Goal: Task Accomplishment & Management: Use online tool/utility

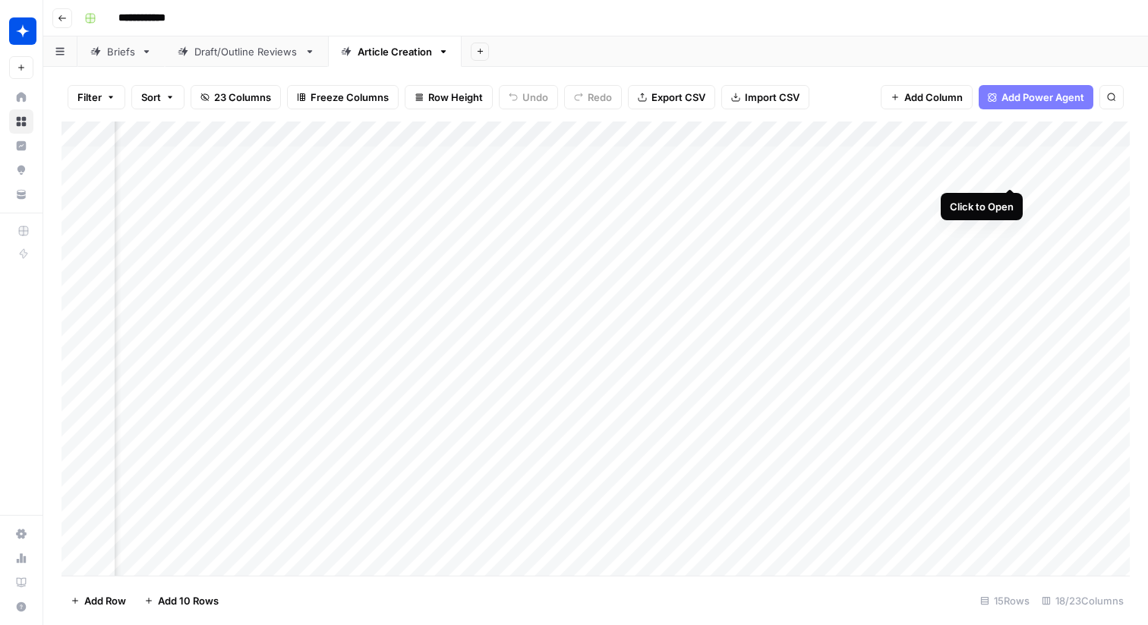
scroll to position [0, 1354]
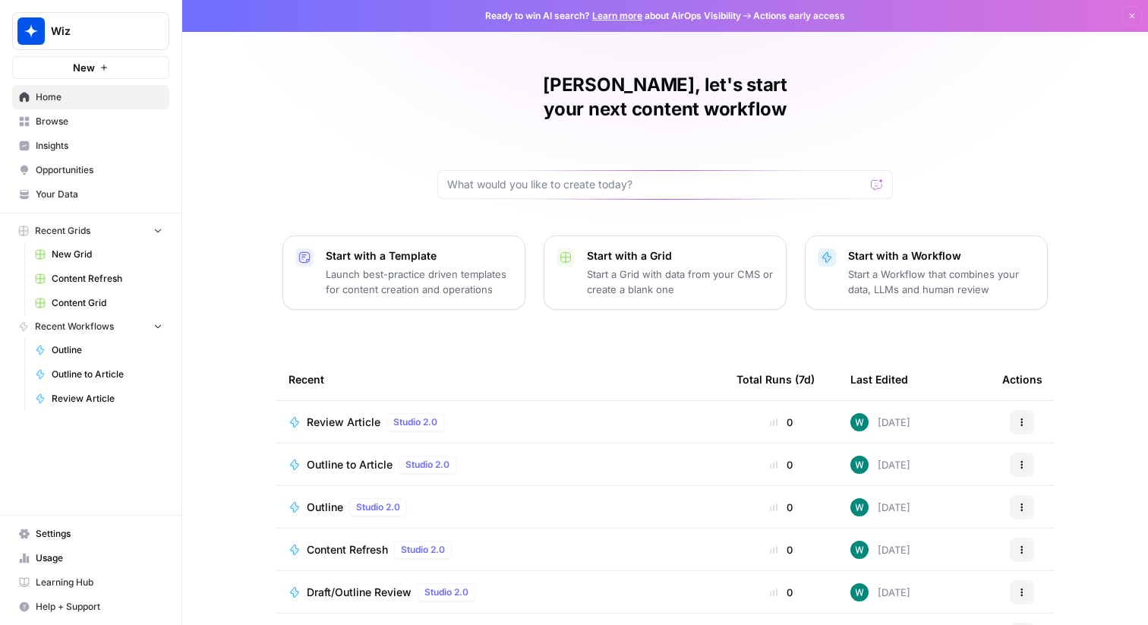
click at [154, 13] on button "Wiz" at bounding box center [90, 31] width 157 height 38
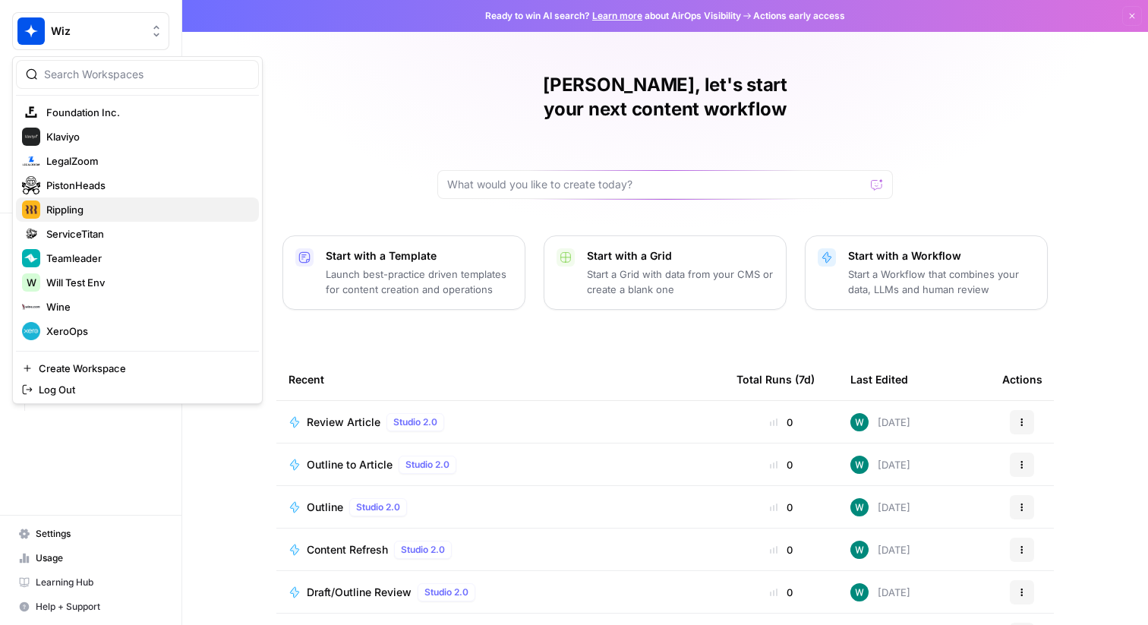
scroll to position [223, 0]
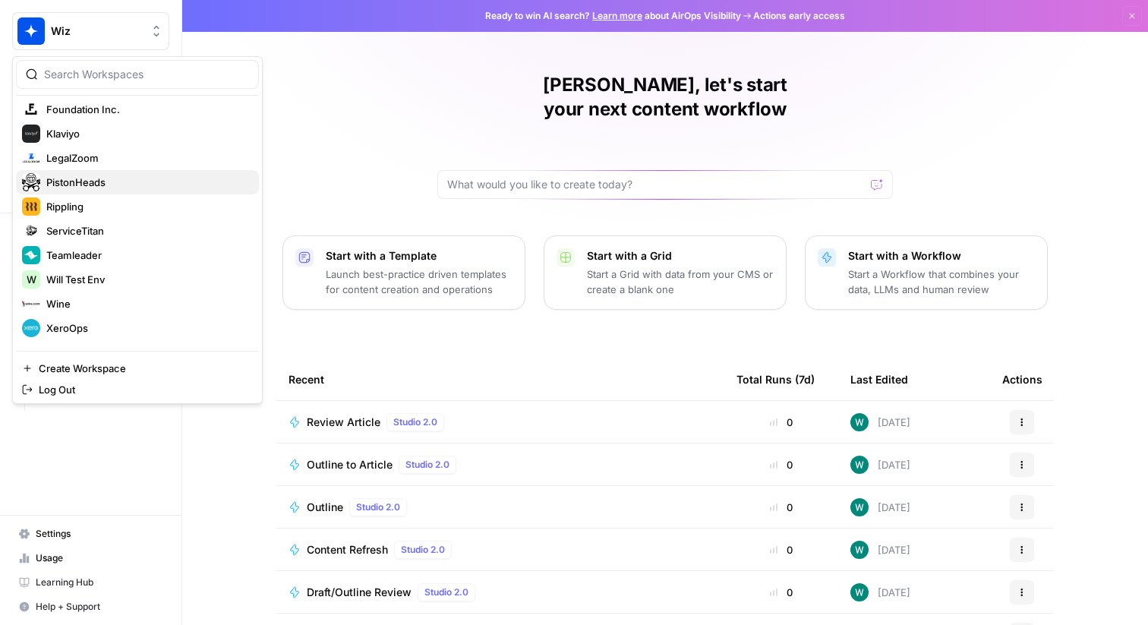
click at [148, 188] on span "PistonHeads" at bounding box center [146, 182] width 200 height 15
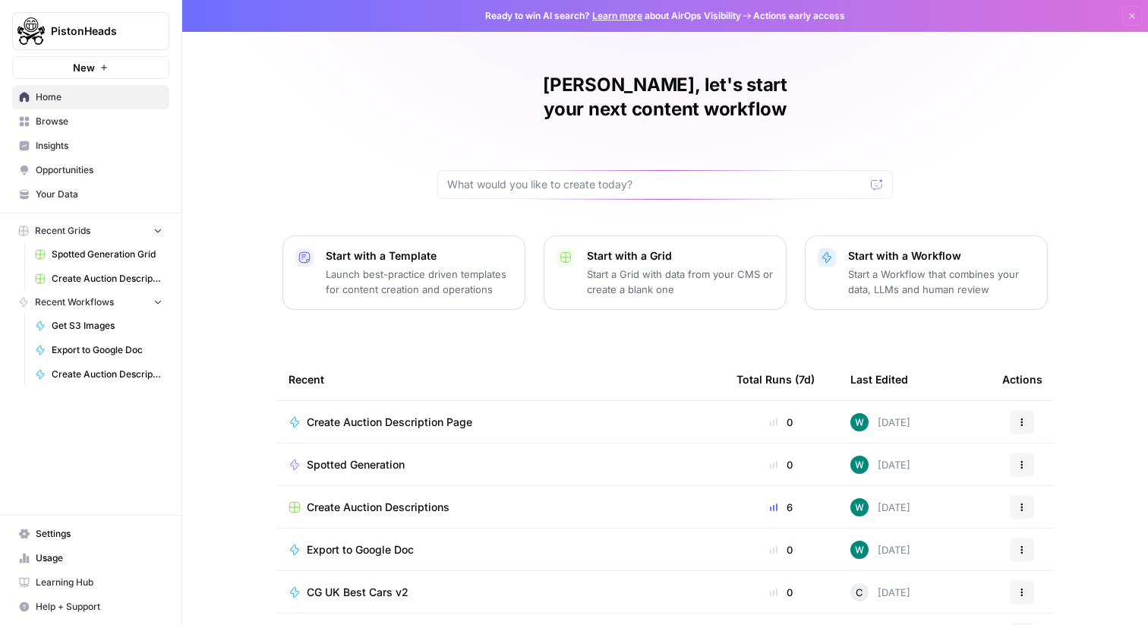
click at [298, 119] on div "William, let's start your next content workflow Start with a Template Launch be…" at bounding box center [665, 361] width 966 height 723
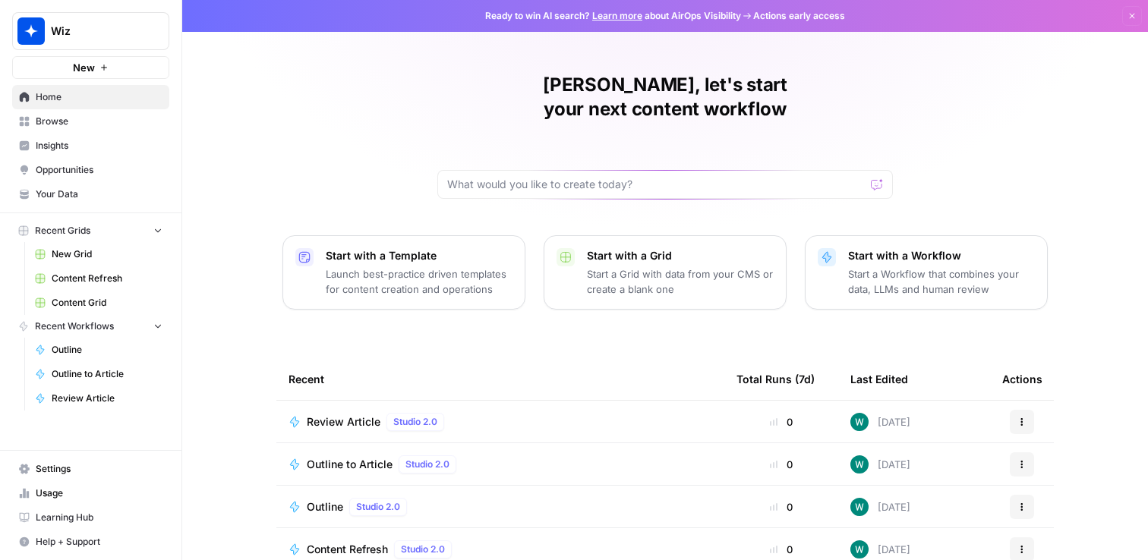
click at [124, 30] on span "Wiz" at bounding box center [97, 31] width 92 height 15
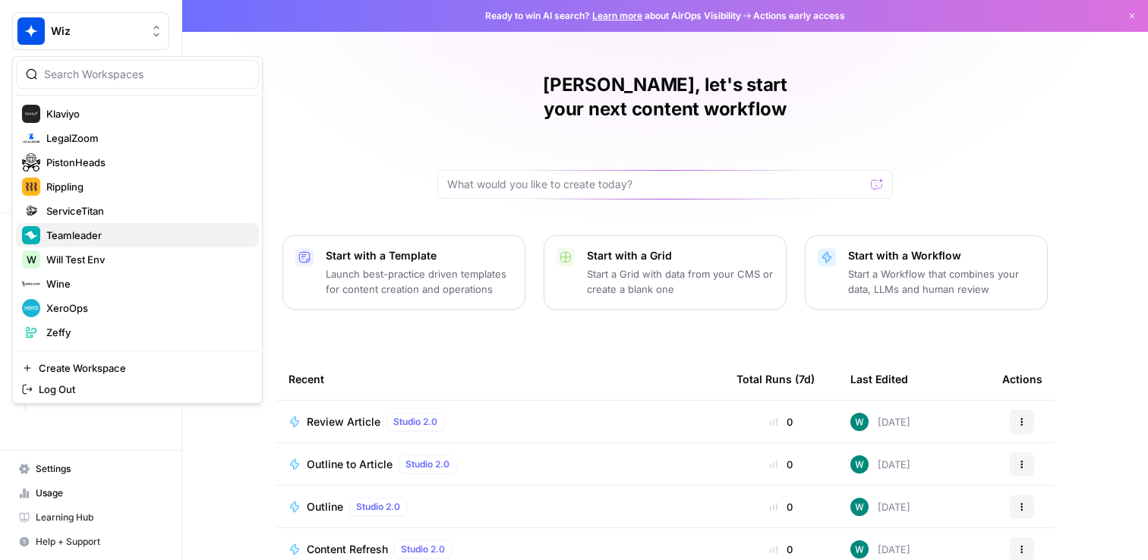
scroll to position [218, 0]
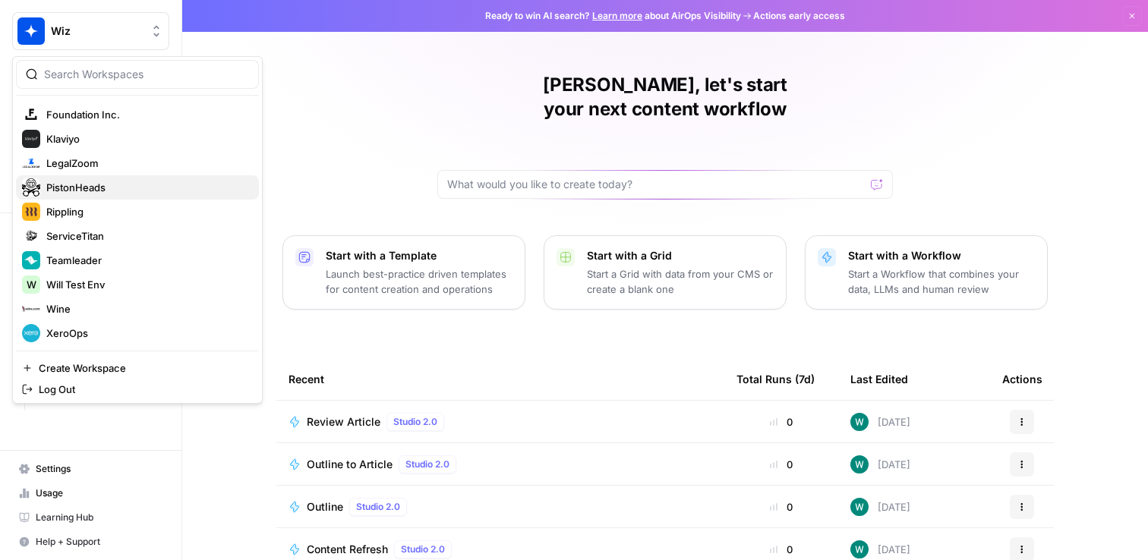
click at [133, 194] on span "PistonHeads" at bounding box center [146, 187] width 200 height 15
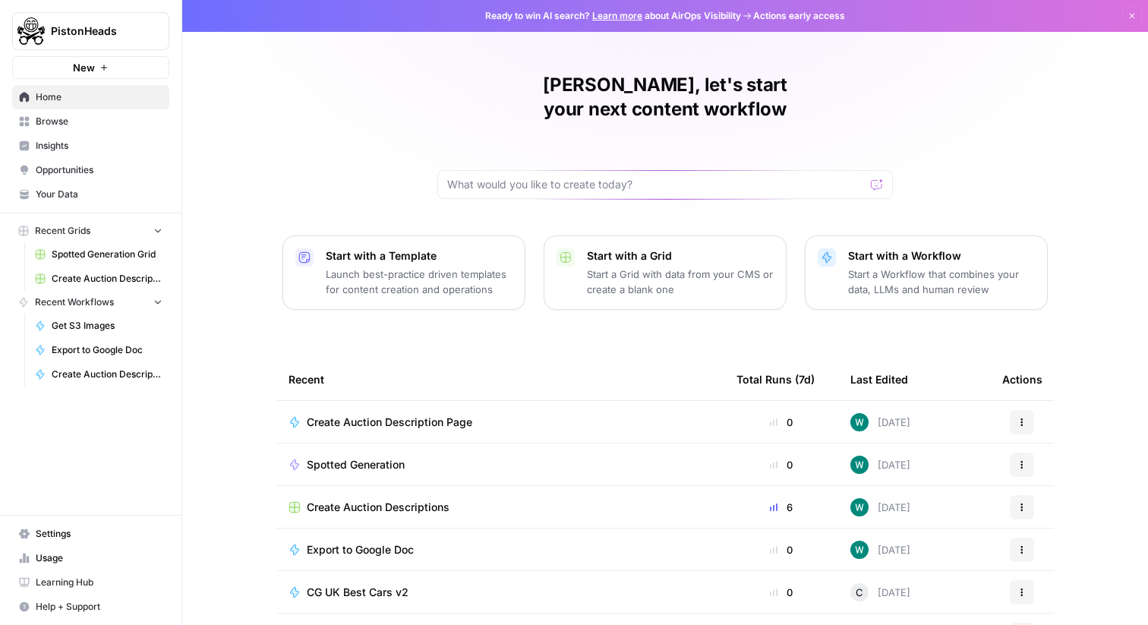
click at [341, 401] on td "Create Auction Description Page" at bounding box center [500, 422] width 448 height 42
click at [339, 415] on span "Create Auction Description Page" at bounding box center [390, 422] width 166 height 15
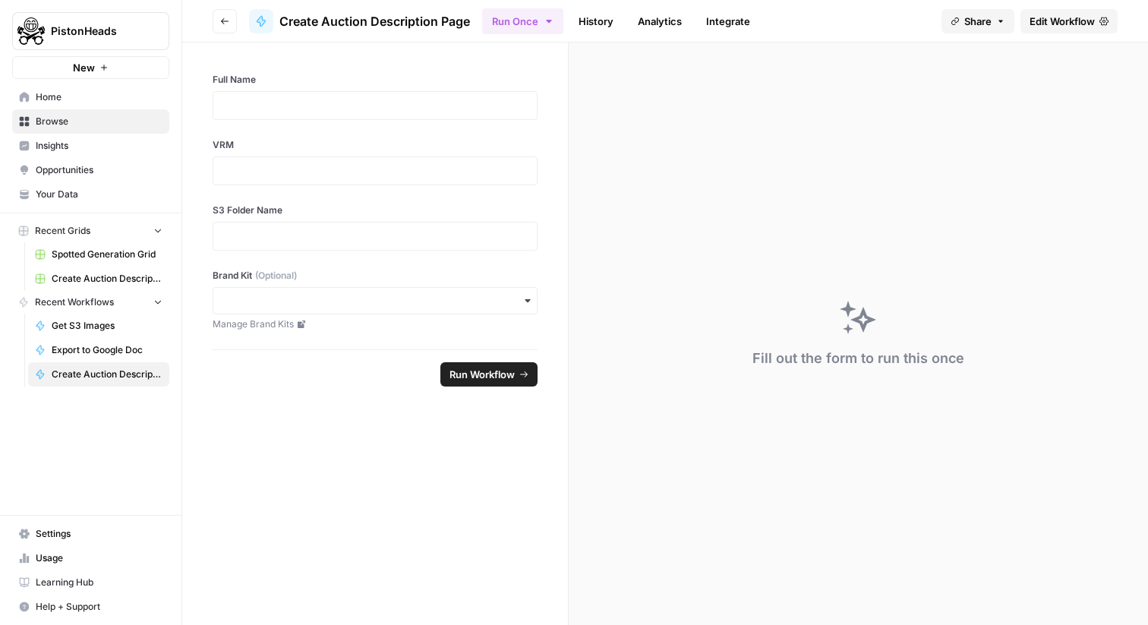
click at [1087, 12] on link "Edit Workflow" at bounding box center [1069, 21] width 97 height 24
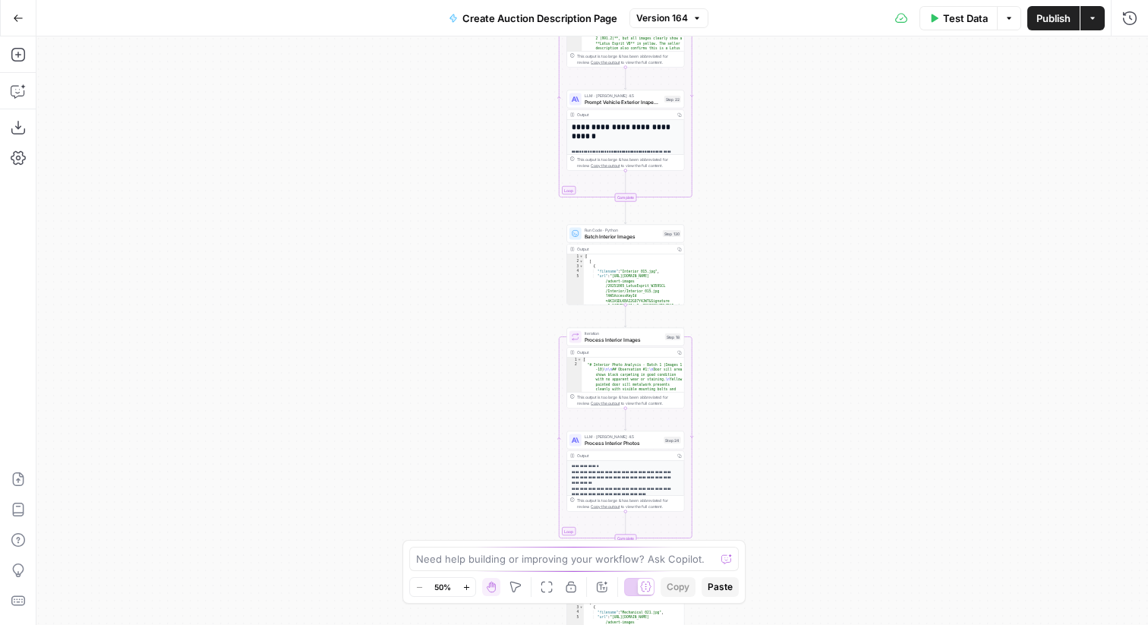
drag, startPoint x: 828, startPoint y: 475, endPoint x: 828, endPoint y: 514, distance: 38.7
click at [828, 514] on div "true false Workflow Input Settings Inputs Get Knowledge Base File Get Response …" at bounding box center [592, 330] width 1112 height 589
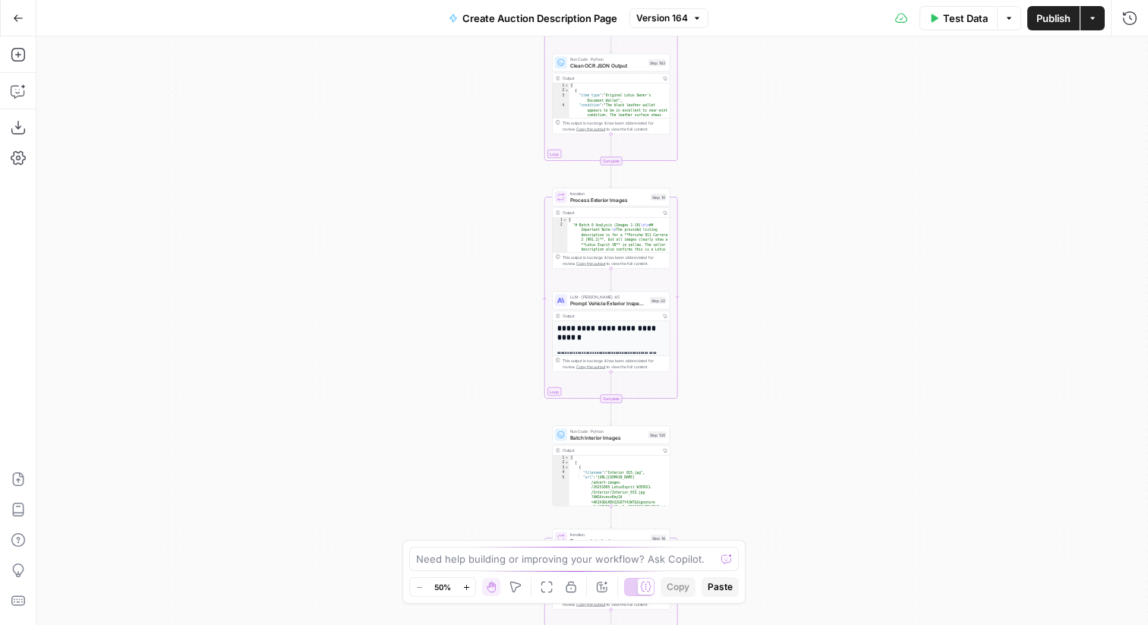
click at [807, 498] on div "true false Workflow Input Settings Inputs Get Knowledge Base File Get Response …" at bounding box center [592, 330] width 1112 height 589
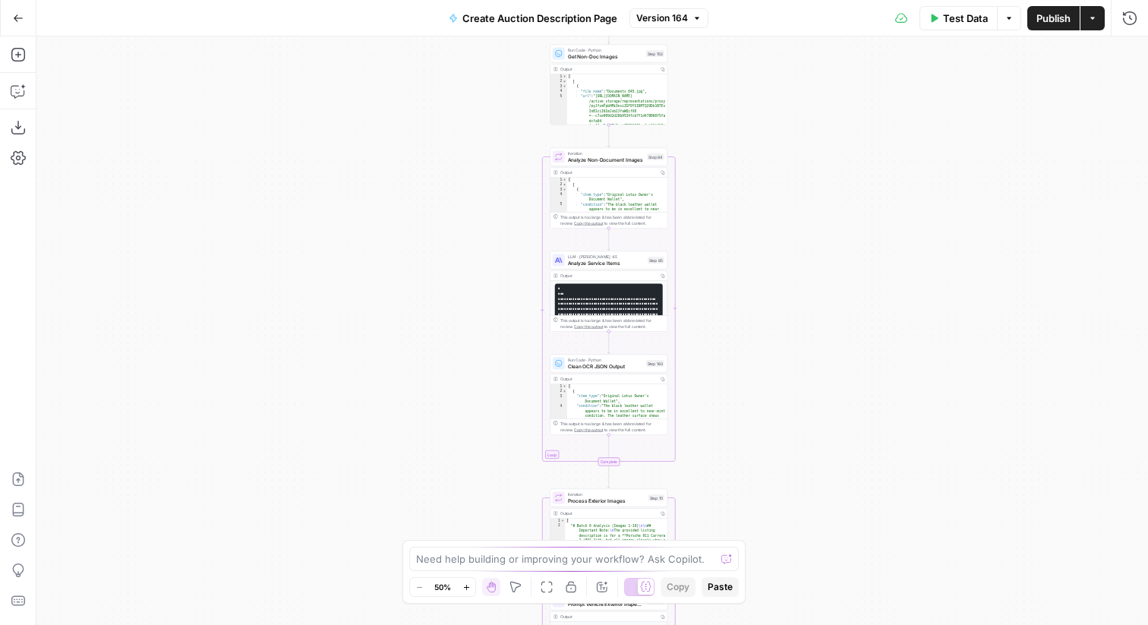
drag, startPoint x: 796, startPoint y: 289, endPoint x: 794, endPoint y: 592, distance: 303.8
click at [794, 560] on div "true false Workflow Input Settings Inputs Get Knowledge Base File Get Response …" at bounding box center [592, 330] width 1112 height 589
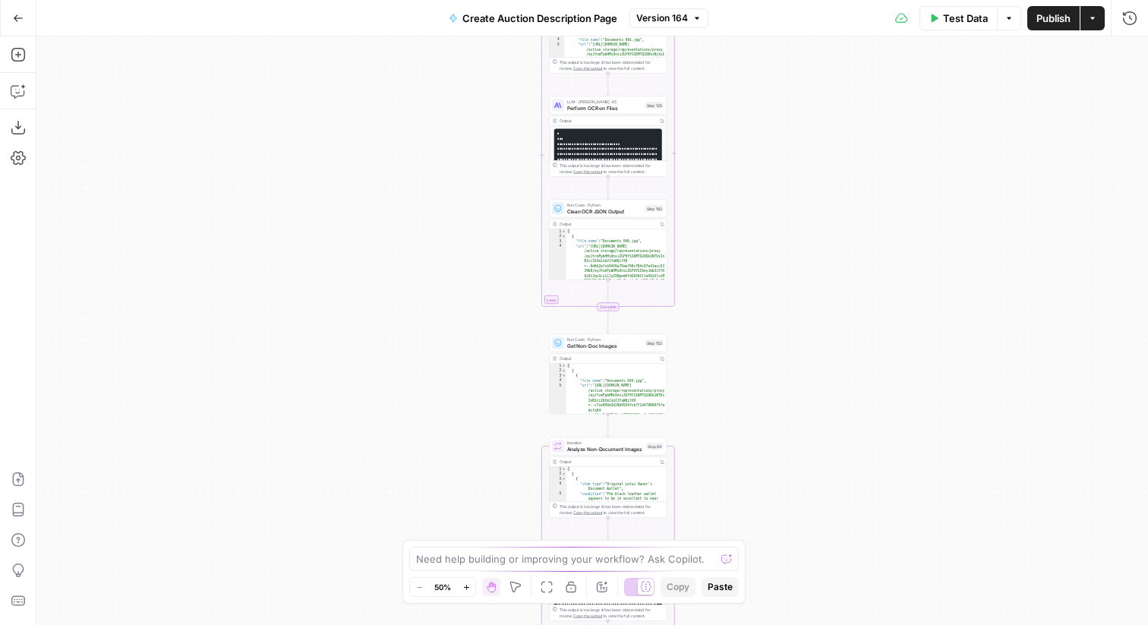
click at [809, 560] on div "true false Workflow Input Settings Inputs Get Knowledge Base File Get Response …" at bounding box center [592, 330] width 1112 height 589
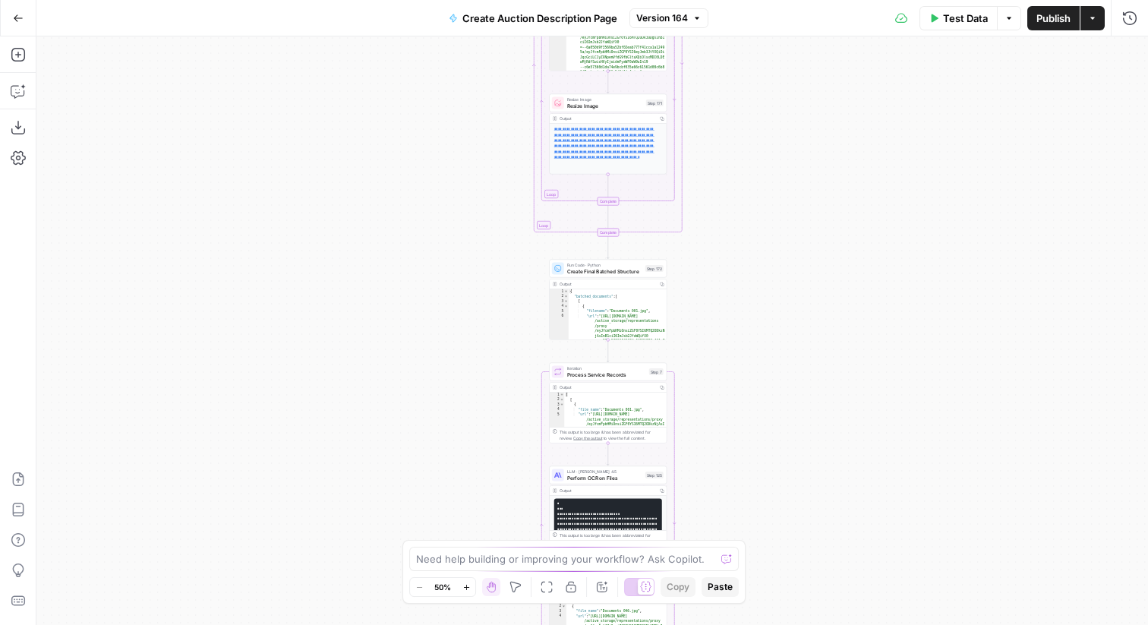
click at [813, 560] on div "true false Workflow Input Settings Inputs Get Knowledge Base File Get Response …" at bounding box center [592, 330] width 1112 height 589
drag, startPoint x: 820, startPoint y: 212, endPoint x: 820, endPoint y: 582, distance: 370.6
click at [820, 560] on div "true false Workflow Input Settings Inputs Get Knowledge Base File Get Response …" at bounding box center [592, 330] width 1112 height 589
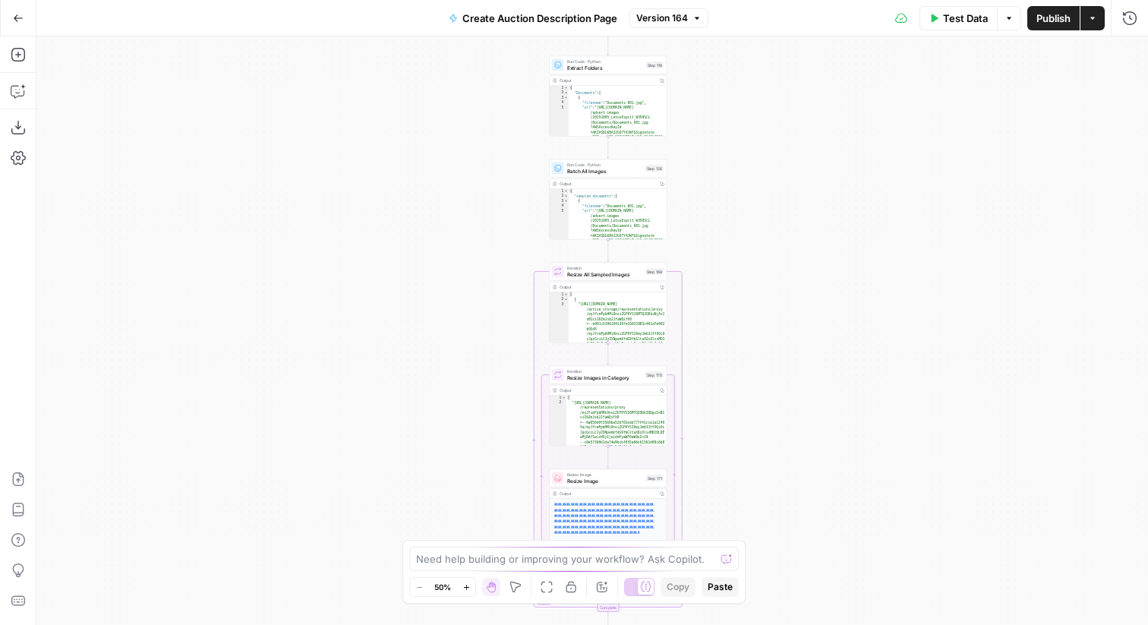
drag, startPoint x: 803, startPoint y: 461, endPoint x: 803, endPoint y: 65, distance: 395.7
click at [803, 65] on div "true false Workflow Input Settings Inputs Get Knowledge Base File Get Response …" at bounding box center [592, 330] width 1112 height 589
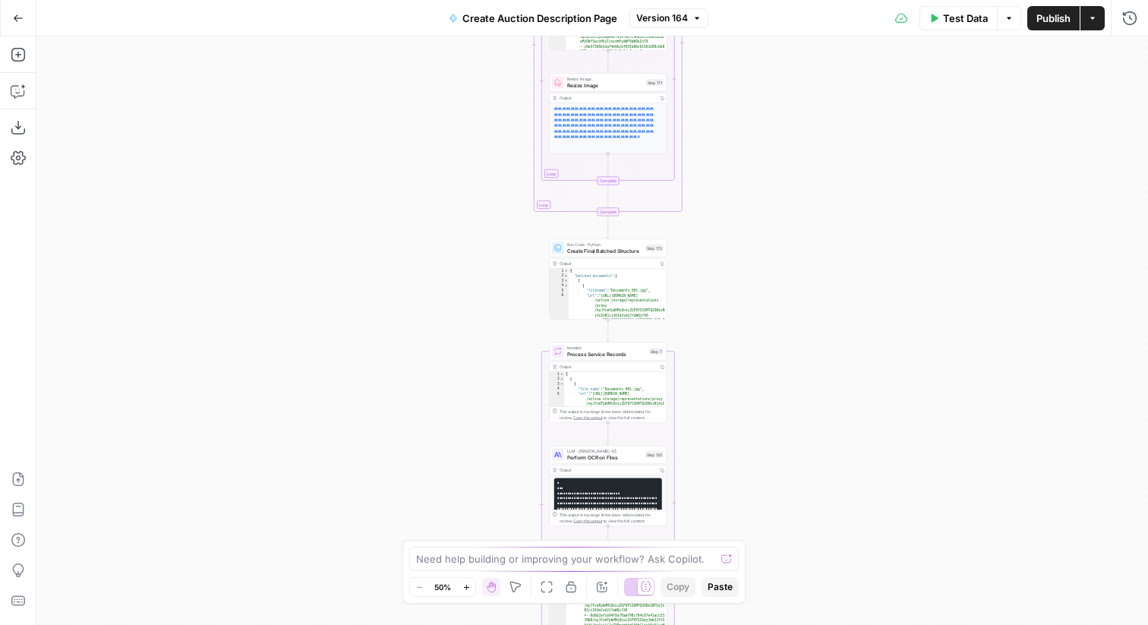
click at [773, 80] on div "true false Workflow Input Settings Inputs Get Knowledge Base File Get Response …" at bounding box center [592, 330] width 1112 height 589
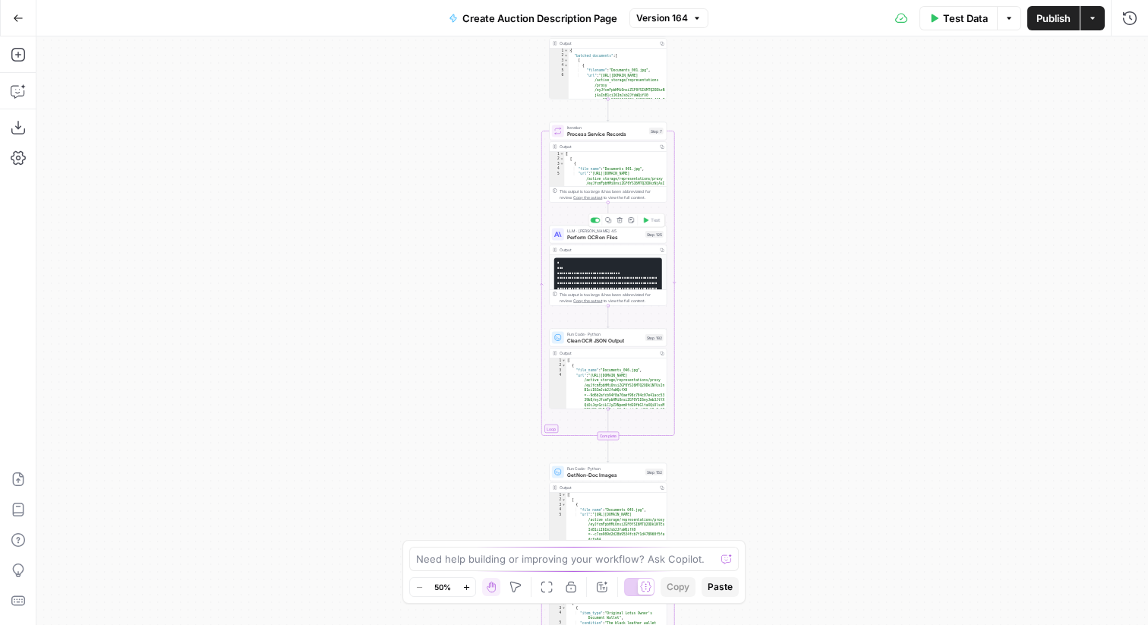
click at [569, 237] on span "Perform OCR on Files" at bounding box center [604, 237] width 75 height 8
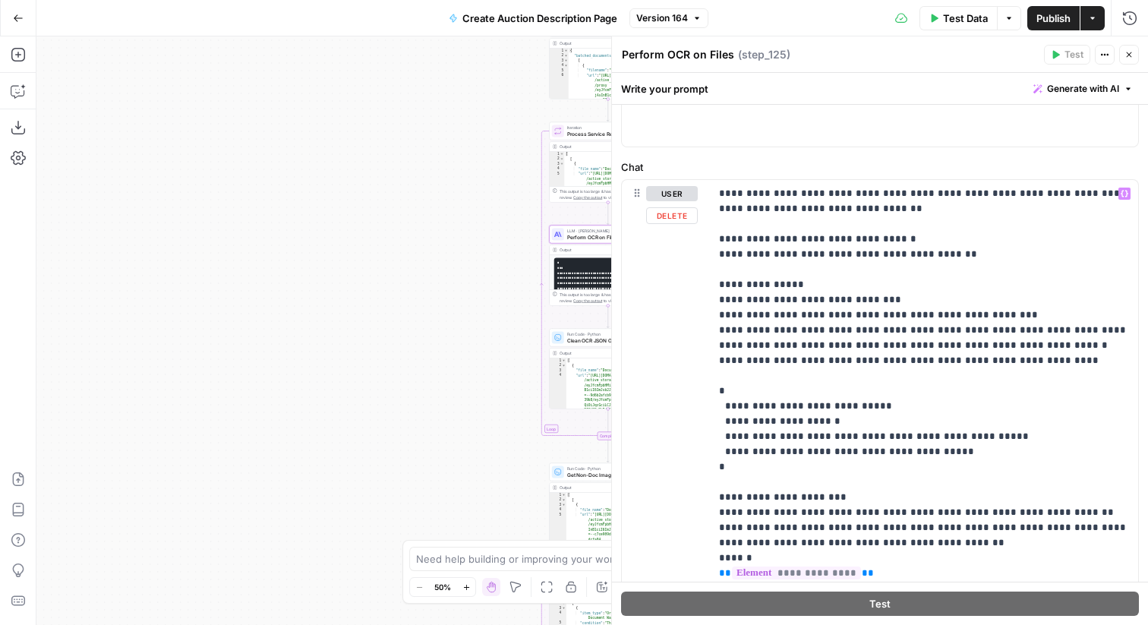
scroll to position [92, 0]
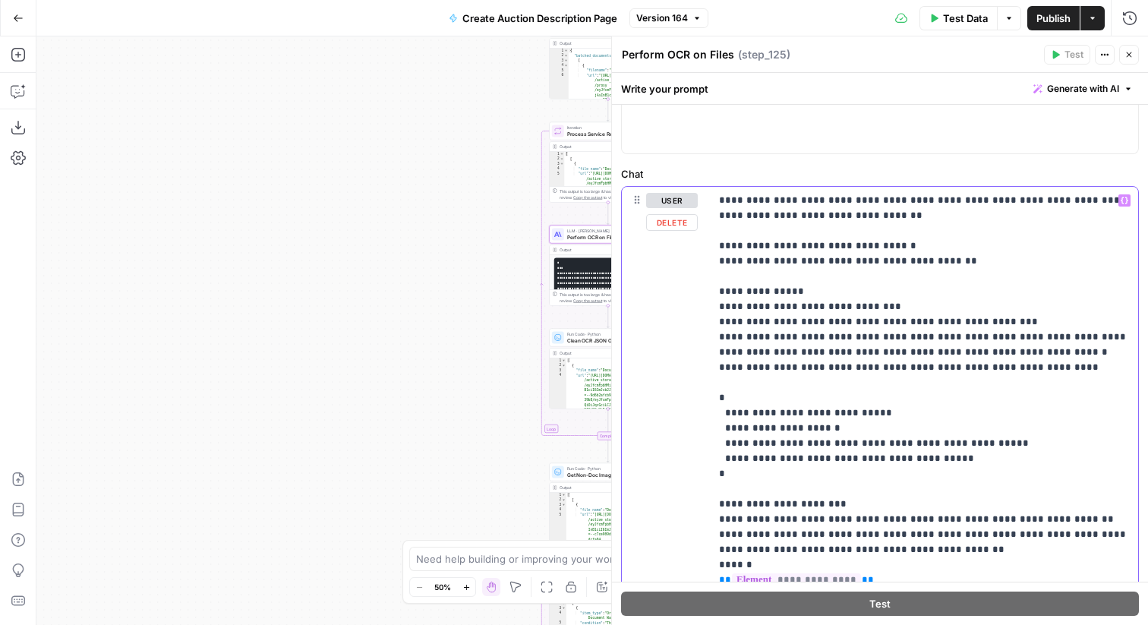
click at [956, 264] on p "**********" at bounding box center [924, 390] width 410 height 395
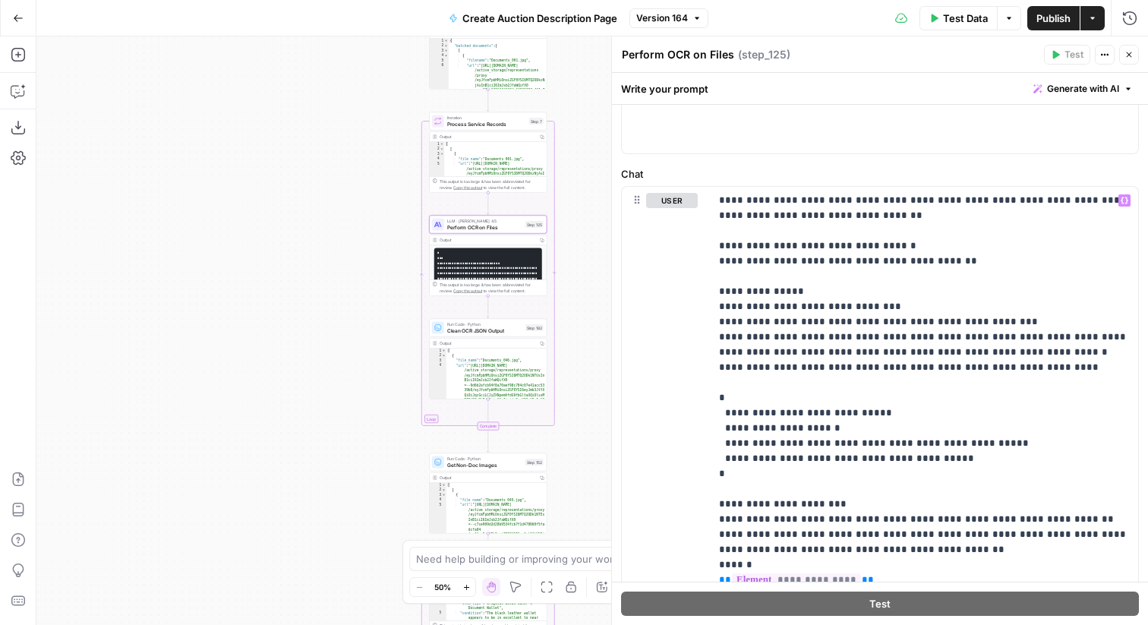
drag, startPoint x: 409, startPoint y: 374, endPoint x: 281, endPoint y: 363, distance: 128.8
click at [281, 363] on div "true false Workflow Input Settings Inputs Get Knowledge Base File Get Response …" at bounding box center [592, 330] width 1112 height 589
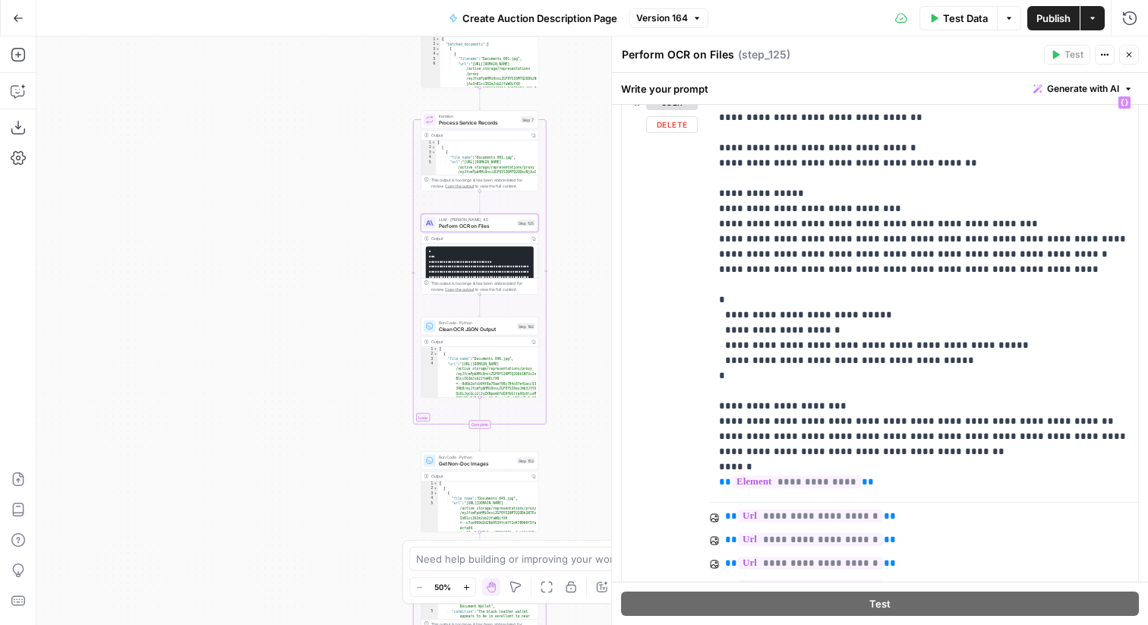
scroll to position [255, 0]
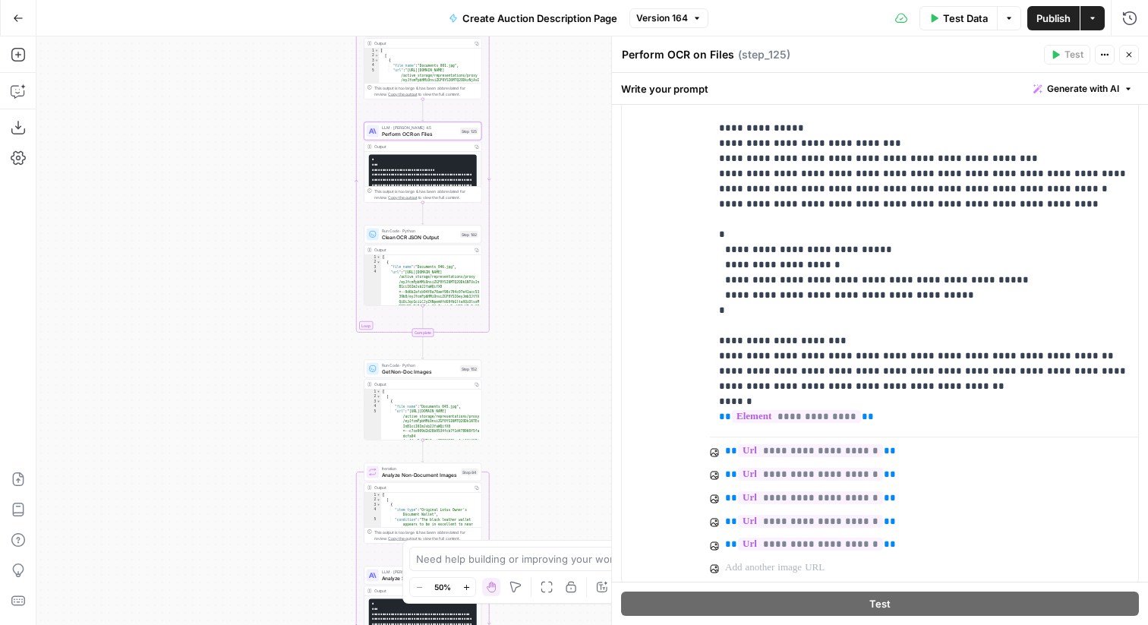
drag, startPoint x: 336, startPoint y: 478, endPoint x: 279, endPoint y: 387, distance: 108.1
click at [279, 387] on div "true false Workflow Input Settings Inputs Get Knowledge Base File Get Response …" at bounding box center [592, 330] width 1112 height 589
click at [411, 374] on span "Get Non-Doc Images" at bounding box center [419, 372] width 75 height 8
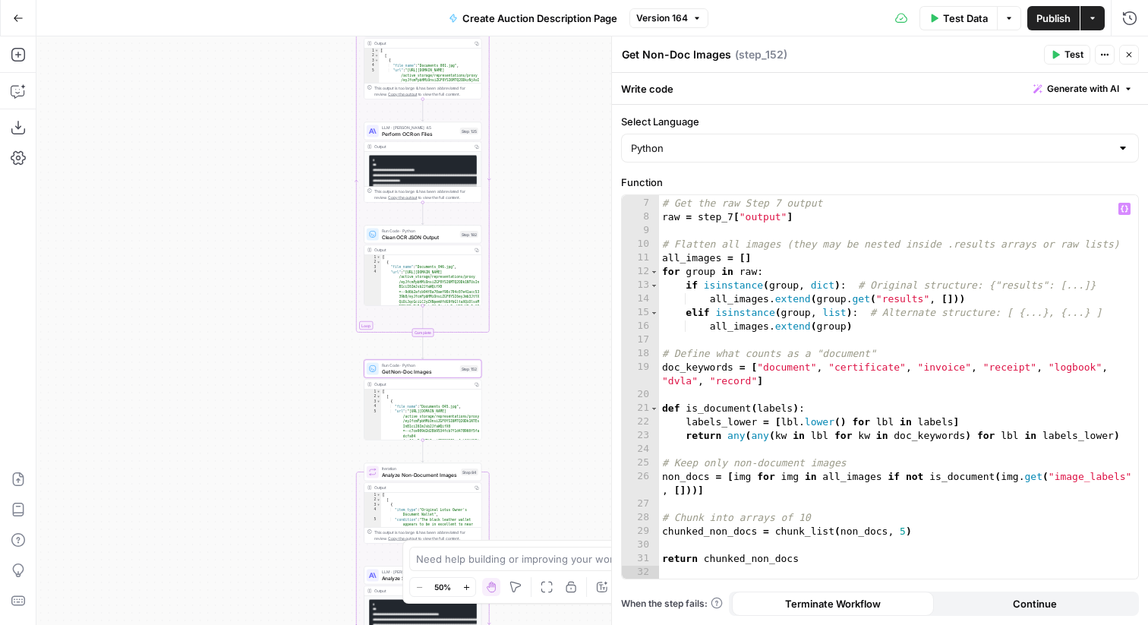
scroll to position [94, 0]
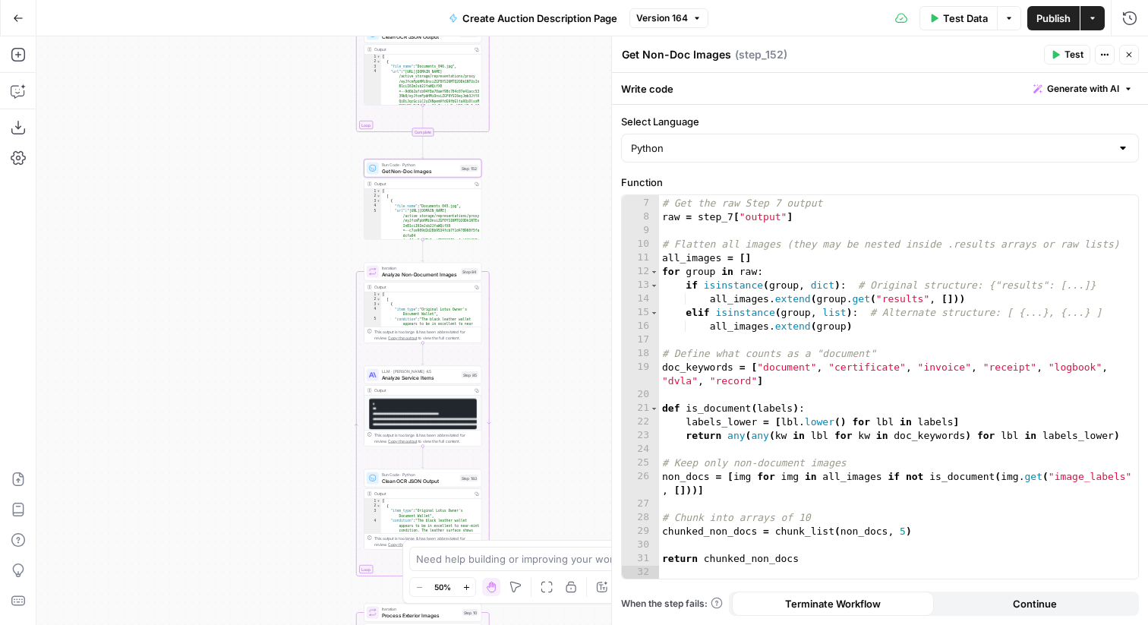
click at [519, 264] on div "true false Workflow Input Settings Inputs Get Knowledge Base File Get Response …" at bounding box center [592, 330] width 1112 height 589
click at [581, 412] on div "true false Workflow Input Settings Inputs Get Knowledge Base File Get Response …" at bounding box center [592, 330] width 1112 height 589
click at [442, 379] on div "LLM · [PERSON_NAME] 4.5 Analyze Service Items Step 85 Copy step Delete step Add…" at bounding box center [423, 371] width 118 height 18
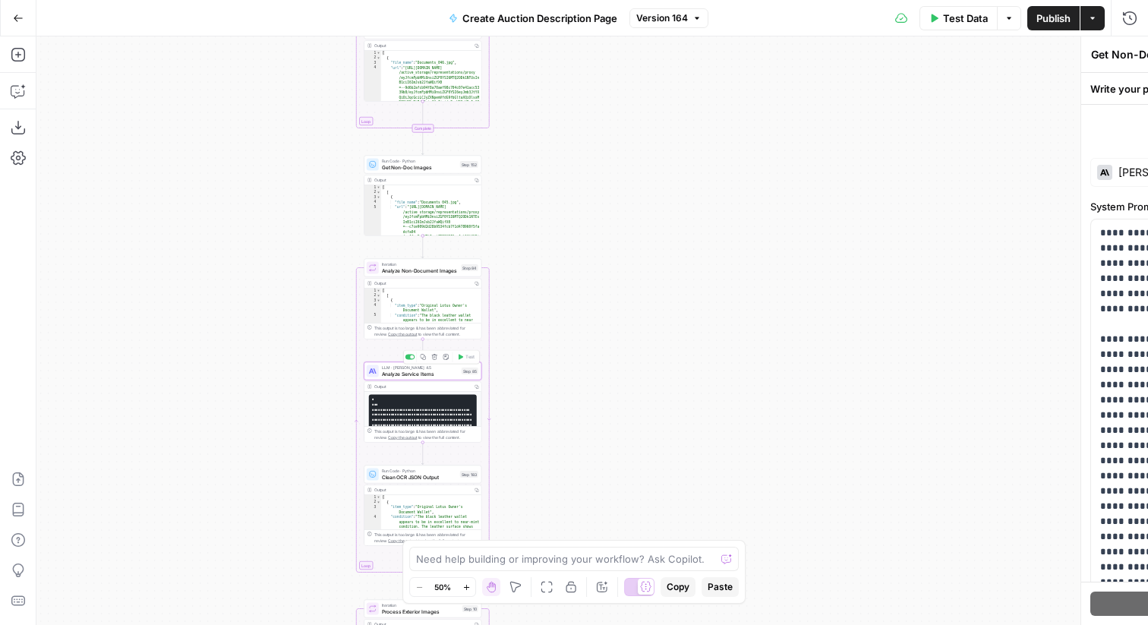
type textarea "Analyze Service Items"
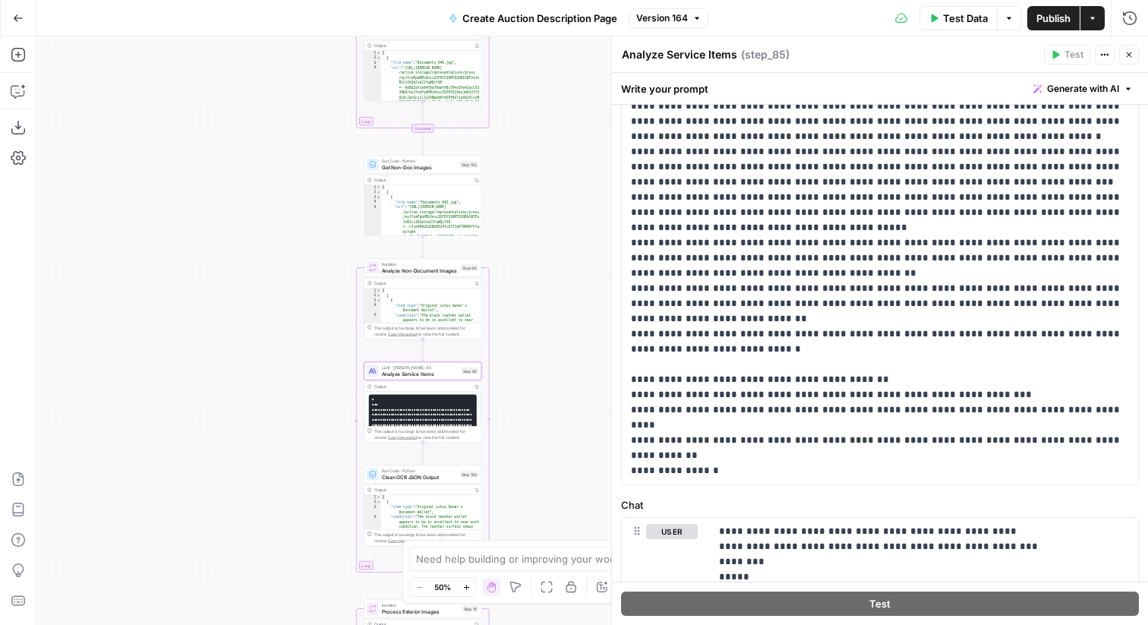
scroll to position [212, 0]
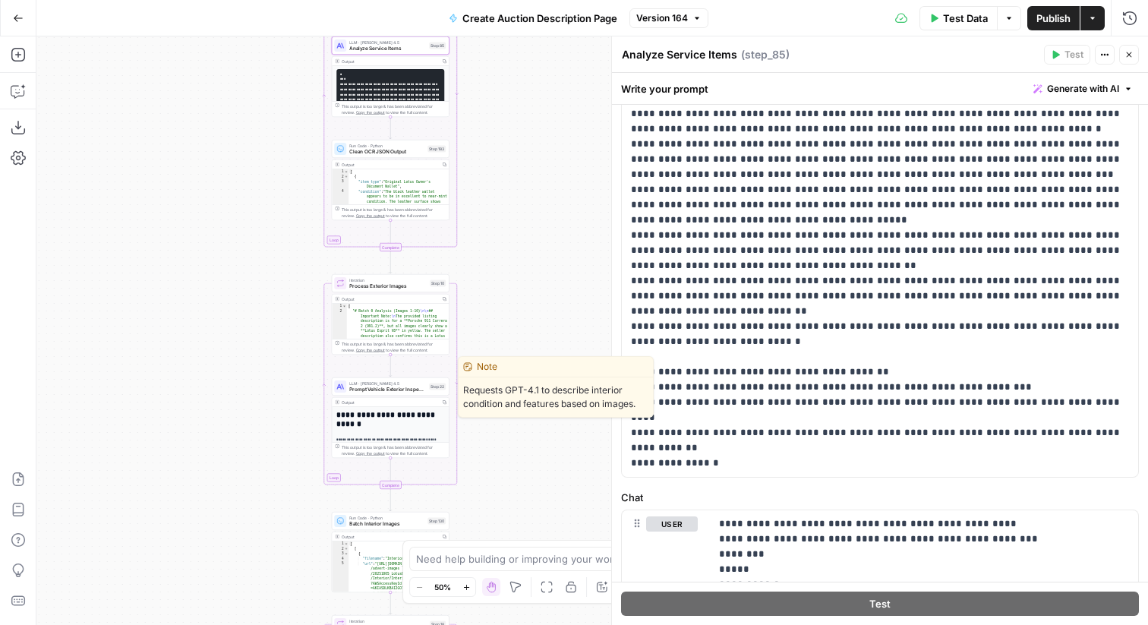
click at [413, 390] on span "Prompt Vehicle Exterior Inspection" at bounding box center [387, 390] width 77 height 8
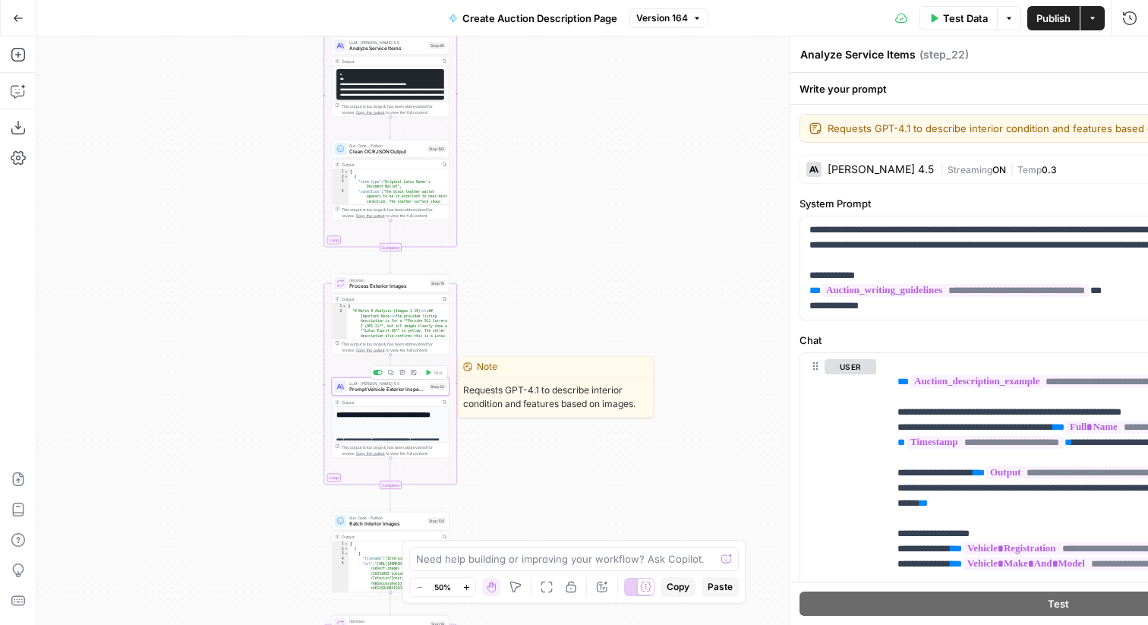
type textarea "Prompt Vehicle Exterior Inspection"
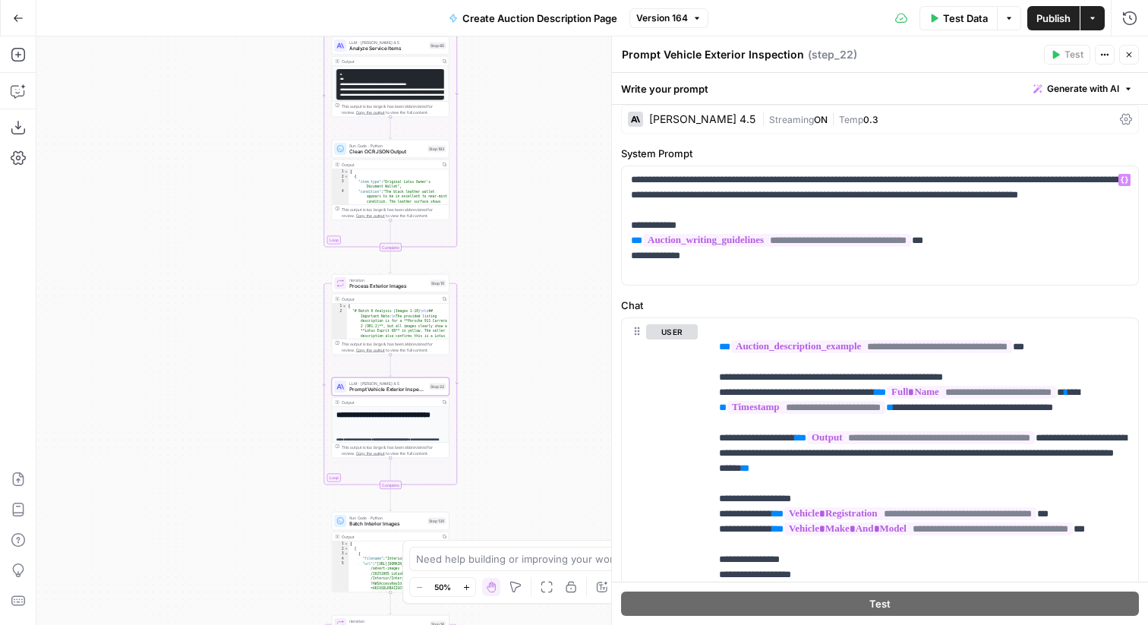
scroll to position [65, 0]
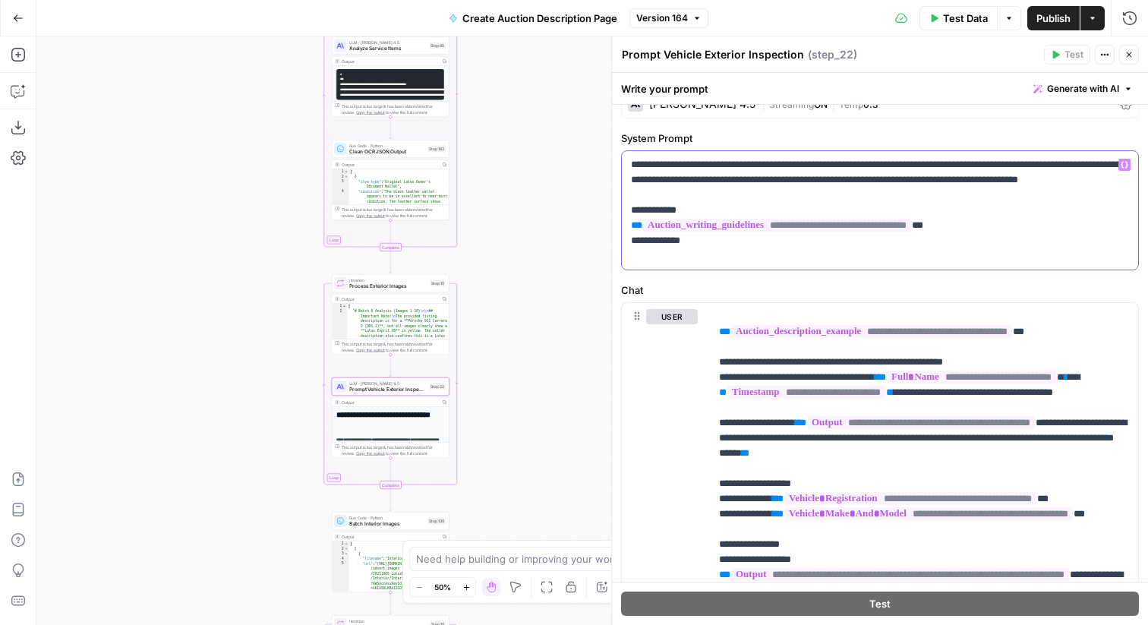
click at [1009, 198] on p "**********" at bounding box center [880, 210] width 498 height 106
drag, startPoint x: 1053, startPoint y: 192, endPoint x: 733, endPoint y: 192, distance: 320.5
click at [733, 192] on p "**********" at bounding box center [880, 210] width 498 height 106
click at [850, 188] on p "**********" at bounding box center [880, 210] width 498 height 106
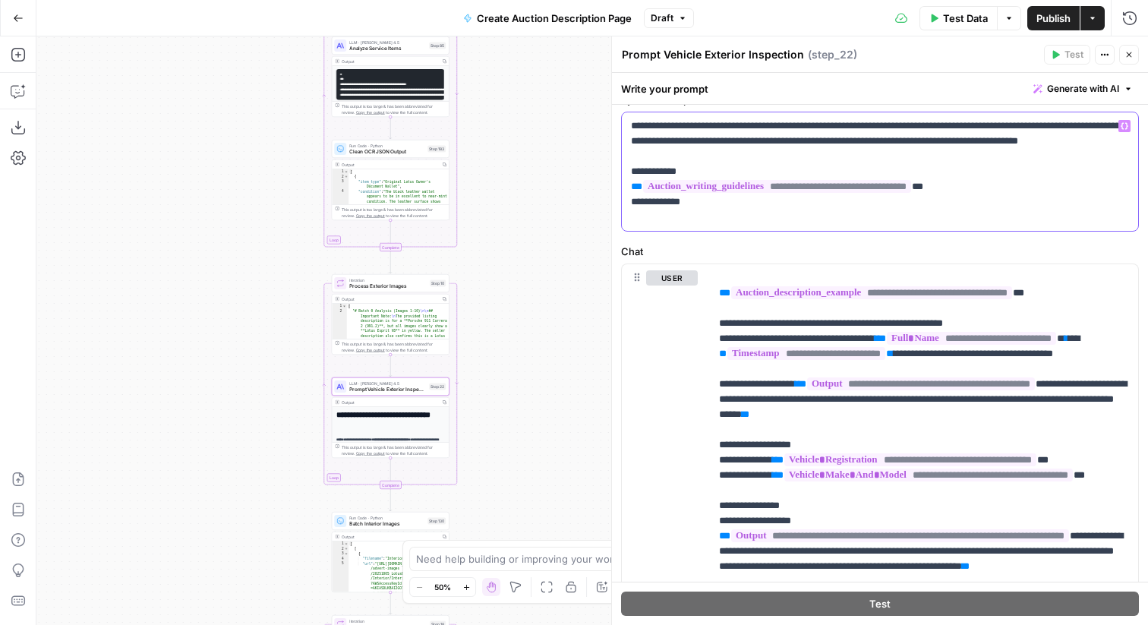
scroll to position [106, 0]
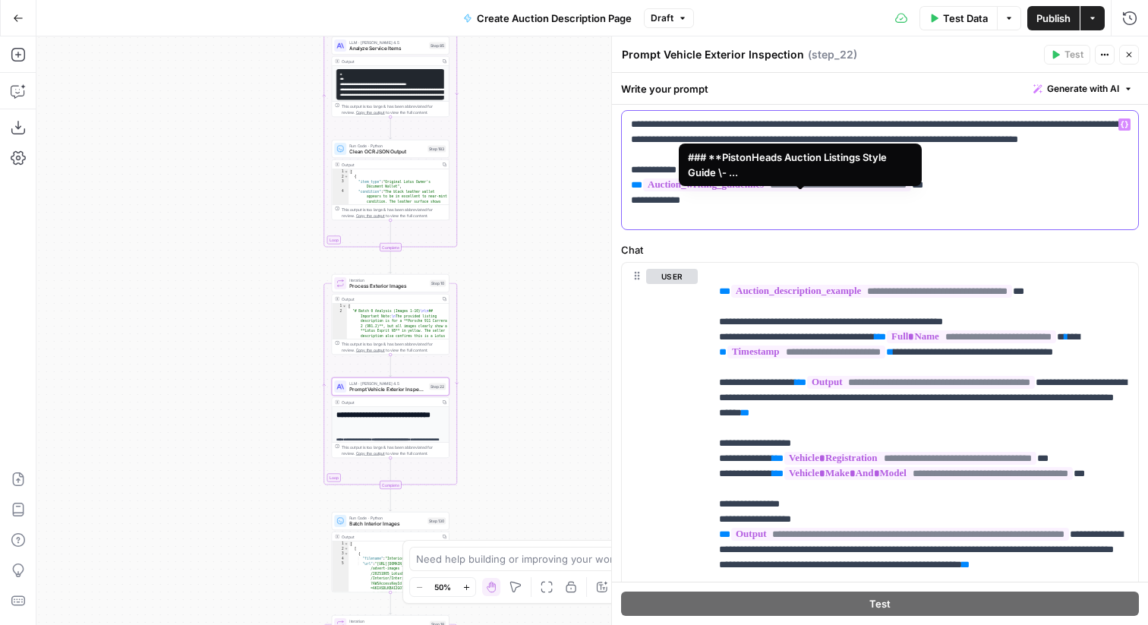
click at [911, 191] on span "**********" at bounding box center [777, 184] width 268 height 13
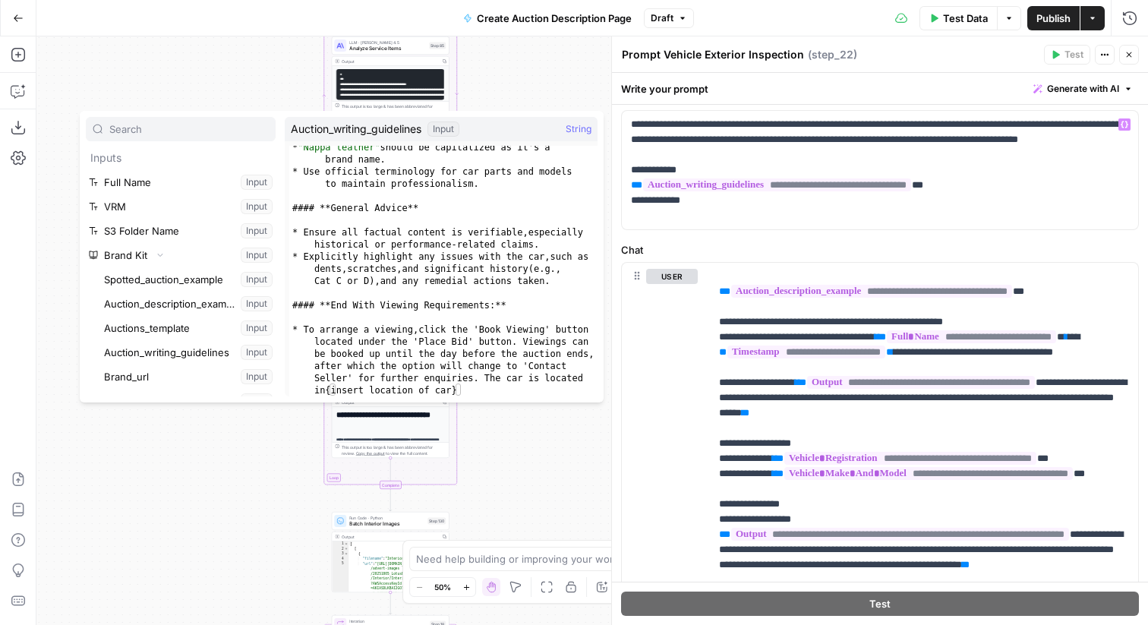
scroll to position [807, 0]
click at [979, 226] on div "**********" at bounding box center [880, 170] width 516 height 118
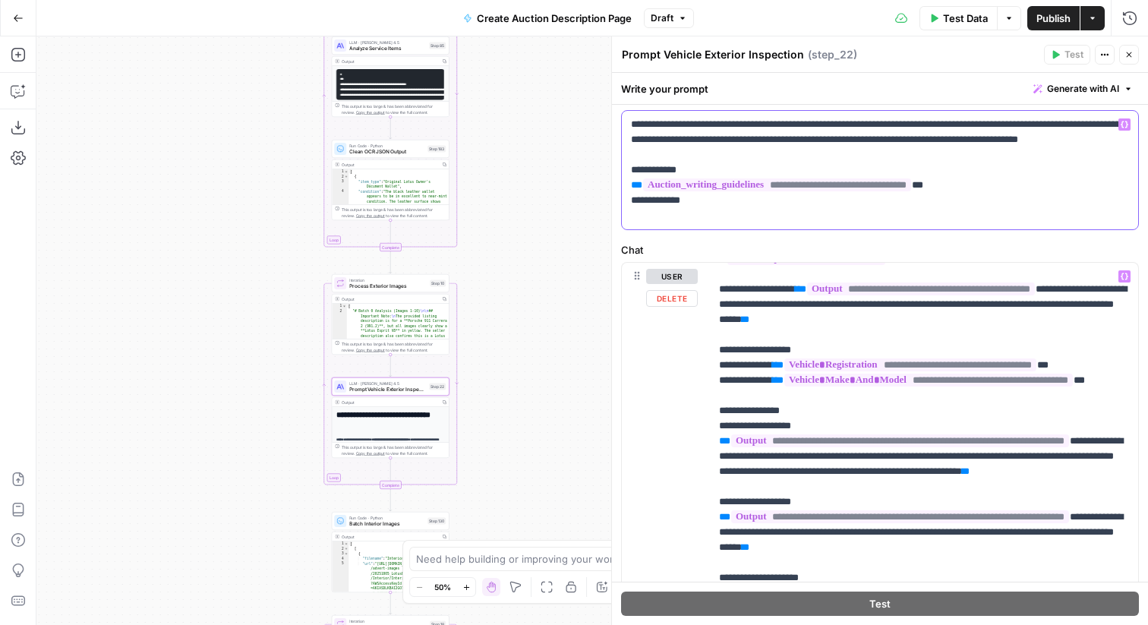
scroll to position [94, 0]
click at [959, 295] on span "**********" at bounding box center [921, 288] width 228 height 13
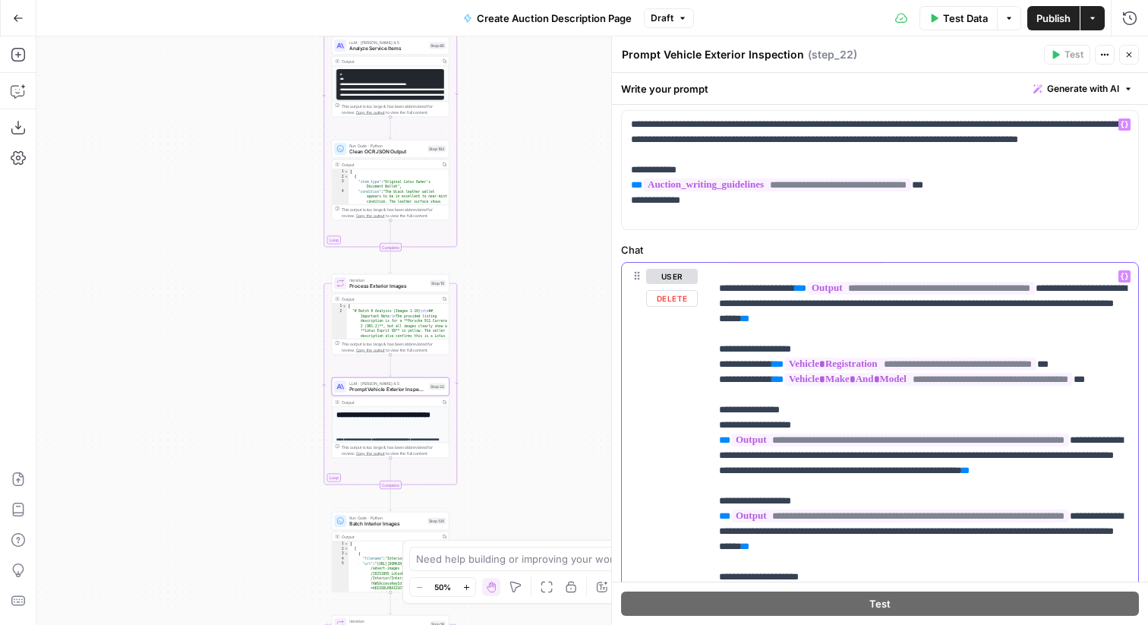
click at [1035, 295] on span "**********" at bounding box center [921, 288] width 228 height 13
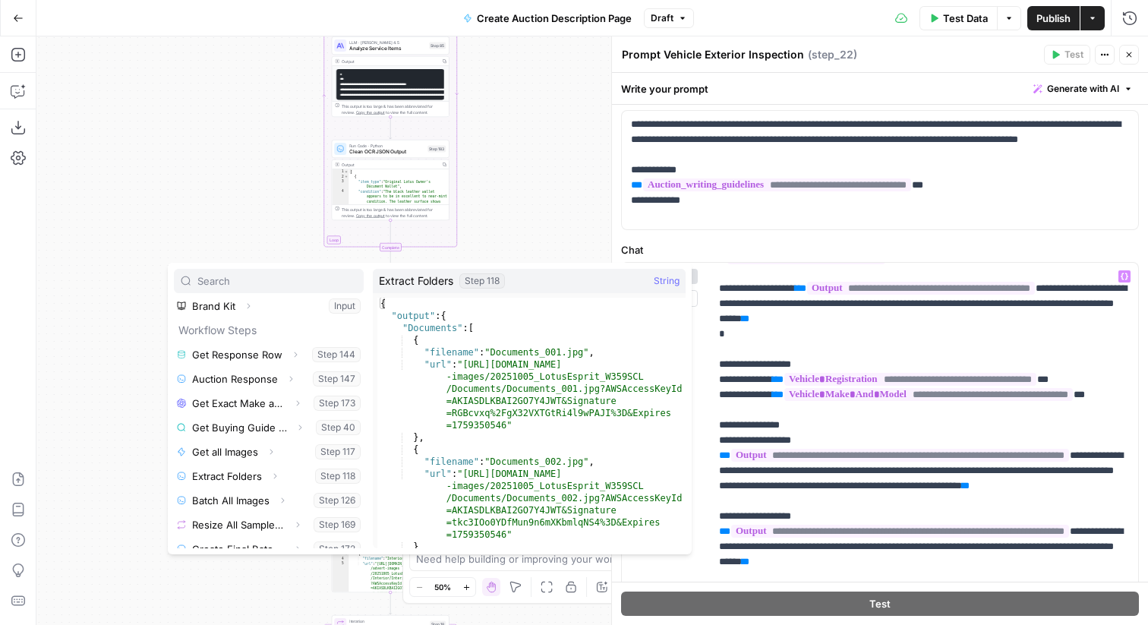
scroll to position [80, 0]
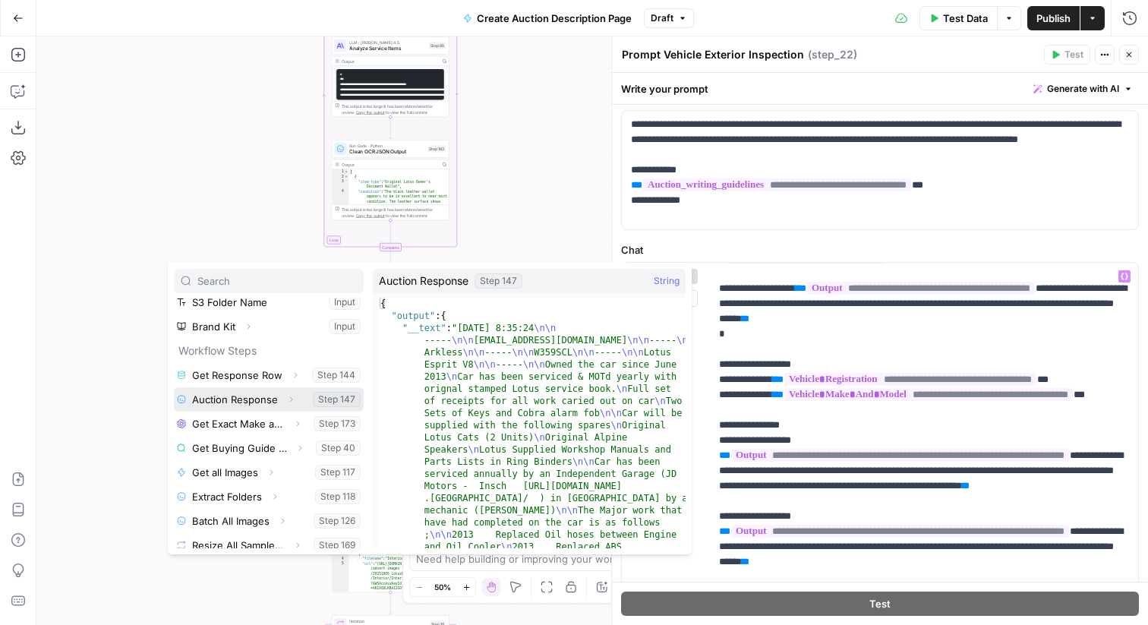
click at [291, 399] on icon "button" at bounding box center [290, 399] width 9 height 9
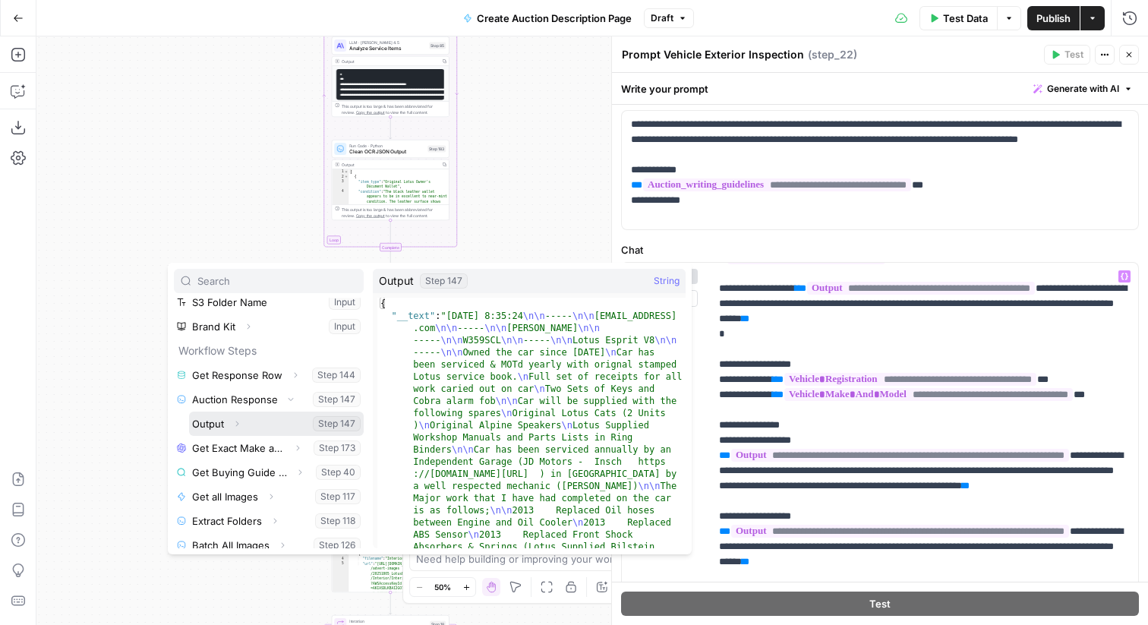
click at [237, 427] on icon "button" at bounding box center [236, 423] width 9 height 9
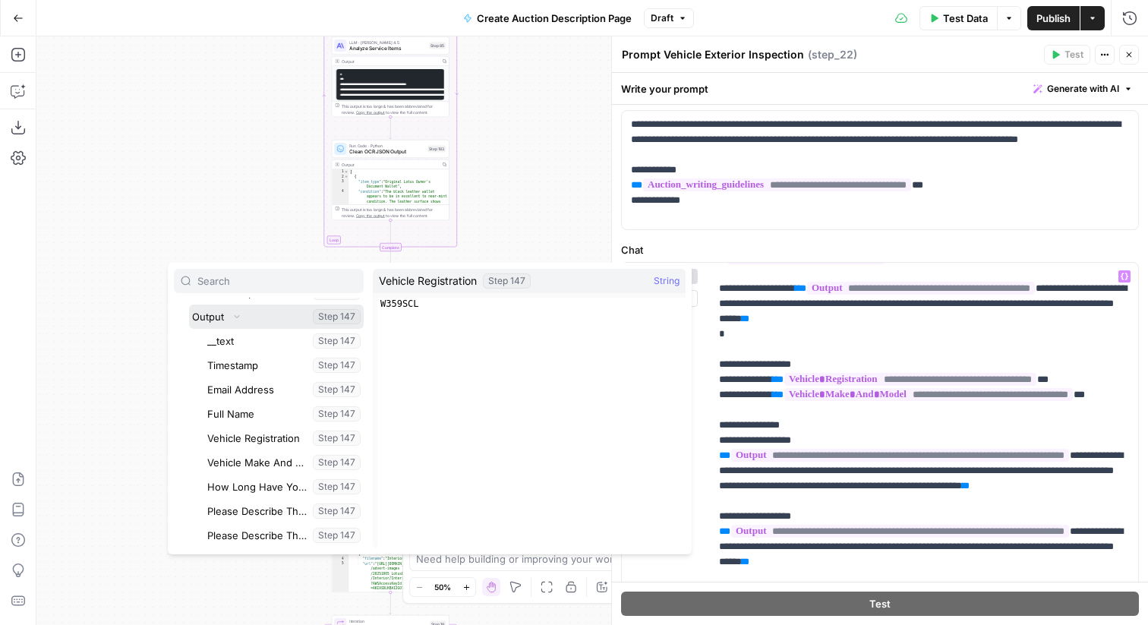
scroll to position [189, 0]
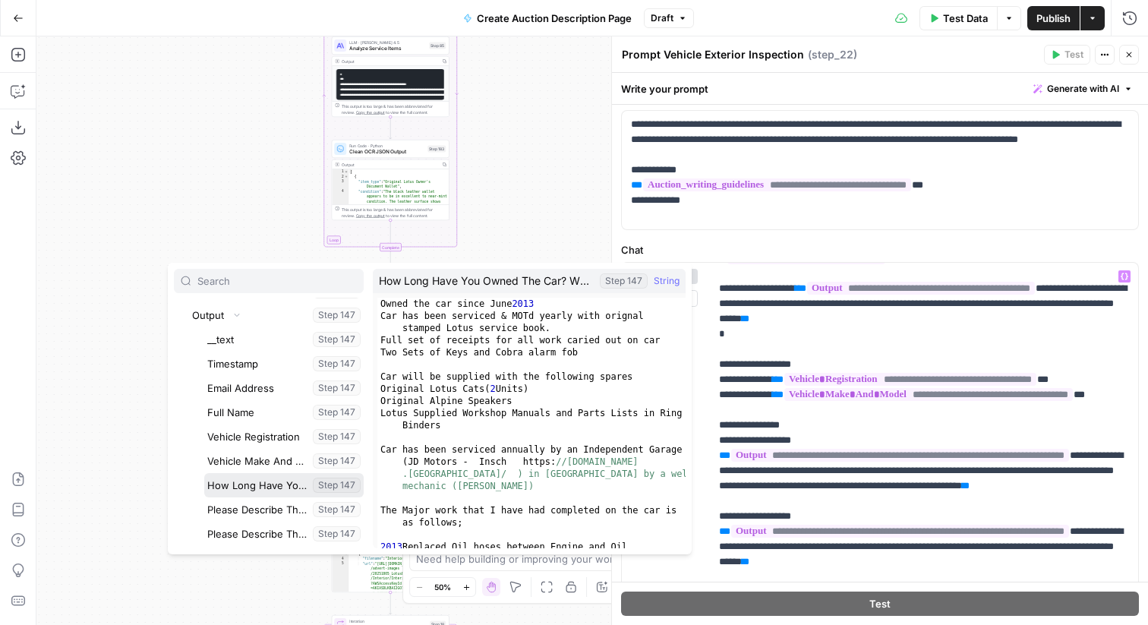
click at [272, 488] on button "Select variable How Long Have You Owned The Car? What Documents And Spares Do Y…" at bounding box center [283, 485] width 159 height 24
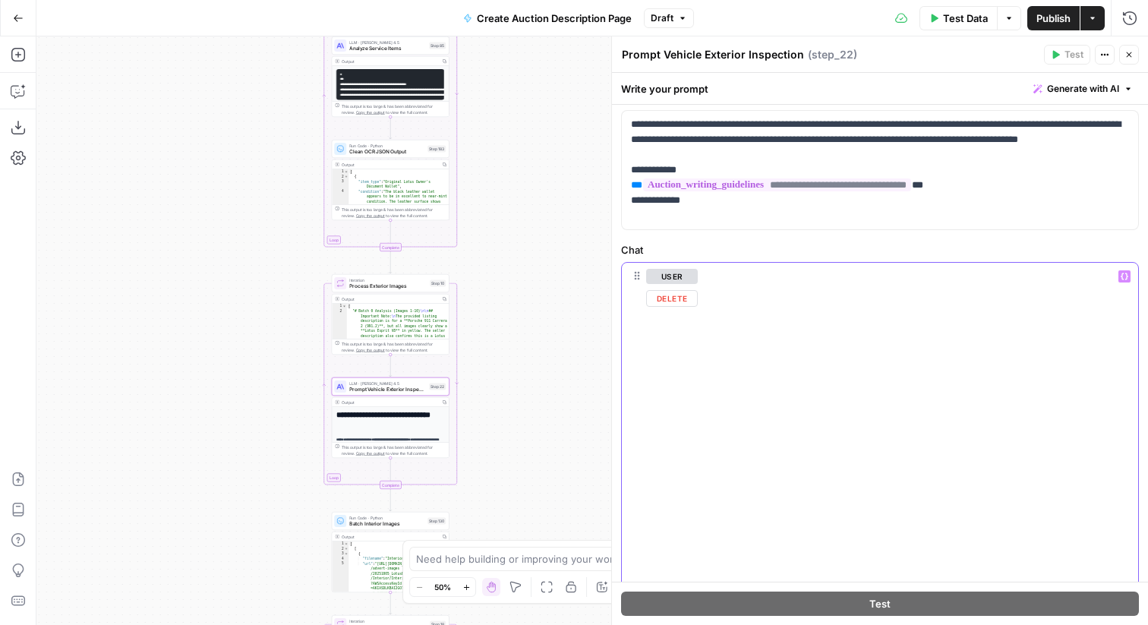
scroll to position [0, 0]
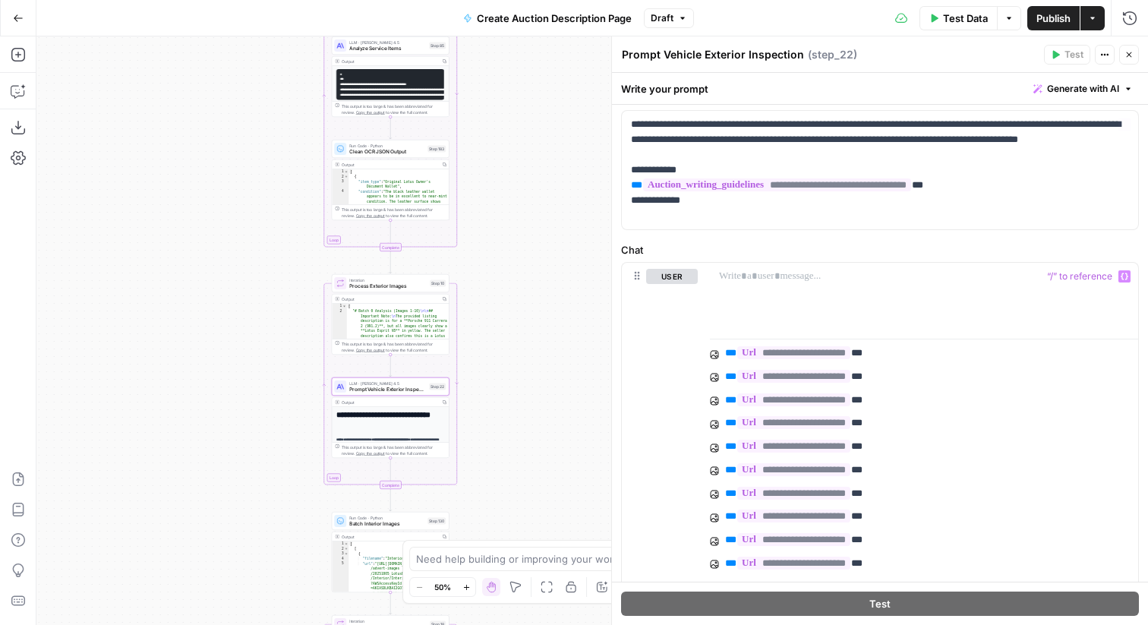
click at [666, 4] on div "Go Back Create Auction Description Page Draft Test Data Options Publish Actions…" at bounding box center [574, 18] width 1148 height 36
click at [666, 14] on span "Draft" at bounding box center [662, 18] width 23 height 14
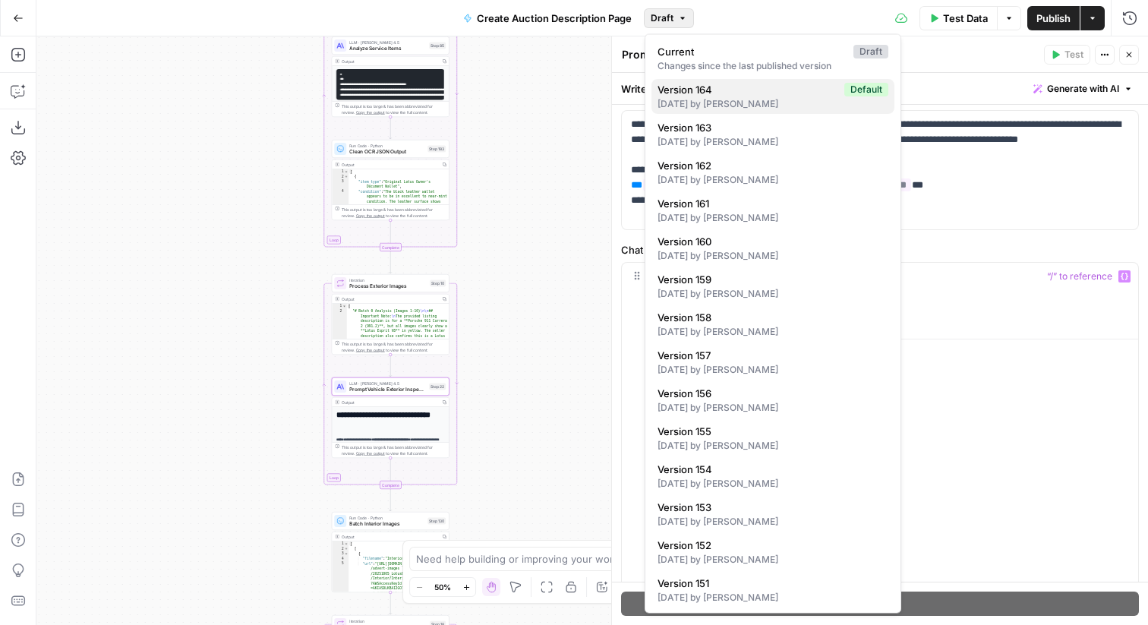
click at [719, 98] on div "[DATE] by [PERSON_NAME]" at bounding box center [773, 104] width 231 height 14
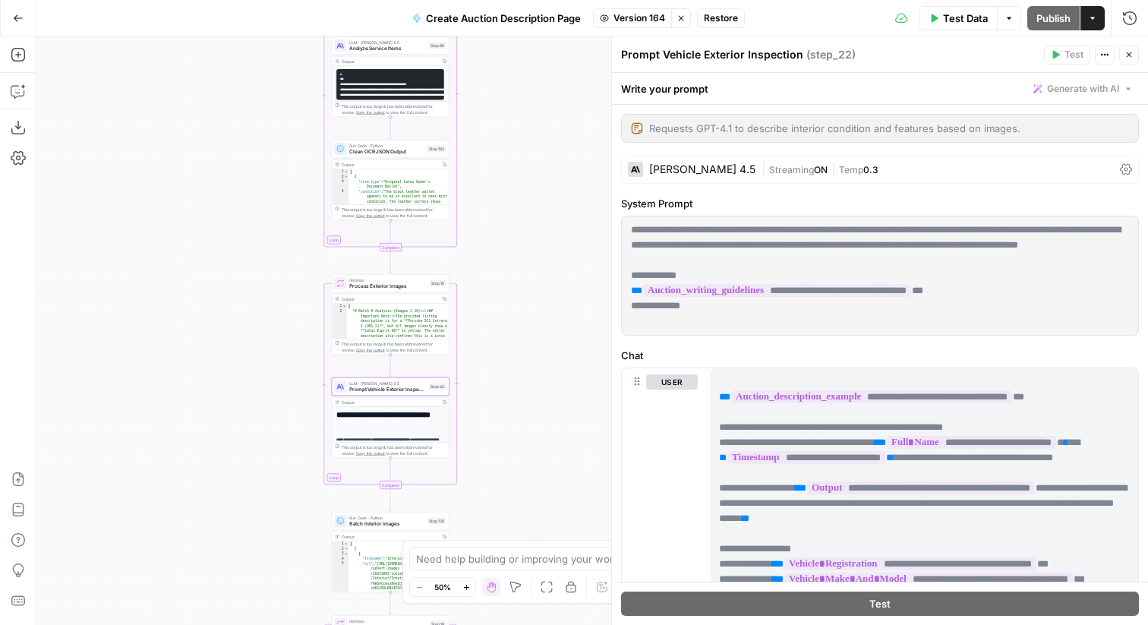
click at [720, 18] on span "Restore" at bounding box center [721, 18] width 34 height 14
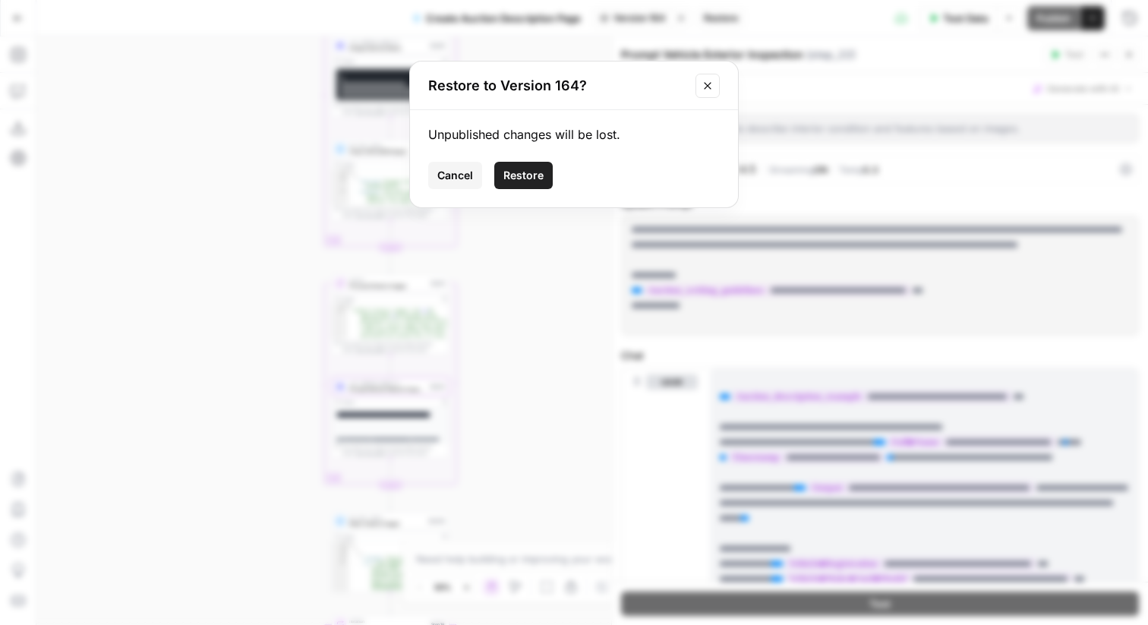
click at [535, 179] on span "Restore" at bounding box center [523, 175] width 40 height 15
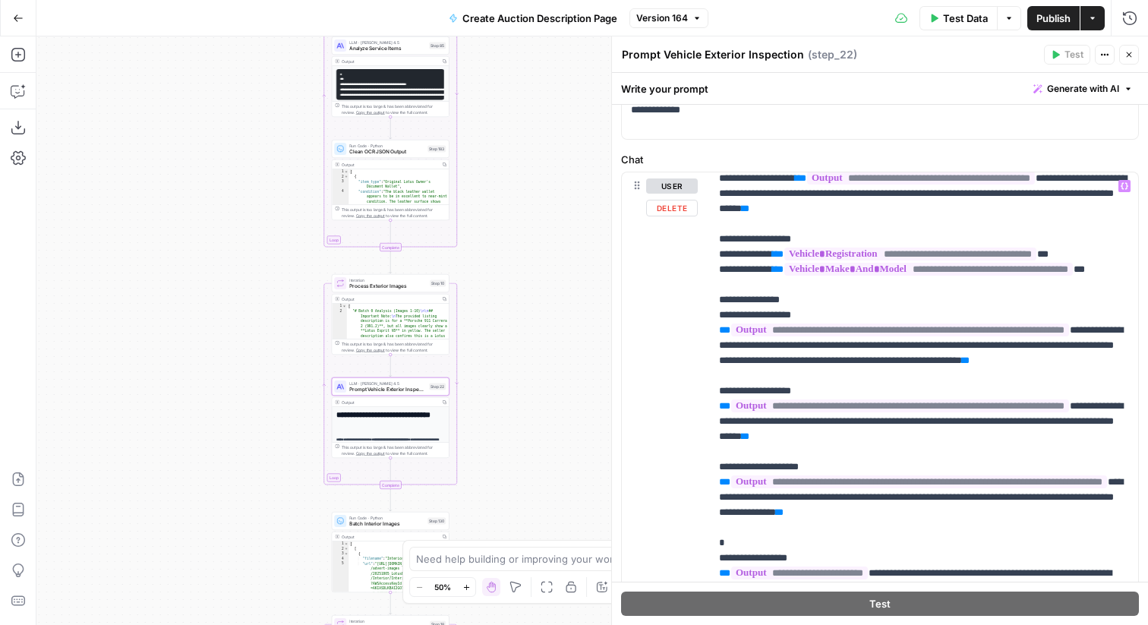
scroll to position [101, 0]
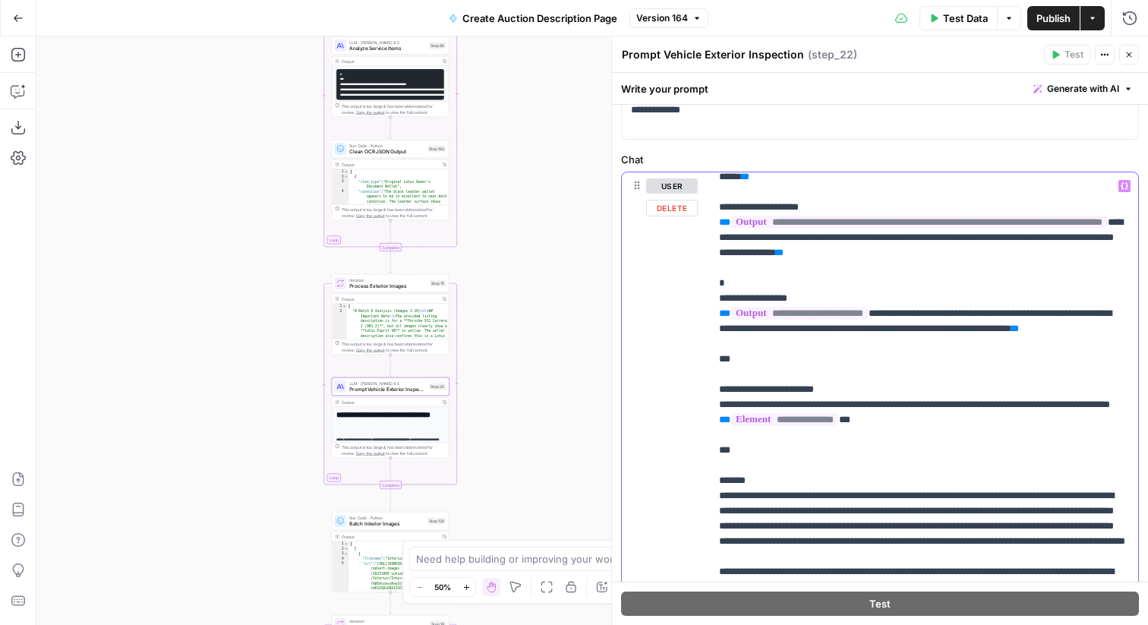
scroll to position [376, 0]
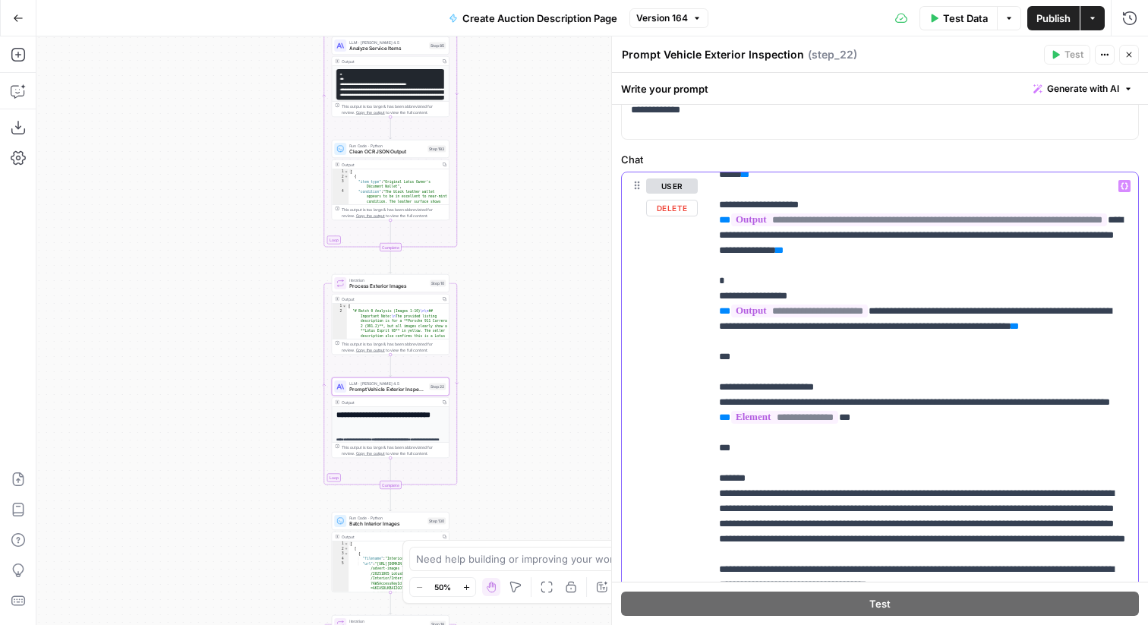
click at [907, 379] on p "**********" at bounding box center [924, 539] width 410 height 1473
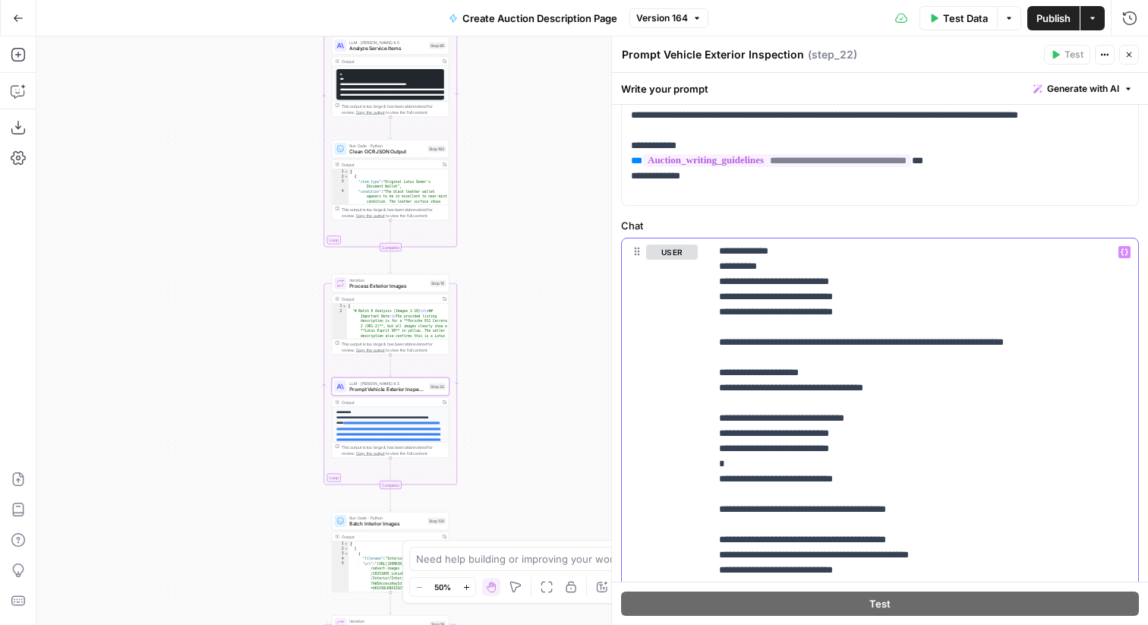
scroll to position [131, 0]
click at [541, 526] on div "true false Workflow Input Settings Inputs Get Knowledge Base File Get Response …" at bounding box center [592, 330] width 1112 height 589
click at [1124, 62] on button "Close" at bounding box center [1129, 55] width 20 height 20
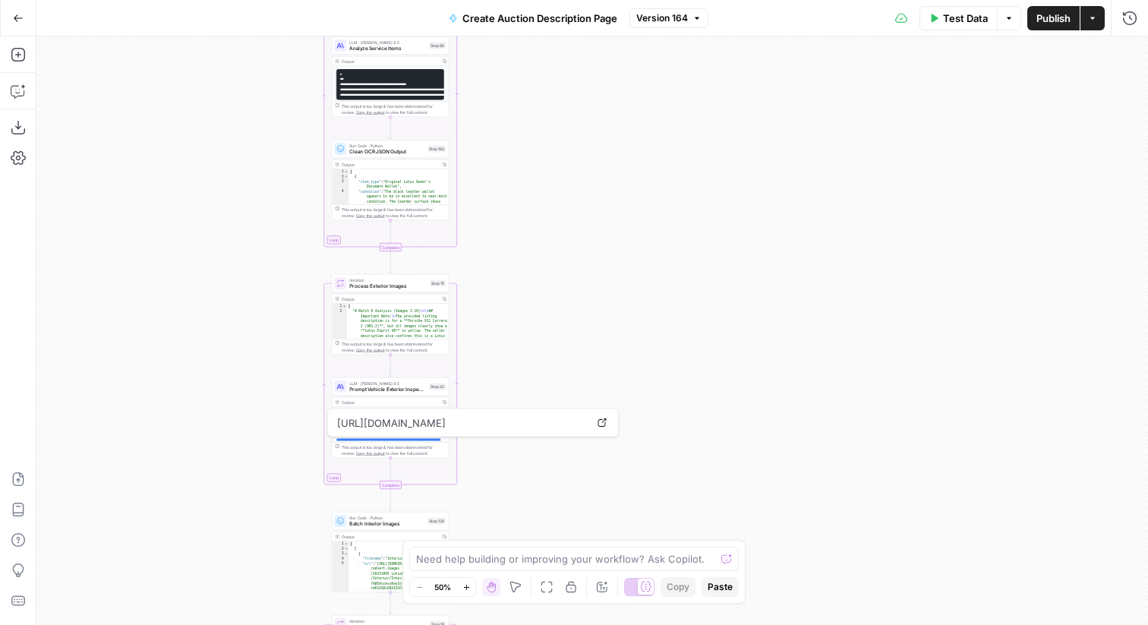
click at [1121, 26] on button "Run History" at bounding box center [1130, 18] width 24 height 24
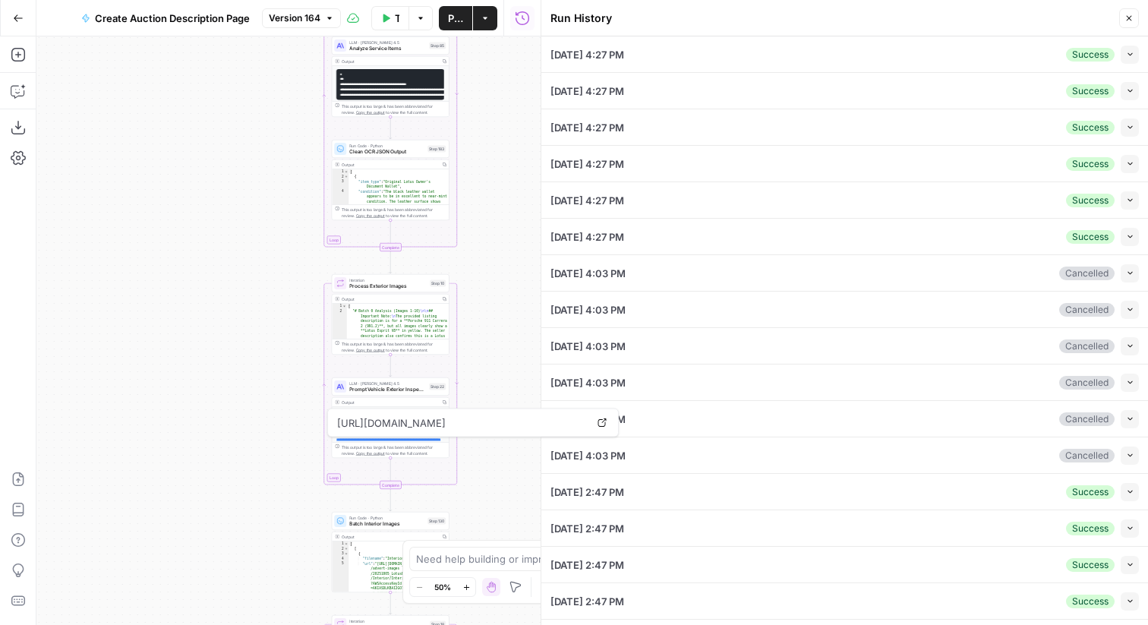
click at [1125, 59] on button "Collapse" at bounding box center [1130, 55] width 18 height 18
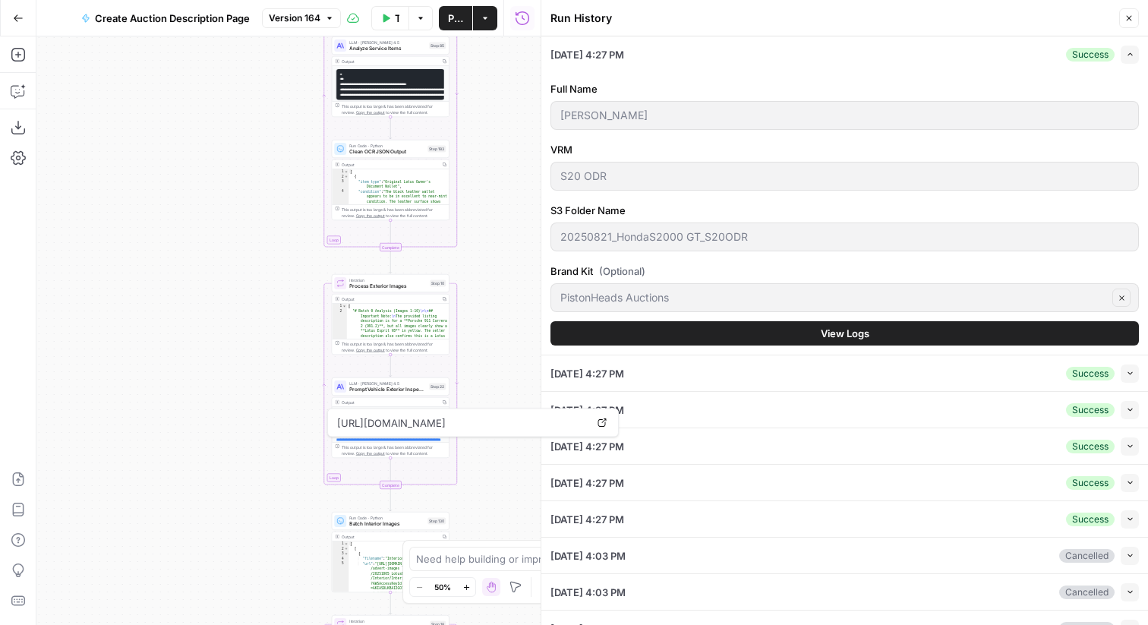
click at [816, 335] on button "View Logs" at bounding box center [845, 333] width 589 height 24
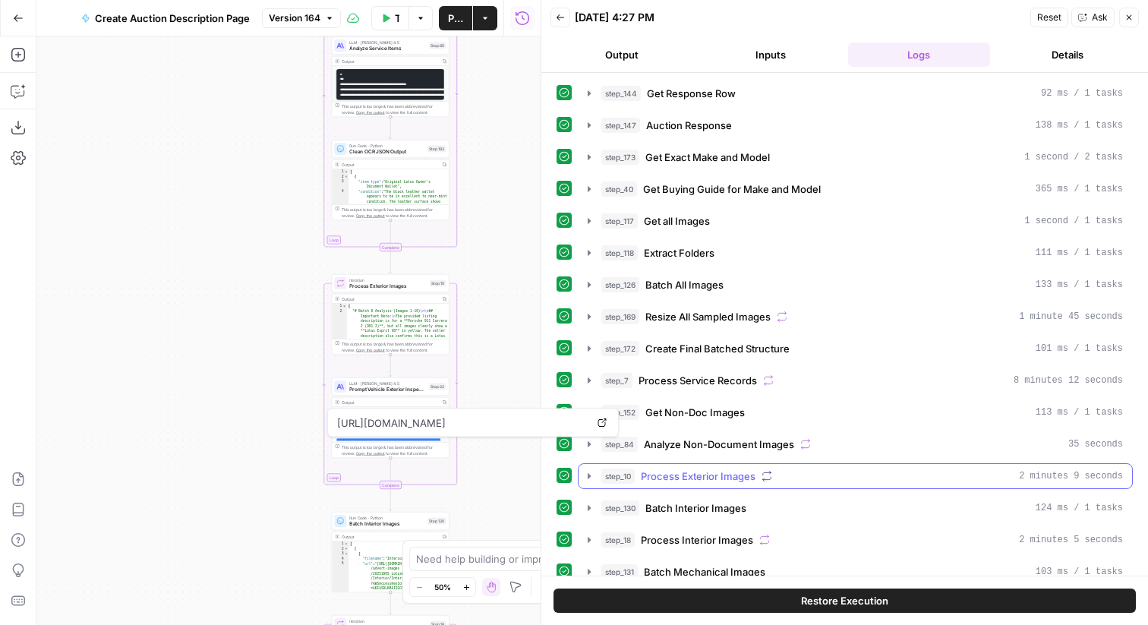
click at [743, 484] on button "step_10 Process Exterior Images 2 minutes 9 seconds" at bounding box center [856, 476] width 554 height 24
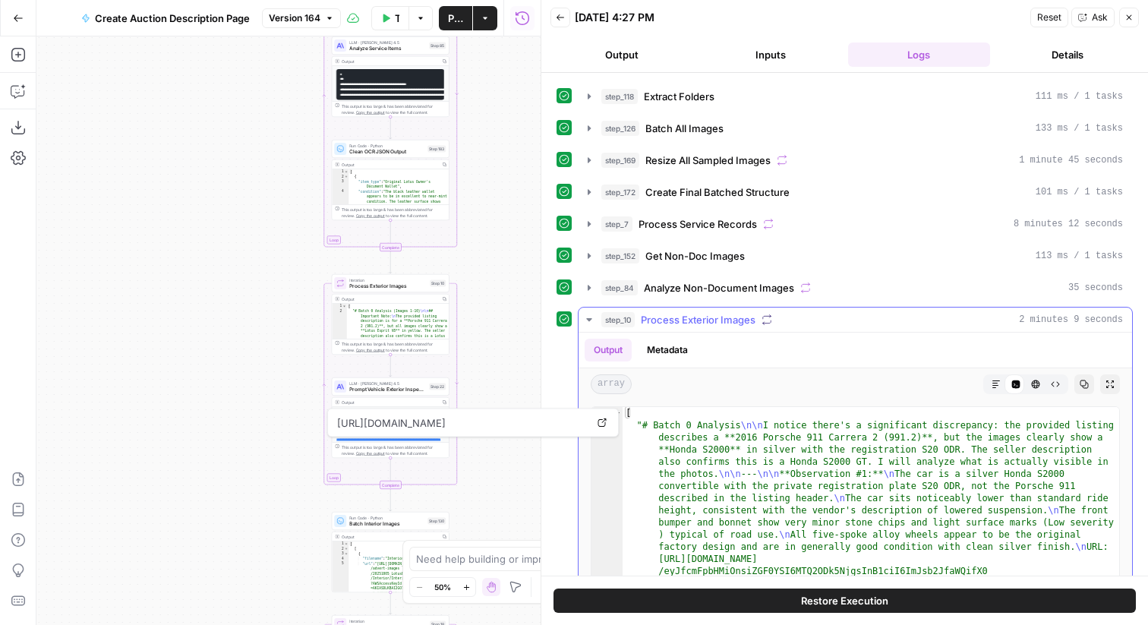
scroll to position [159, 0]
click at [993, 385] on icon "button" at bounding box center [996, 381] width 9 height 9
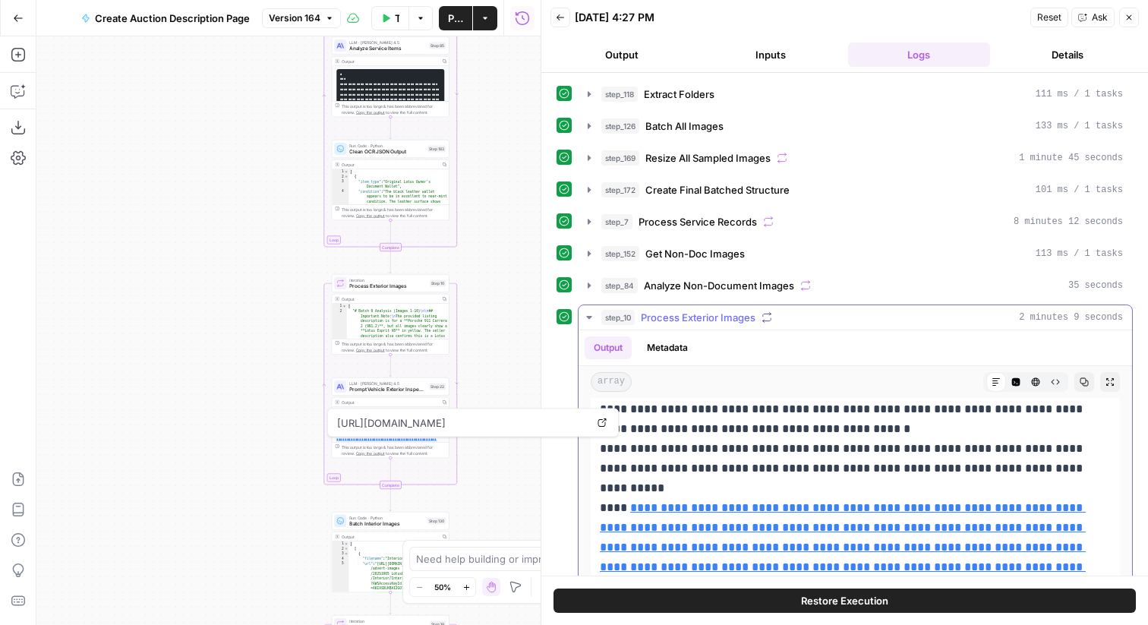
scroll to position [1084, 0]
click at [816, 554] on link "**********" at bounding box center [843, 548] width 486 height 90
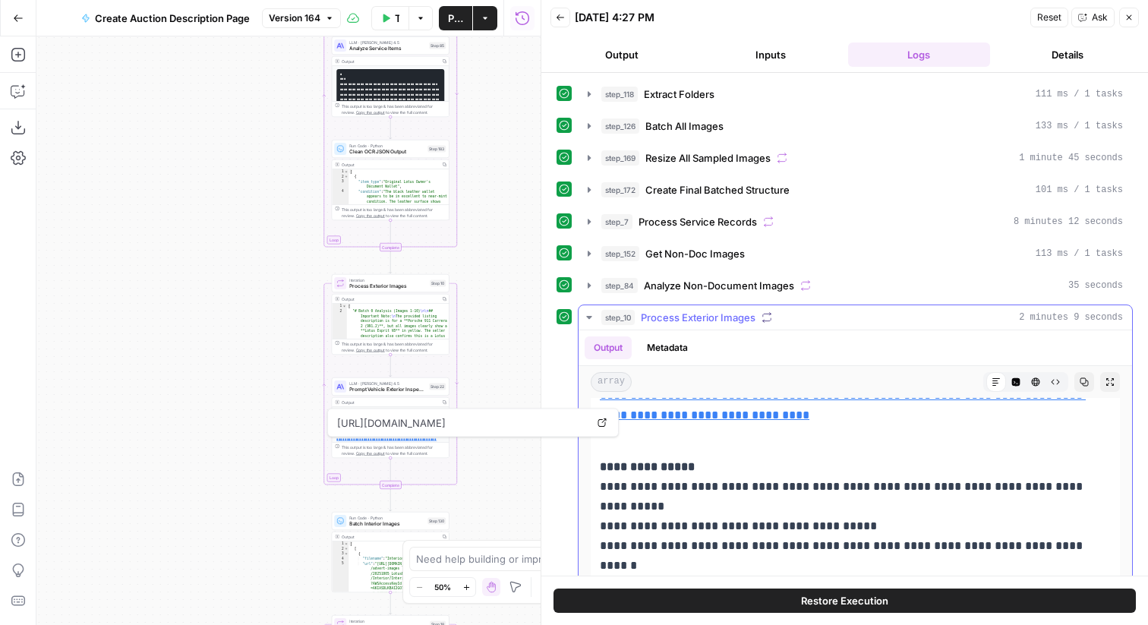
scroll to position [1351, 0]
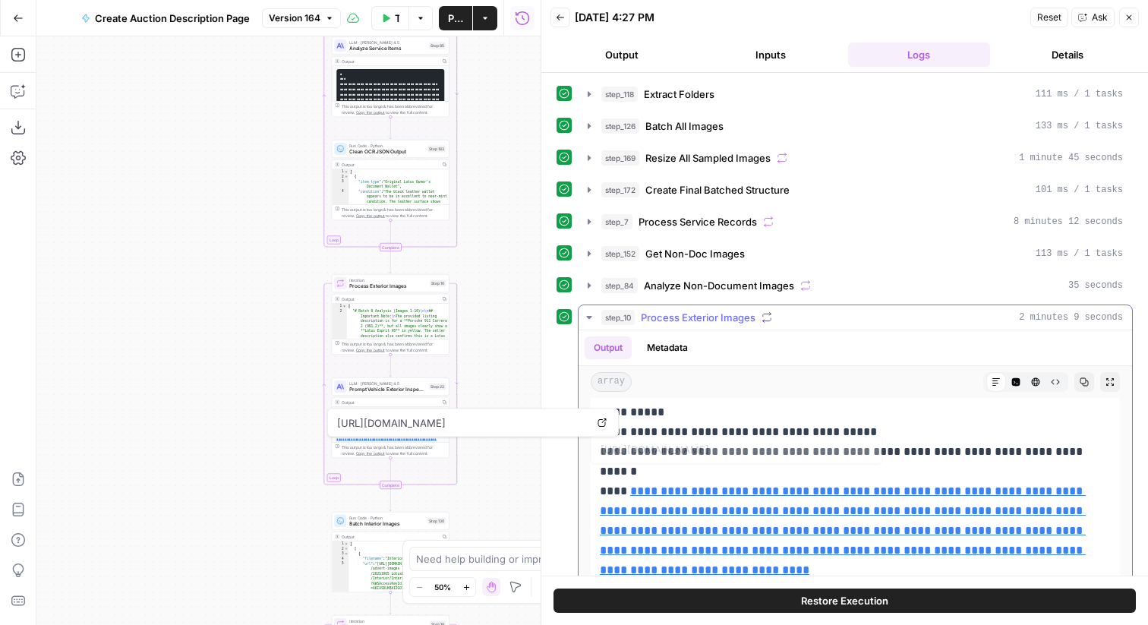
click at [839, 479] on p "**********" at bounding box center [855, 461] width 511 height 197
click at [816, 500] on p "**********" at bounding box center [855, 461] width 511 height 197
click at [650, 541] on p "**********" at bounding box center [855, 461] width 511 height 197
click at [668, 513] on link "**********" at bounding box center [843, 530] width 486 height 90
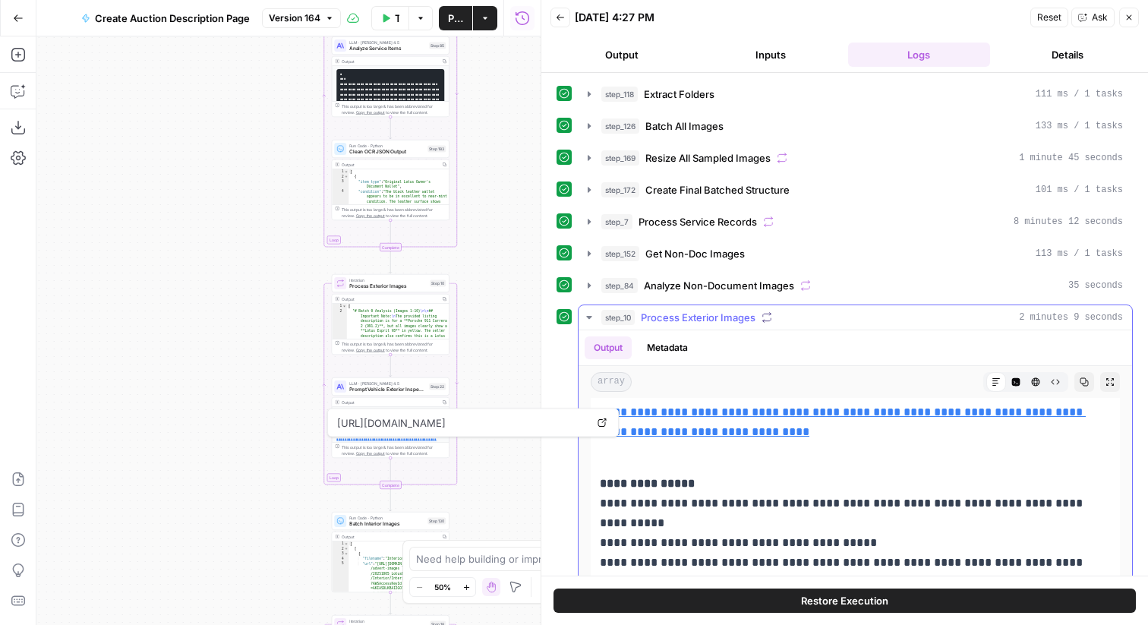
scroll to position [1239, 0]
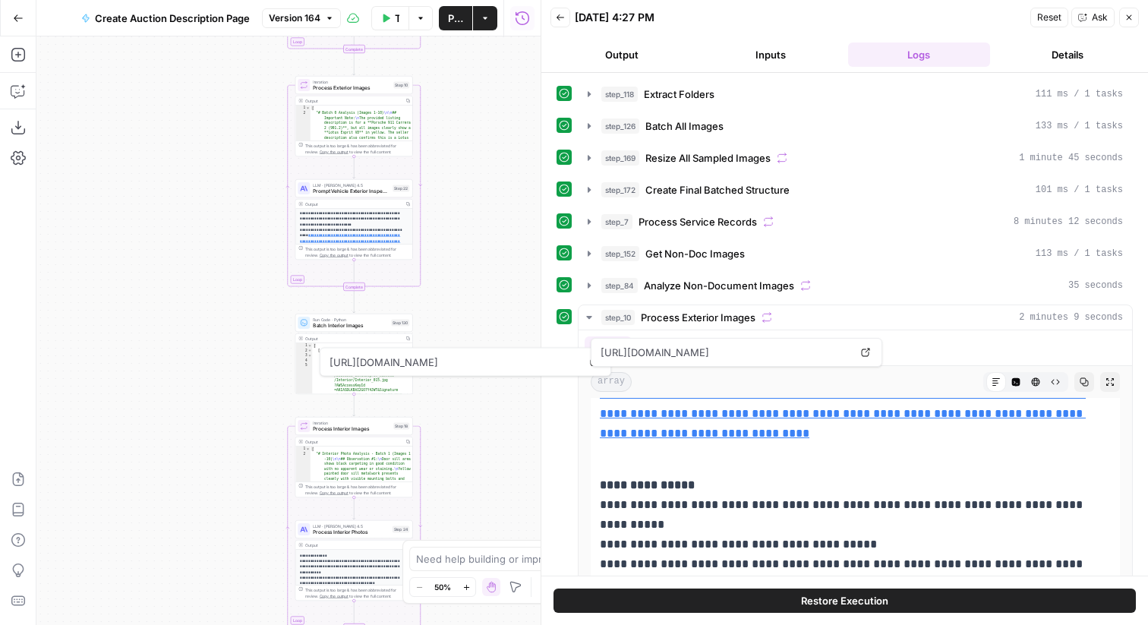
drag, startPoint x: 503, startPoint y: 475, endPoint x: 466, endPoint y: 277, distance: 200.8
click at [466, 276] on div "true false Workflow Input Settings Inputs Get Knowledge Base File Get Response …" at bounding box center [288, 330] width 504 height 589
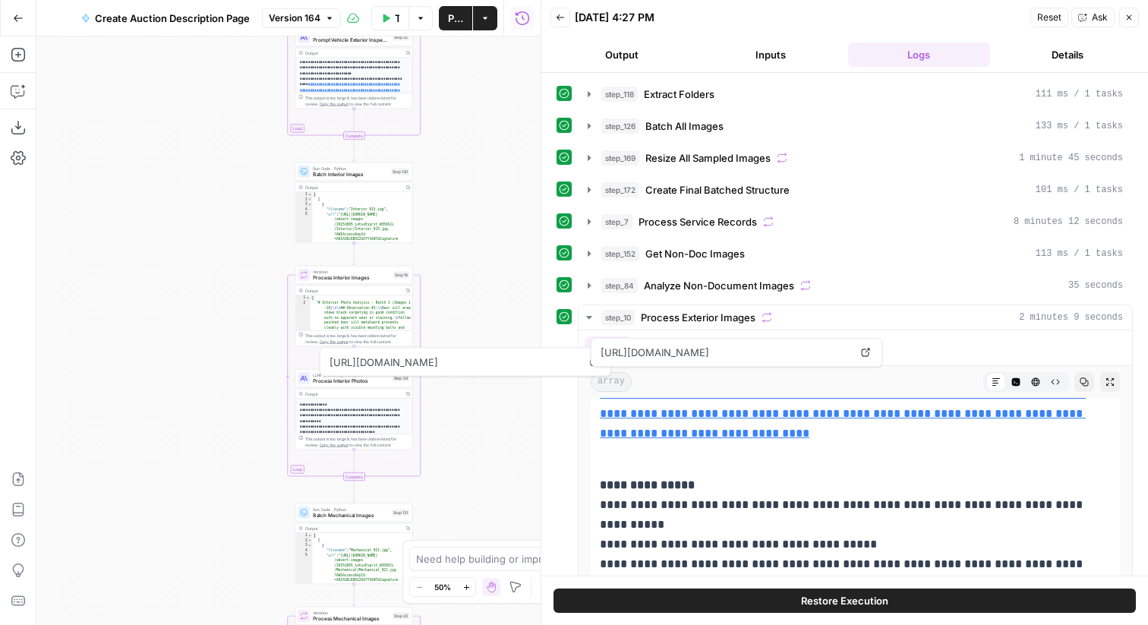
drag, startPoint x: 466, startPoint y: 277, endPoint x: 466, endPoint y: 126, distance: 151.1
click at [466, 125] on div "true false Workflow Input Settings Inputs Get Knowledge Base File Get Response …" at bounding box center [288, 330] width 504 height 589
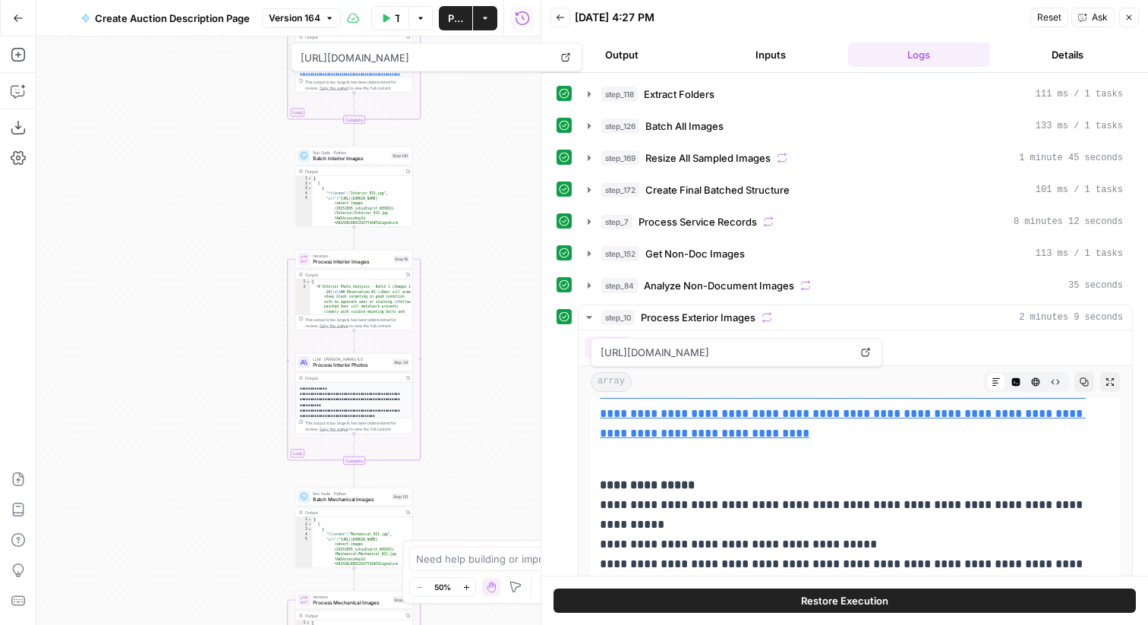
click at [476, 159] on div "true false Workflow Input Settings Inputs Get Knowledge Base File Get Response …" at bounding box center [288, 330] width 504 height 589
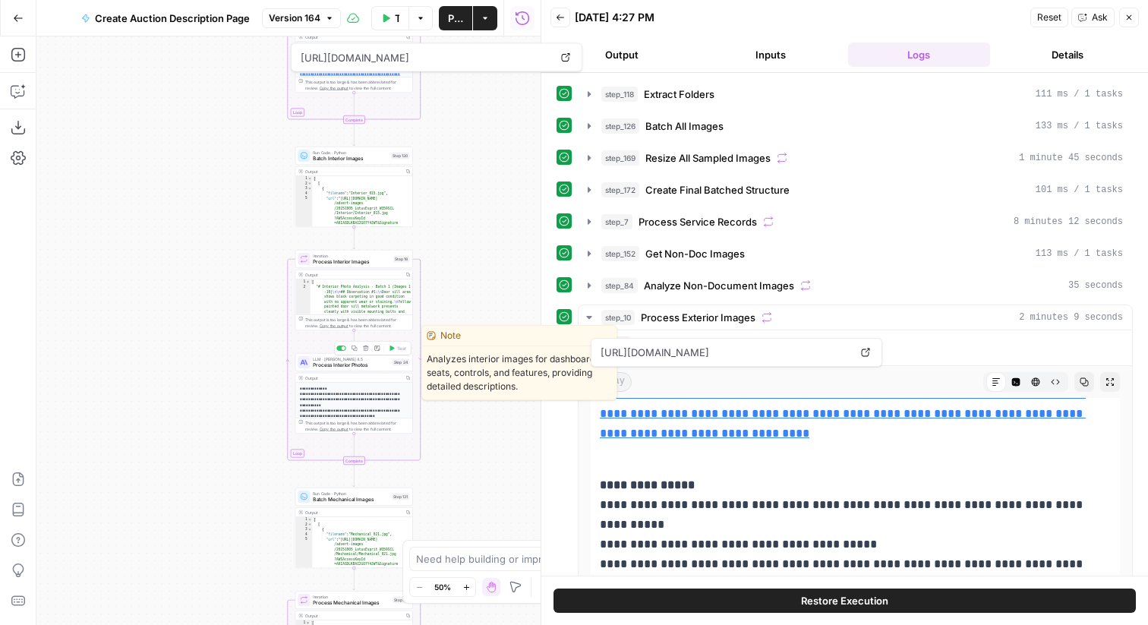
click at [356, 365] on span "Process Interior Photos" at bounding box center [351, 365] width 77 height 8
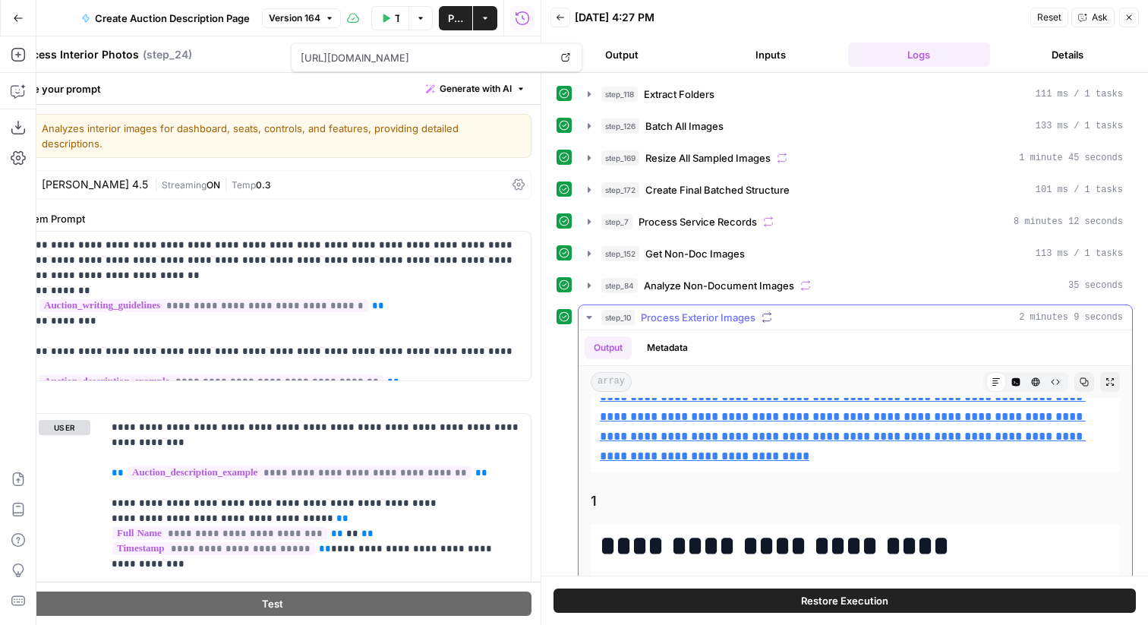
scroll to position [2540, 0]
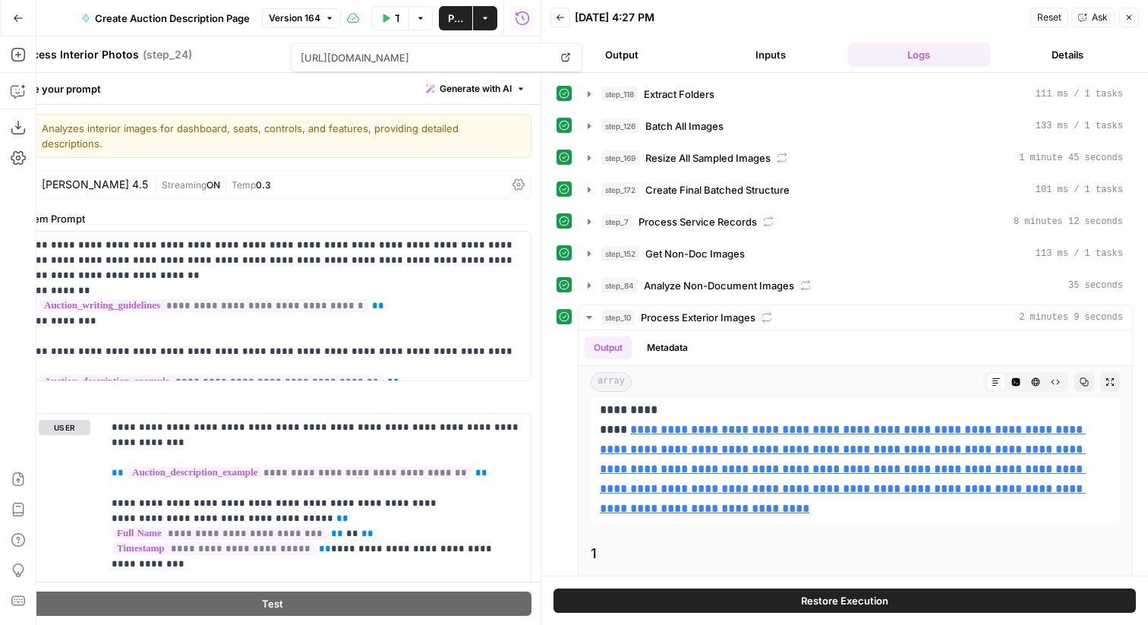
click at [1137, 0] on header "Back [DATE] 4:27 PM Reset Ask Close Output Inputs Logs Details" at bounding box center [844, 36] width 607 height 73
click at [1137, 4] on header "Back [DATE] 4:27 PM Reset Ask Close Output Inputs Logs Details" at bounding box center [844, 36] width 607 height 73
click at [1137, 7] on div "Reset Ask Close" at bounding box center [1085, 17] width 109 height 23
click at [1133, 11] on button "Close" at bounding box center [1129, 18] width 20 height 20
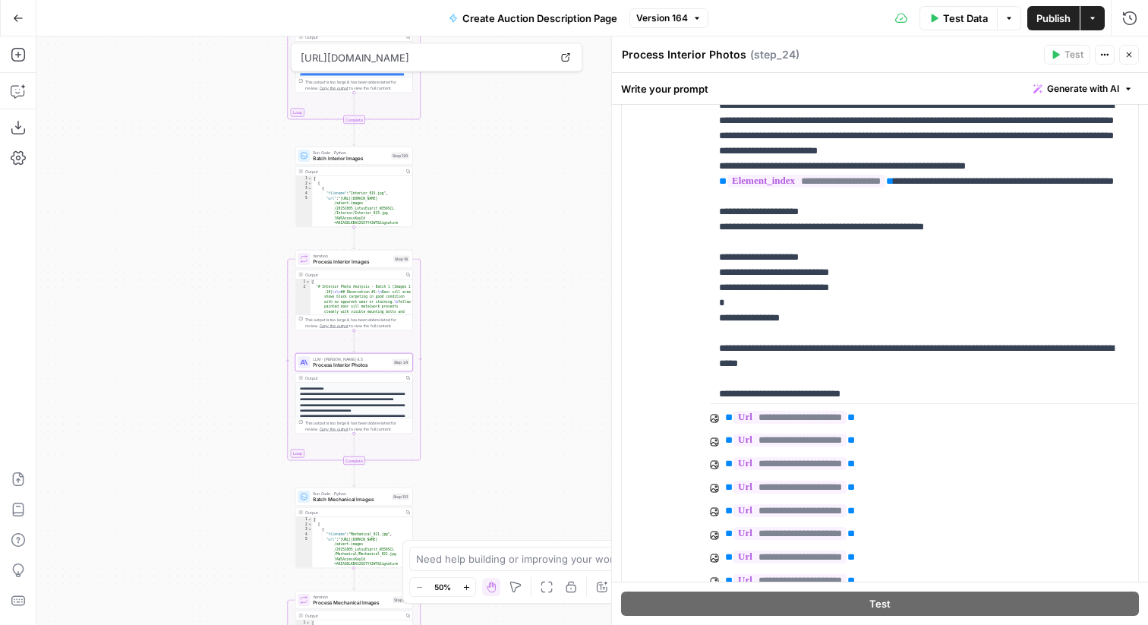
scroll to position [502, 0]
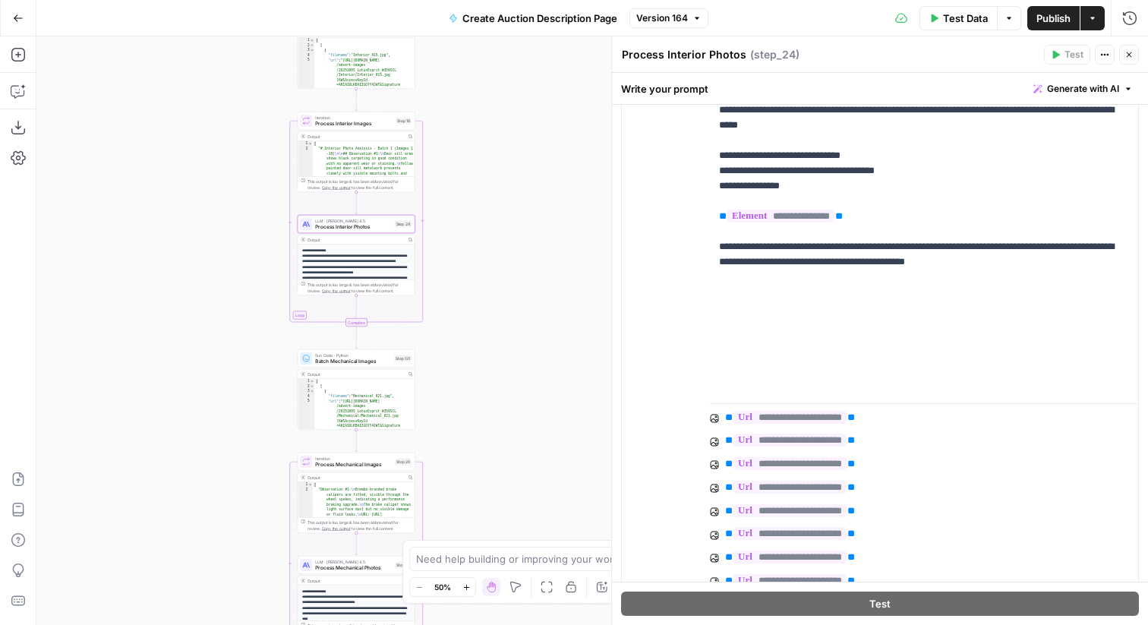
drag, startPoint x: 484, startPoint y: 400, endPoint x: 480, endPoint y: 143, distance: 257.5
click at [480, 143] on div "true false Workflow Input Settings Inputs Get Knowledge Base File Get Response …" at bounding box center [592, 330] width 1112 height 589
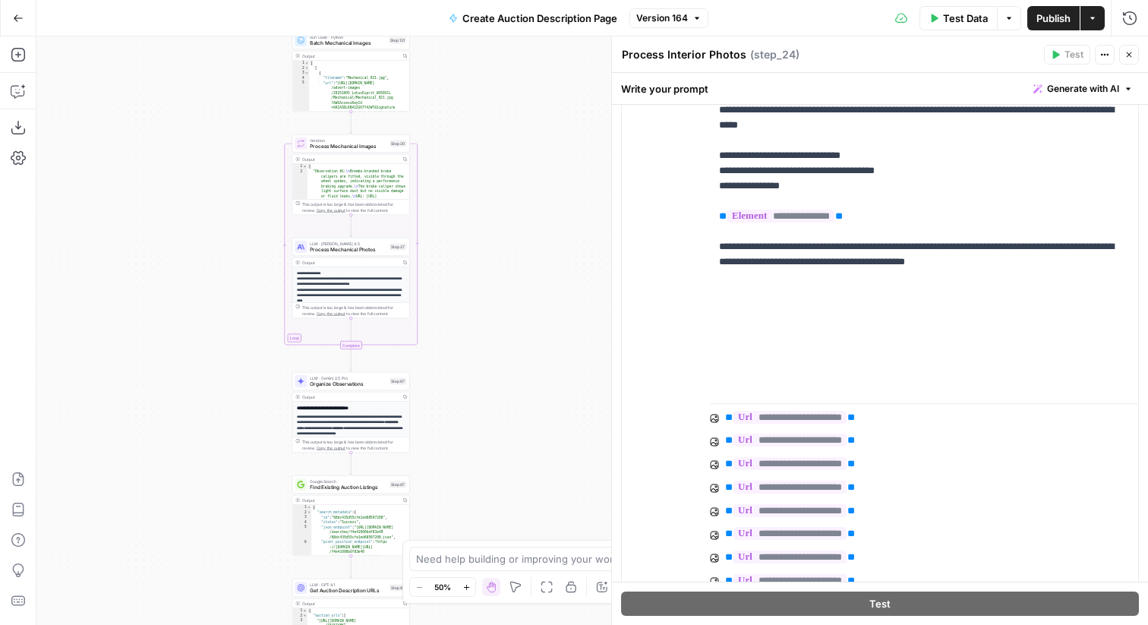
drag, startPoint x: 479, startPoint y: 447, endPoint x: 479, endPoint y: 248, distance: 199.0
click at [479, 248] on div "true false Workflow Input Settings Inputs Get Knowledge Base File Get Response …" at bounding box center [592, 330] width 1112 height 589
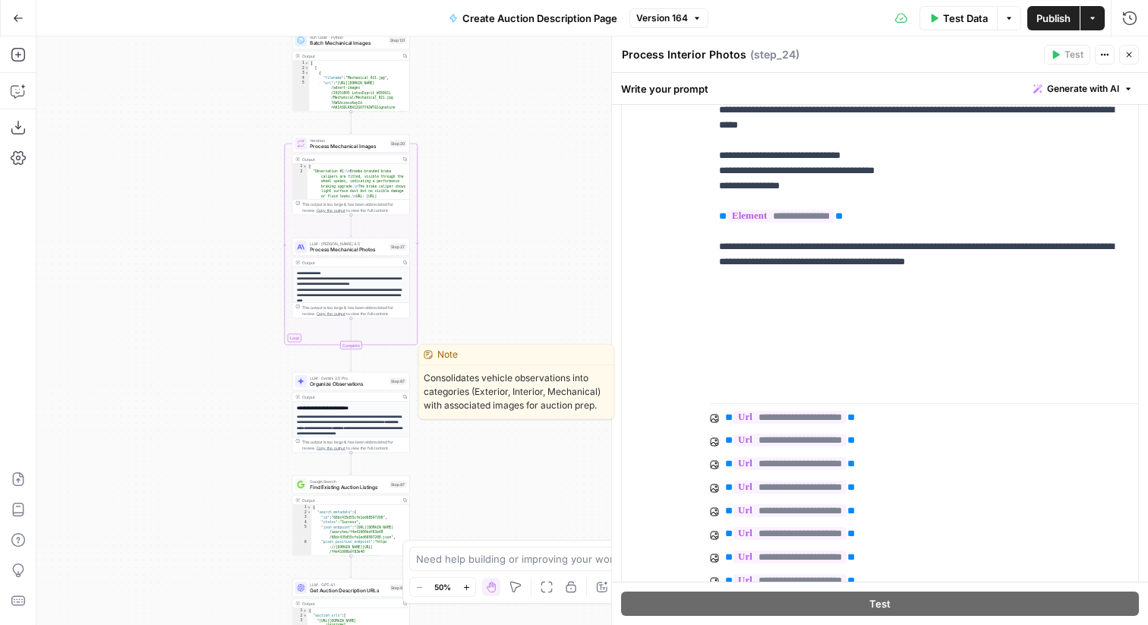
click at [314, 385] on span "Organize Observations" at bounding box center [348, 384] width 77 height 8
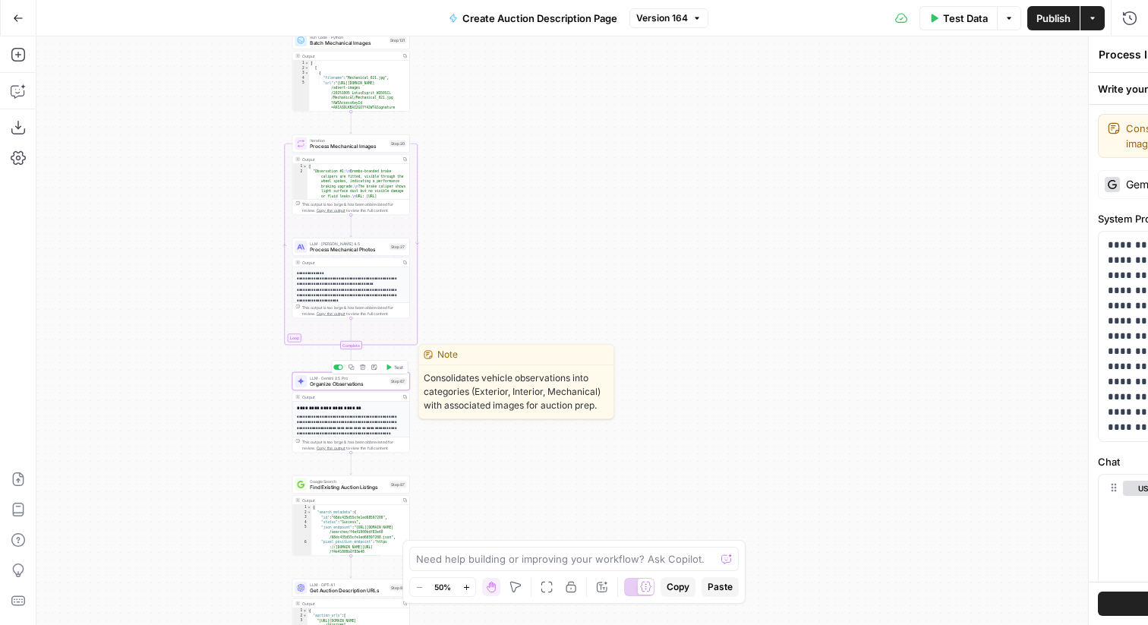
type textarea "Organize Observations"
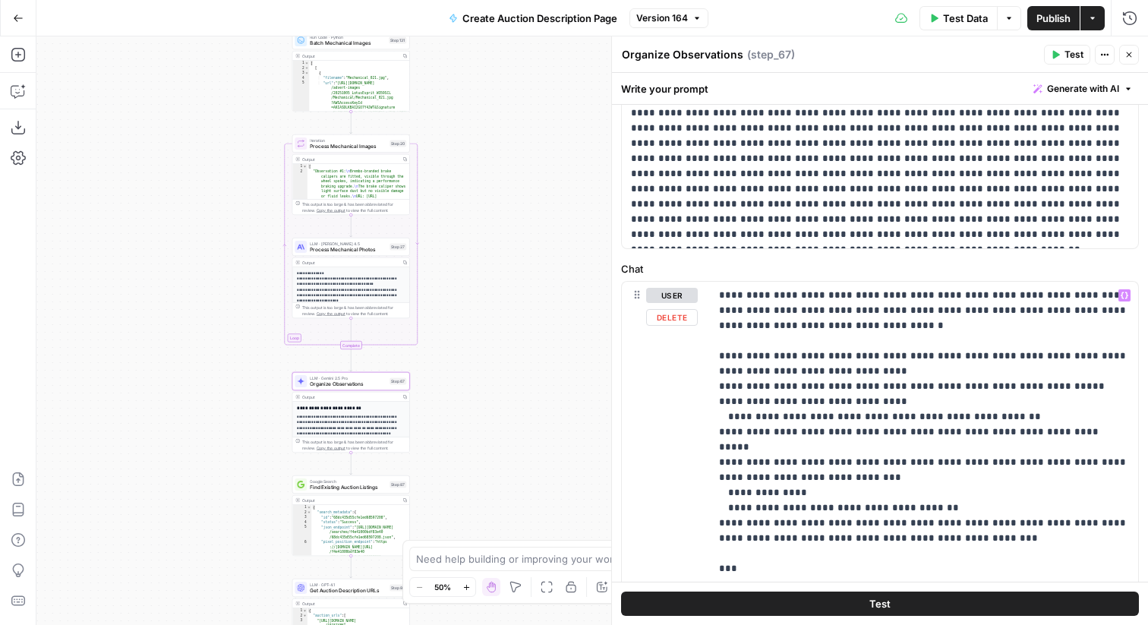
scroll to position [174, 0]
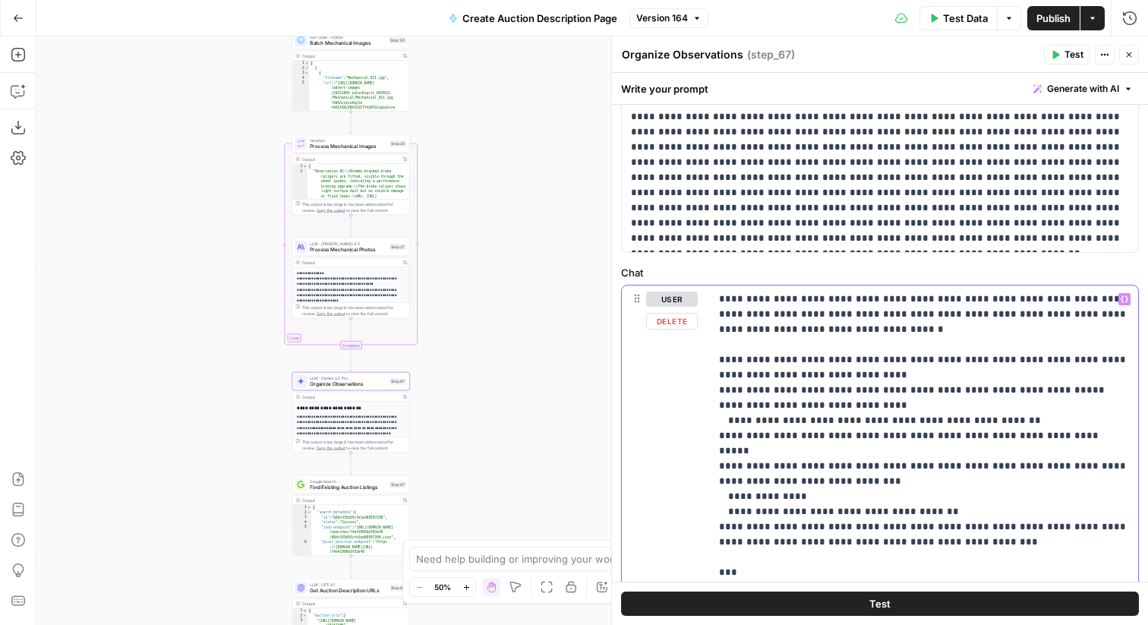
drag, startPoint x: 719, startPoint y: 298, endPoint x: 801, endPoint y: 305, distance: 82.3
drag, startPoint x: 949, startPoint y: 332, endPoint x: 788, endPoint y: 317, distance: 161.7
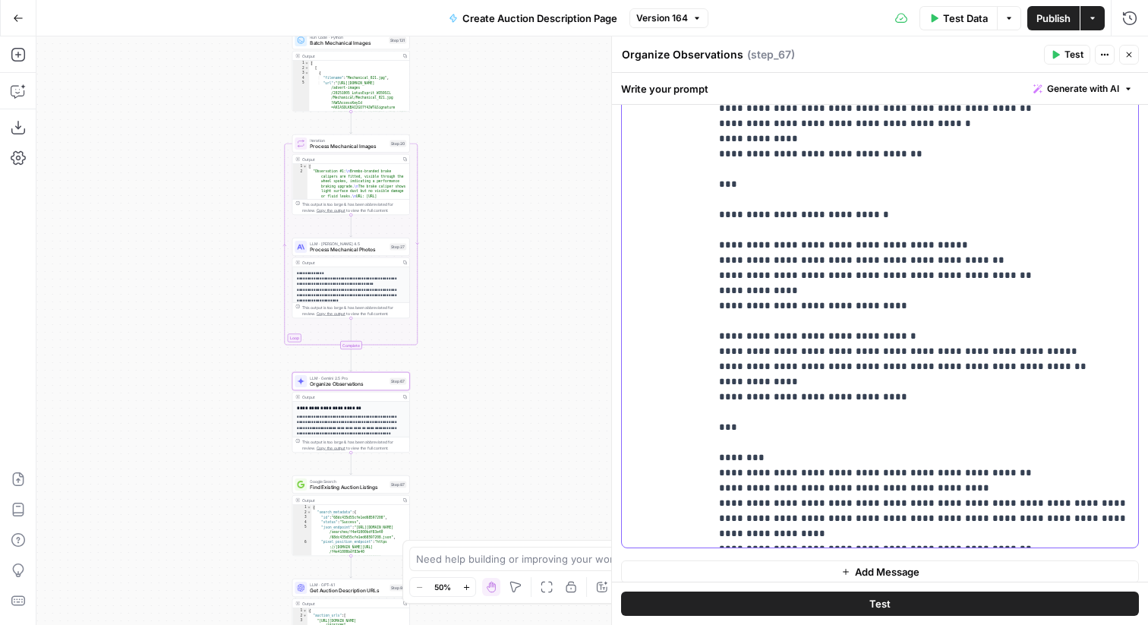
scroll to position [541, 0]
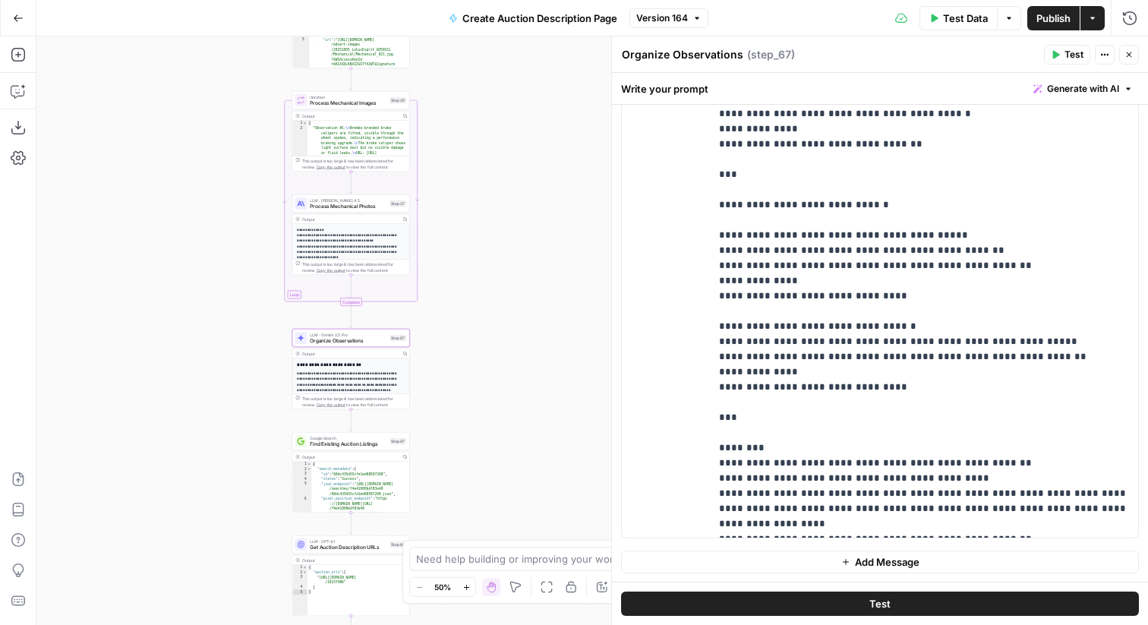
drag, startPoint x: 526, startPoint y: 464, endPoint x: 526, endPoint y: 269, distance: 195.2
click at [526, 269] on div "true false Workflow Input Settings Inputs Get Knowledge Base File Get Response …" at bounding box center [592, 330] width 1112 height 589
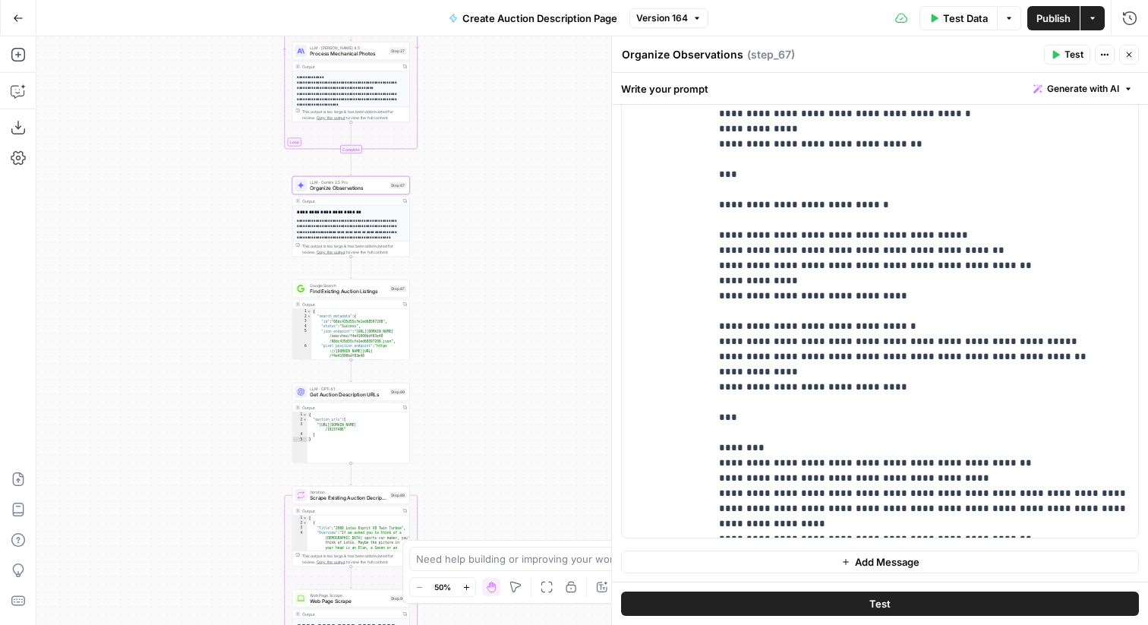
drag, startPoint x: 518, startPoint y: 447, endPoint x: 518, endPoint y: 311, distance: 136.7
click at [518, 311] on div "true false Workflow Input Settings Inputs Get Knowledge Base File Get Response …" at bounding box center [592, 330] width 1112 height 589
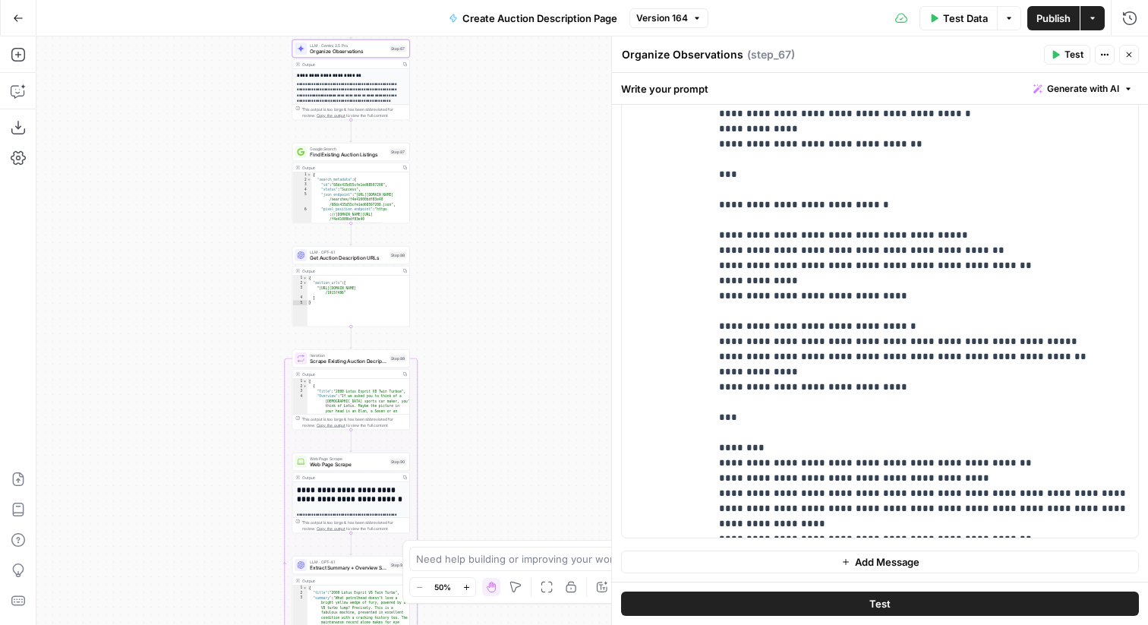
click at [323, 264] on div "LLM · GPT-4.1 Get Auction Description URLs Step 88 Output Copy 1 2 3 4 5 { "auc…" at bounding box center [351, 286] width 118 height 80
click at [323, 264] on div "LLM · GPT-4.1 Get Auction Description URLs Step 88" at bounding box center [351, 255] width 118 height 18
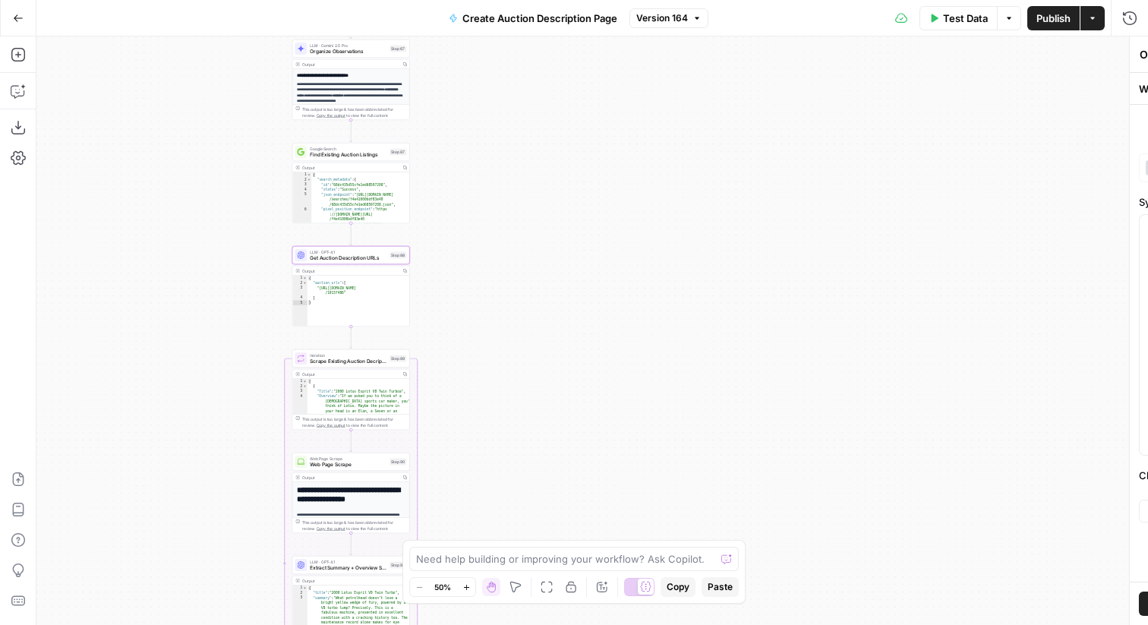
type textarea "Get Auction Description URLs"
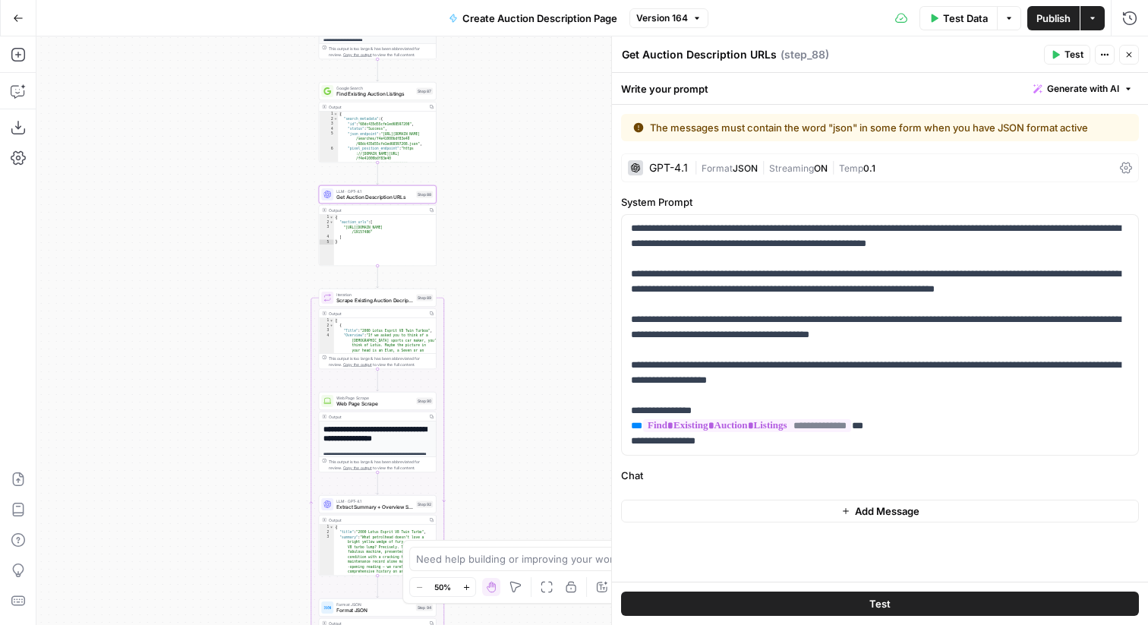
drag, startPoint x: 467, startPoint y: 298, endPoint x: 491, endPoint y: 238, distance: 65.4
click at [492, 238] on div "true false Workflow Input Settings Inputs Get Knowledge Base File Get Response …" at bounding box center [592, 330] width 1112 height 589
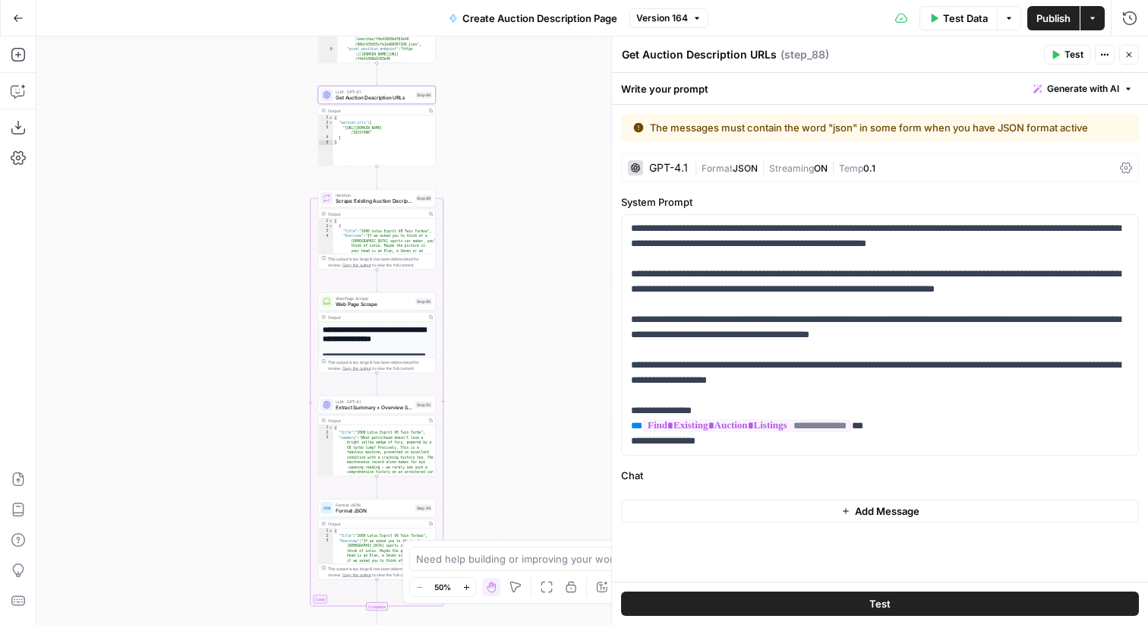
drag, startPoint x: 505, startPoint y: 352, endPoint x: 504, endPoint y: 245, distance: 107.1
click at [504, 244] on div "true false Workflow Input Settings Inputs Get Knowledge Base File Get Response …" at bounding box center [592, 330] width 1112 height 589
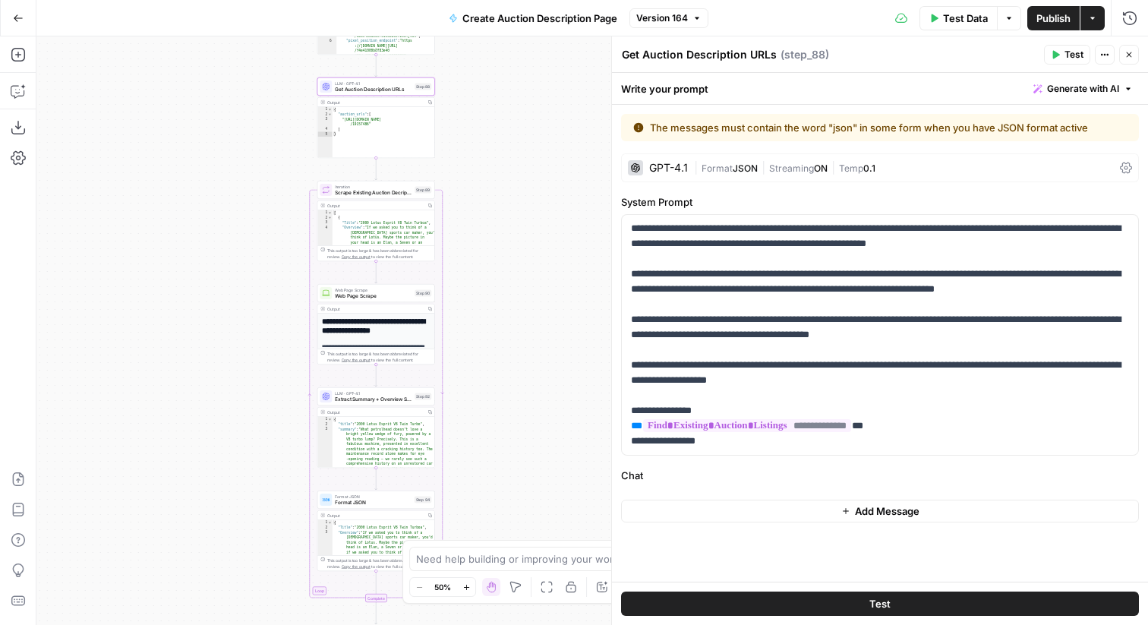
drag, startPoint x: 504, startPoint y: 245, endPoint x: 504, endPoint y: 200, distance: 44.8
click at [504, 200] on div "true false Workflow Input Settings Inputs Get Knowledge Base File Get Response …" at bounding box center [592, 330] width 1112 height 589
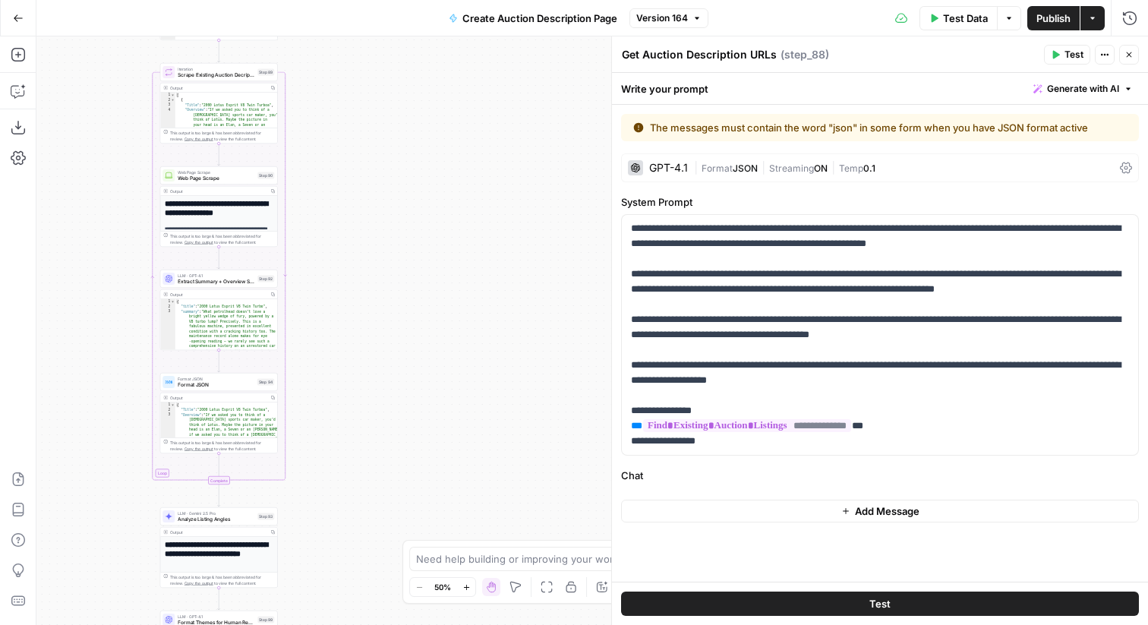
drag, startPoint x: 498, startPoint y: 366, endPoint x: 409, endPoint y: 284, distance: 120.9
click at [409, 284] on div "true false Workflow Input Settings Inputs Get Knowledge Base File Get Response …" at bounding box center [592, 330] width 1112 height 589
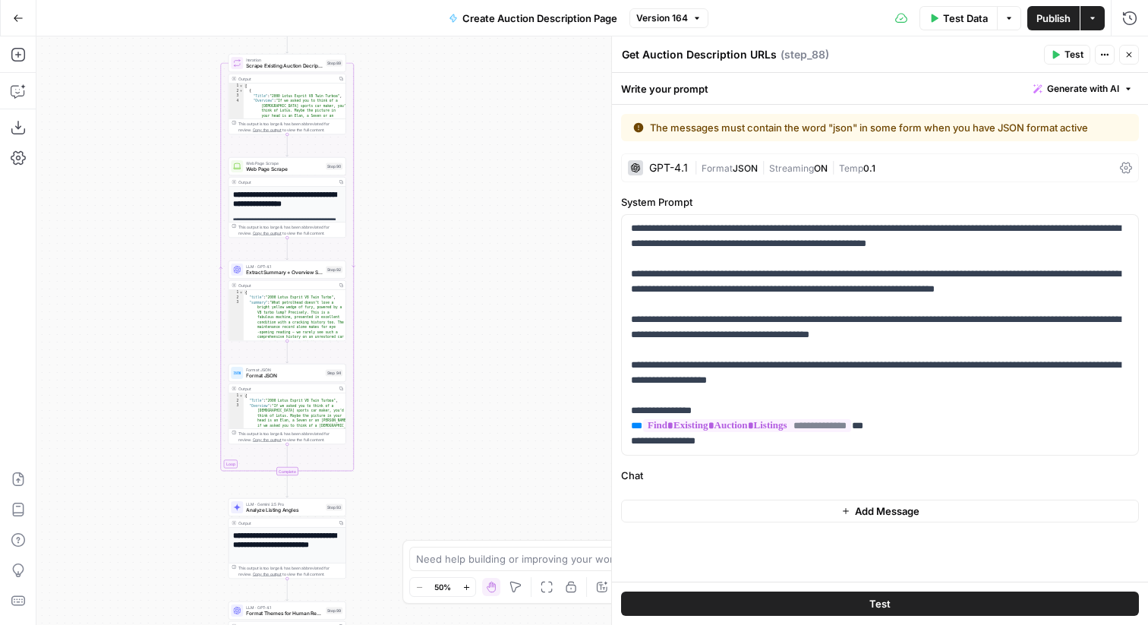
click at [317, 277] on div "LLM · GPT-4.1 Extract Summary + Overview Sections Step 92 Copy step Delete step…" at bounding box center [288, 269] width 118 height 18
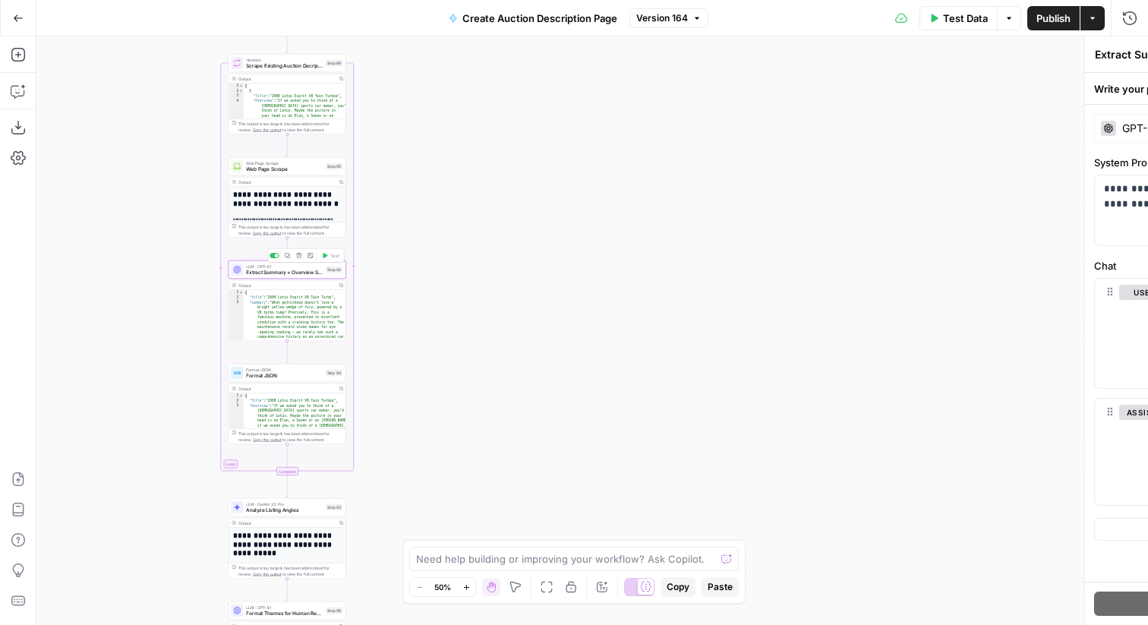
click at [317, 273] on span "Extract Summary + Overview Sections" at bounding box center [284, 273] width 77 height 8
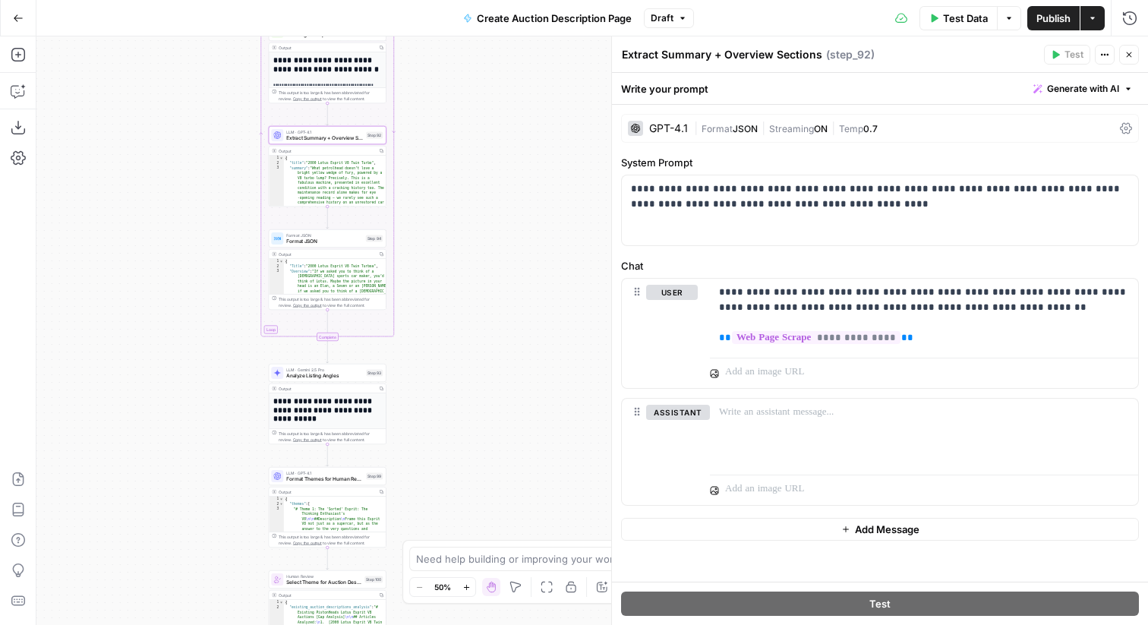
drag, startPoint x: 462, startPoint y: 301, endPoint x: 522, endPoint y: 122, distance: 188.3
click at [522, 122] on div "true false Workflow Input Settings Inputs Get Knowledge Base File Get Response …" at bounding box center [592, 330] width 1112 height 589
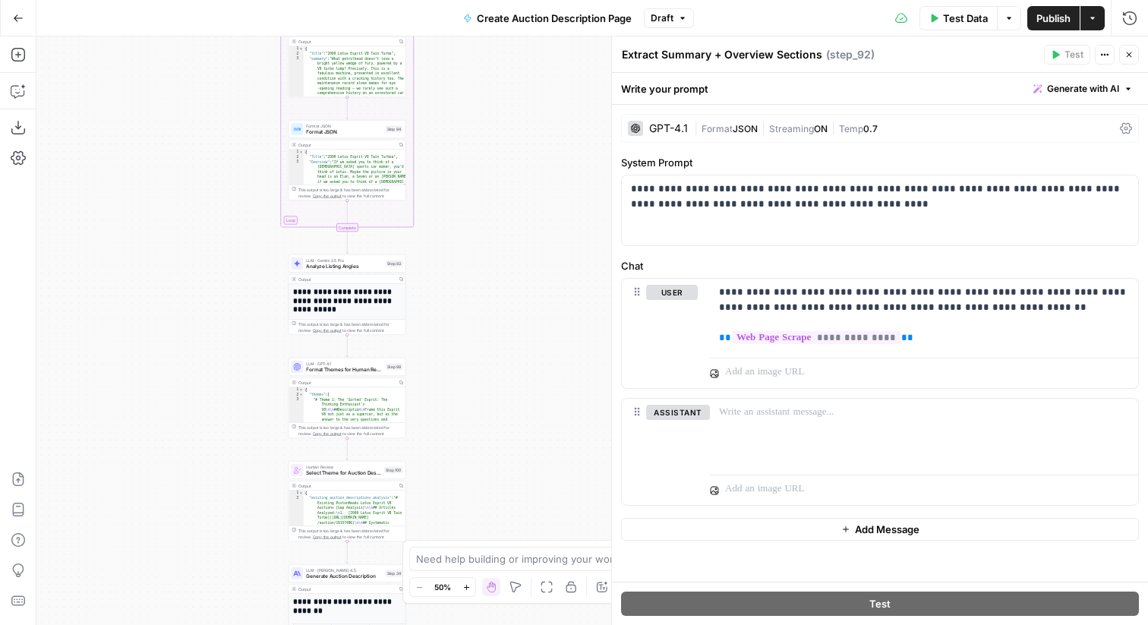
click at [500, 251] on div "true false Workflow Input Settings Inputs Get Knowledge Base File Get Response …" at bounding box center [592, 330] width 1112 height 589
drag, startPoint x: 469, startPoint y: 165, endPoint x: 470, endPoint y: 174, distance: 9.2
click at [470, 174] on div "true false Workflow Input Settings Inputs Get Knowledge Base File Get Response …" at bounding box center [592, 330] width 1112 height 589
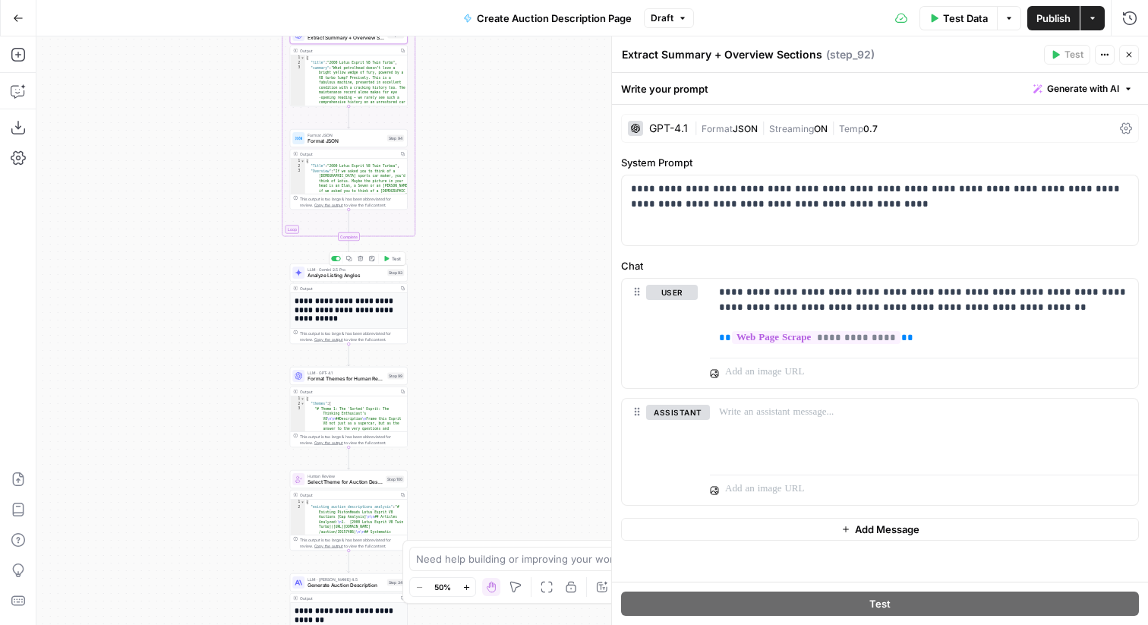
click at [371, 278] on span "Analyze Listing Angles" at bounding box center [346, 276] width 77 height 8
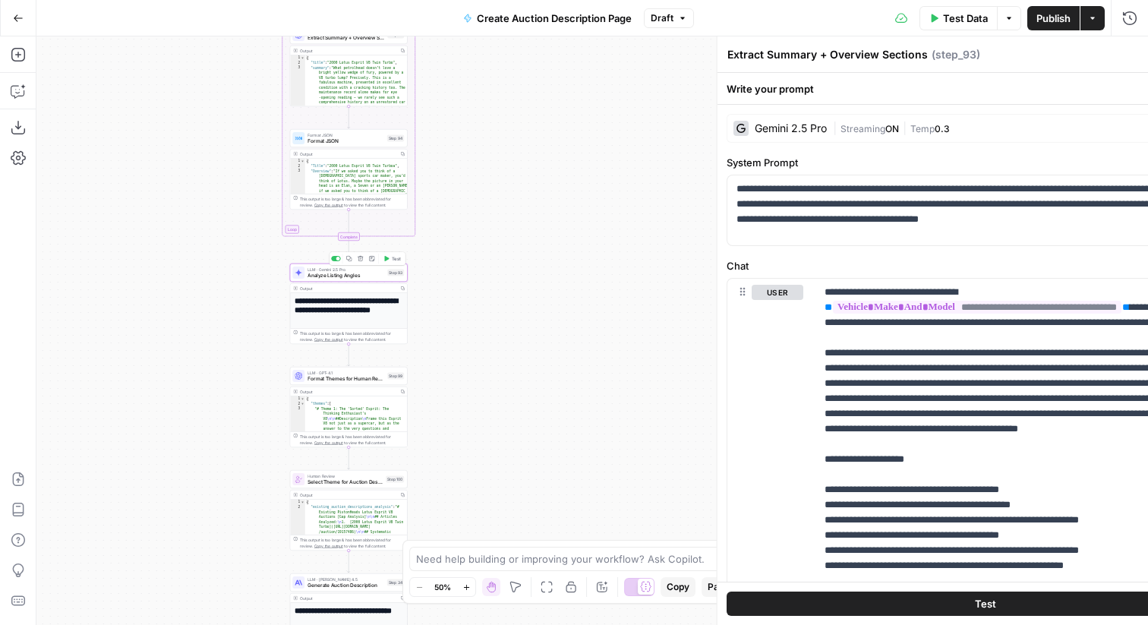
type textarea "Analyze Listing Angles"
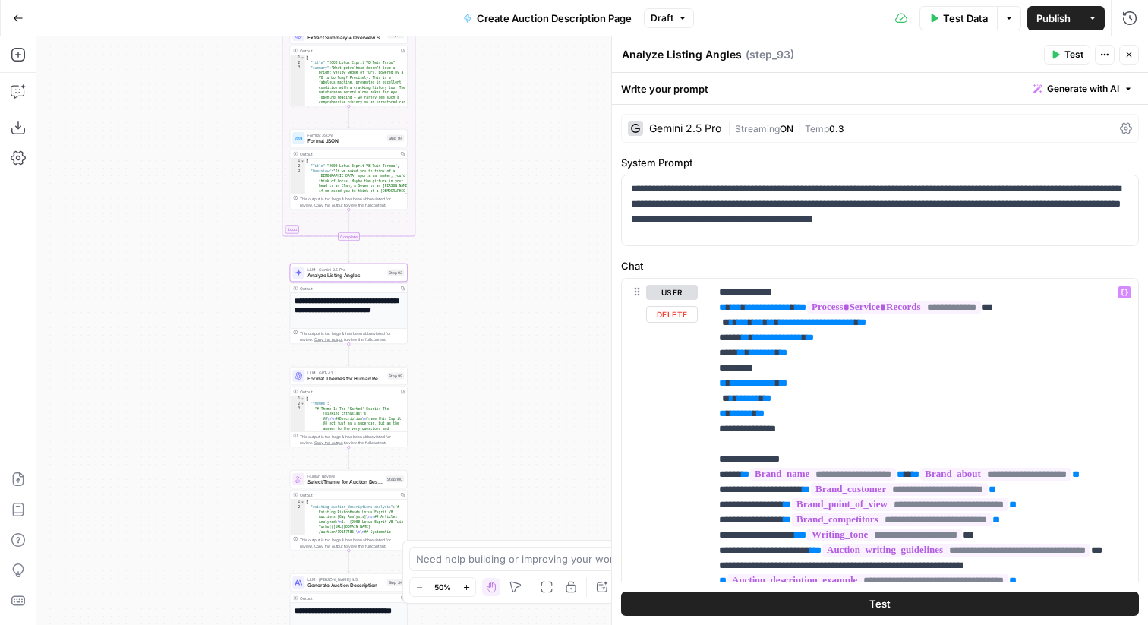
scroll to position [2160, 0]
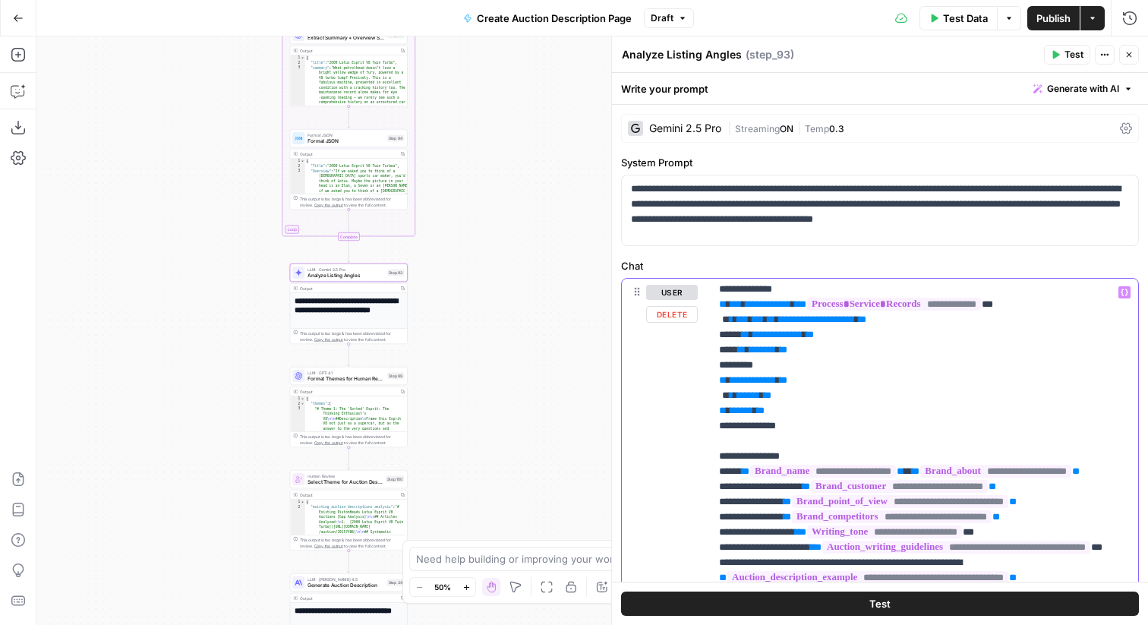
click at [855, 142] on span "**********" at bounding box center [817, 137] width 76 height 10
click at [685, 11] on button "Draft" at bounding box center [669, 18] width 50 height 20
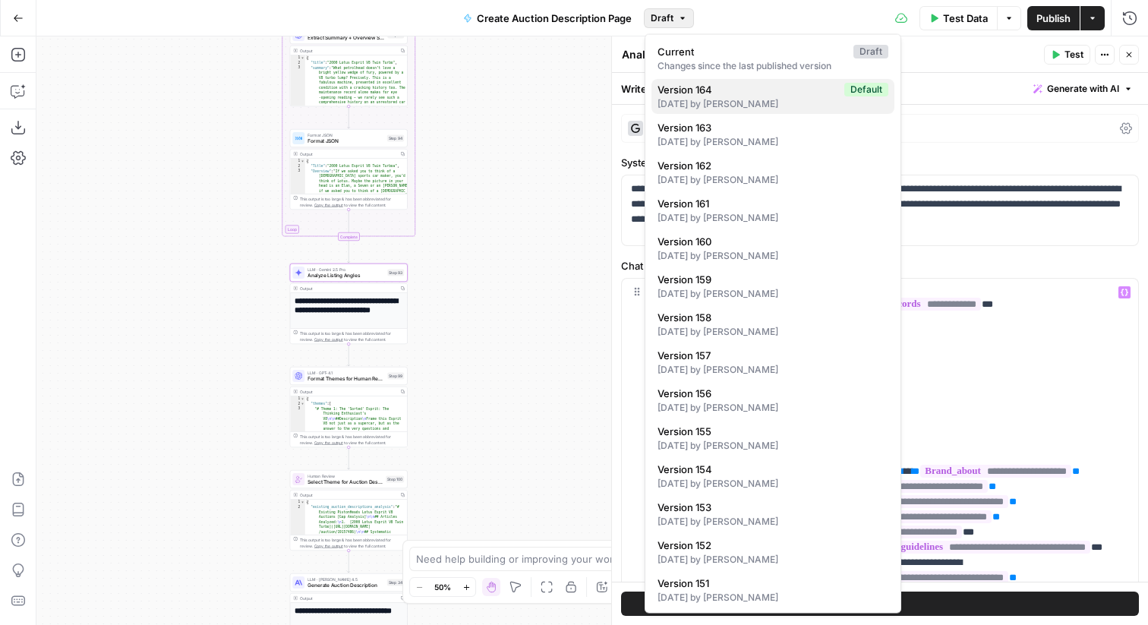
click at [678, 99] on div "[DATE] by [PERSON_NAME]" at bounding box center [773, 104] width 231 height 14
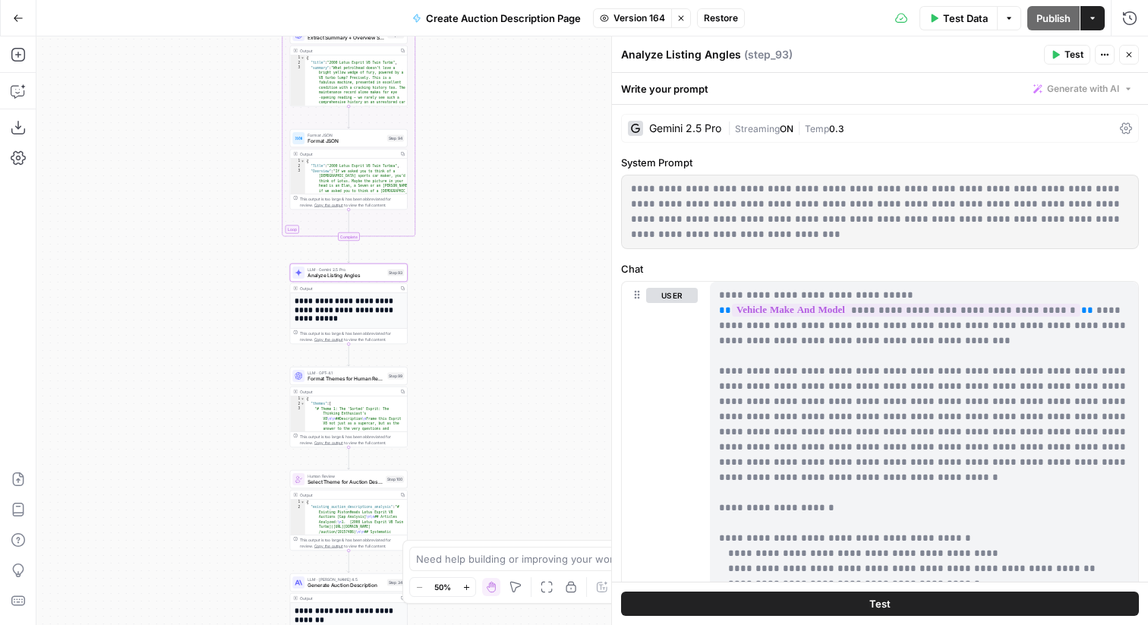
click at [728, 12] on span "Restore" at bounding box center [721, 18] width 34 height 14
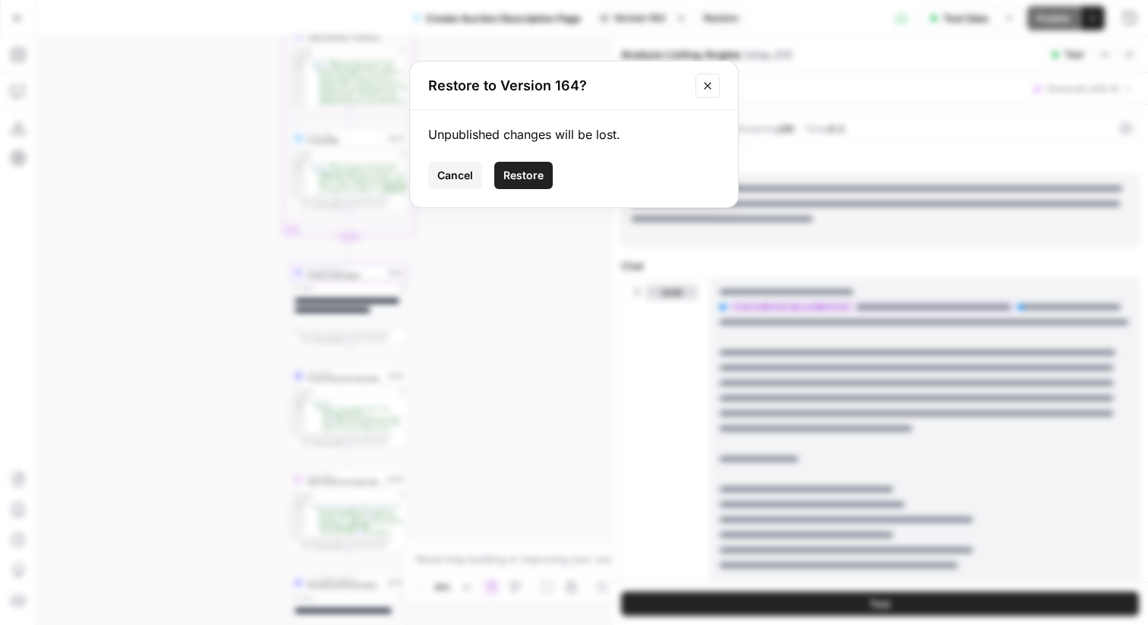
click at [526, 180] on span "Restore" at bounding box center [523, 175] width 40 height 15
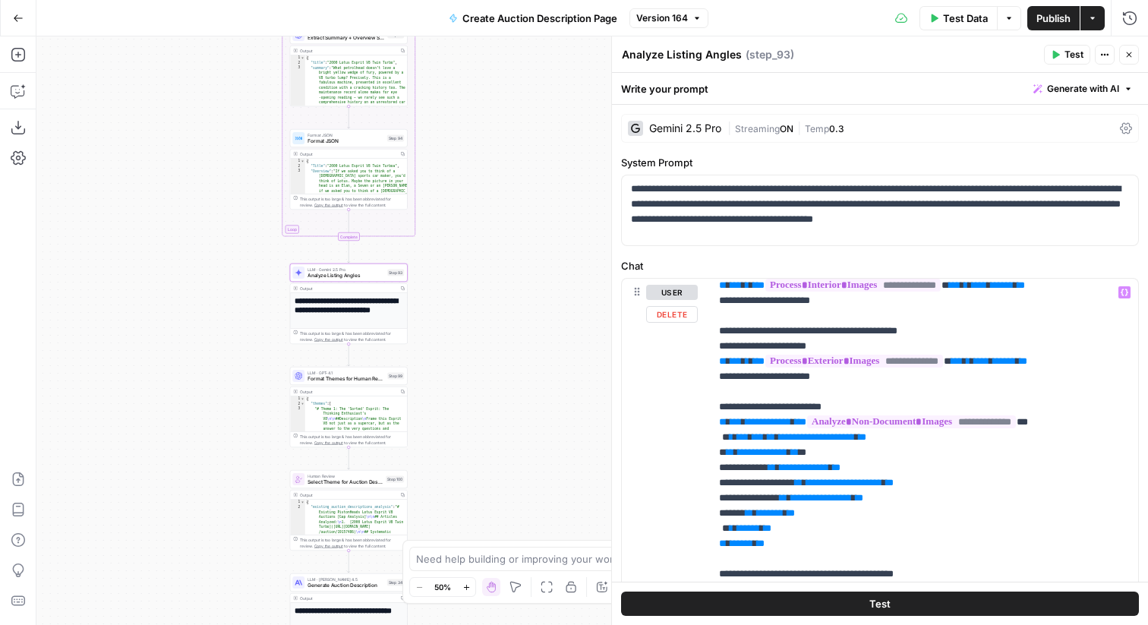
scroll to position [2097, 0]
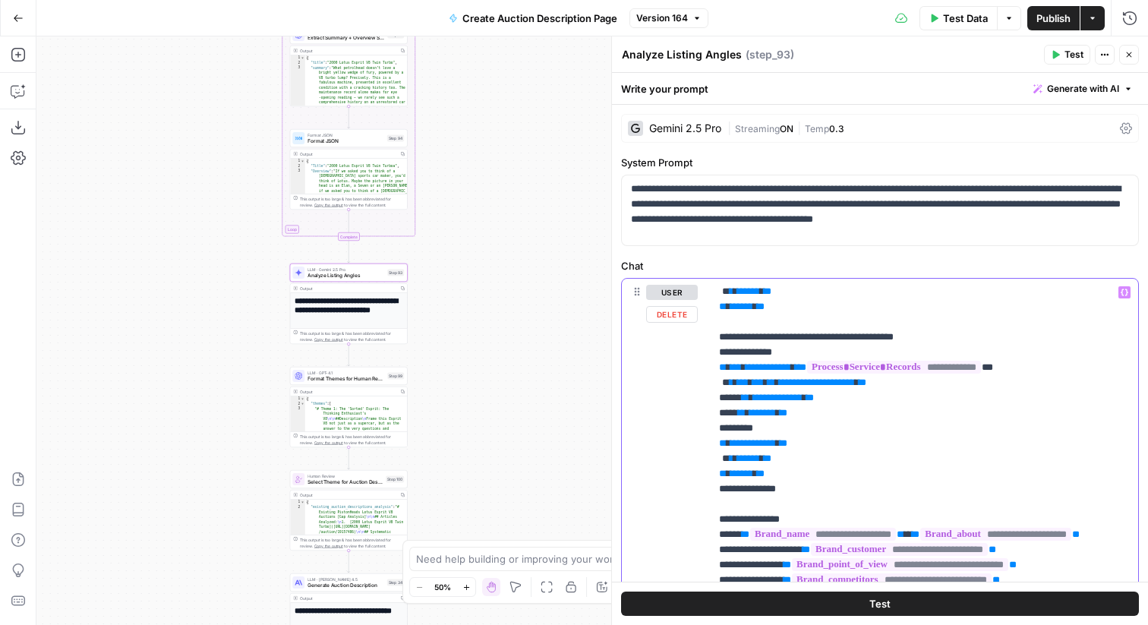
click at [855, 205] on span "**********" at bounding box center [817, 200] width 76 height 10
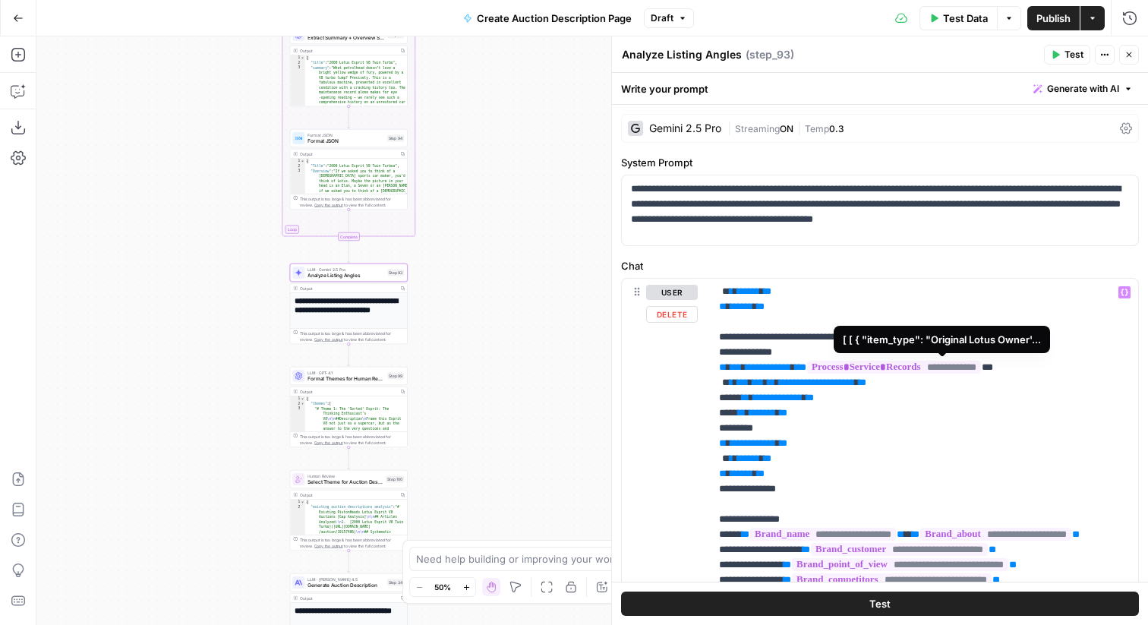
click at [938, 191] on span "**********" at bounding box center [911, 184] width 209 height 13
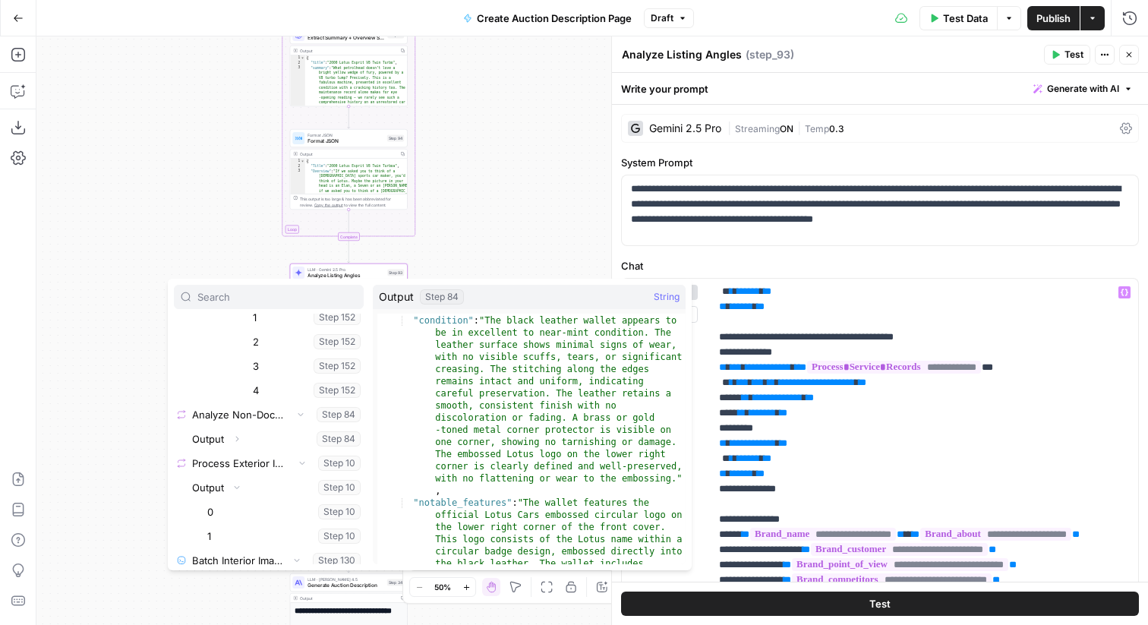
scroll to position [0, 0]
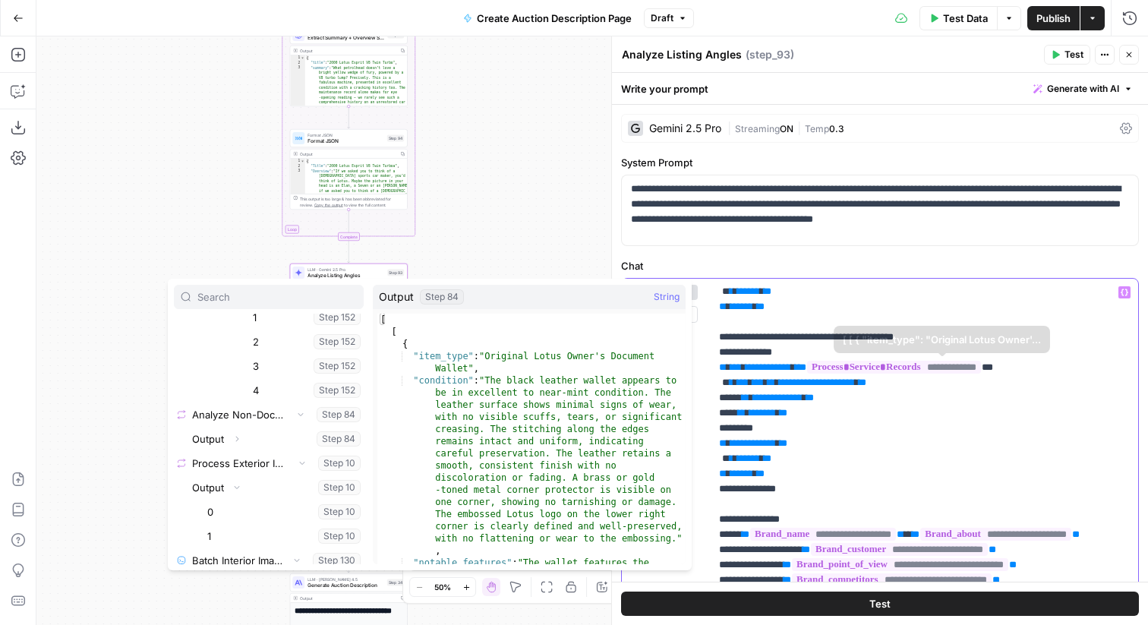
click at [969, 529] on p "**********" at bounding box center [924, 534] width 410 height 4693
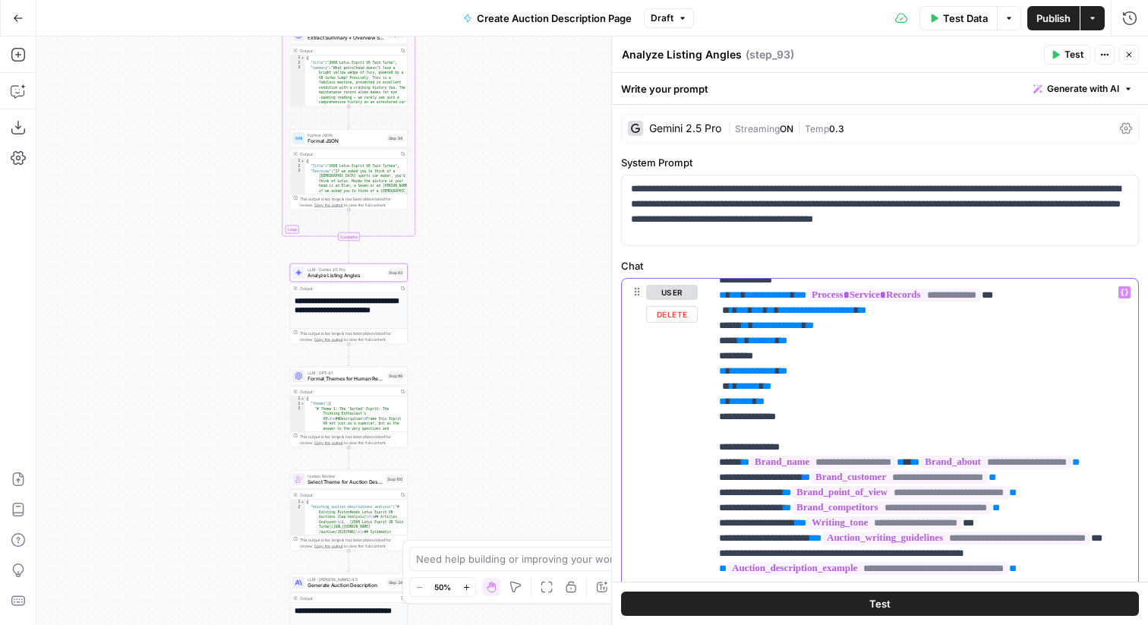
scroll to position [2170, 0]
click at [855, 314] on span "**********" at bounding box center [817, 310] width 76 height 10
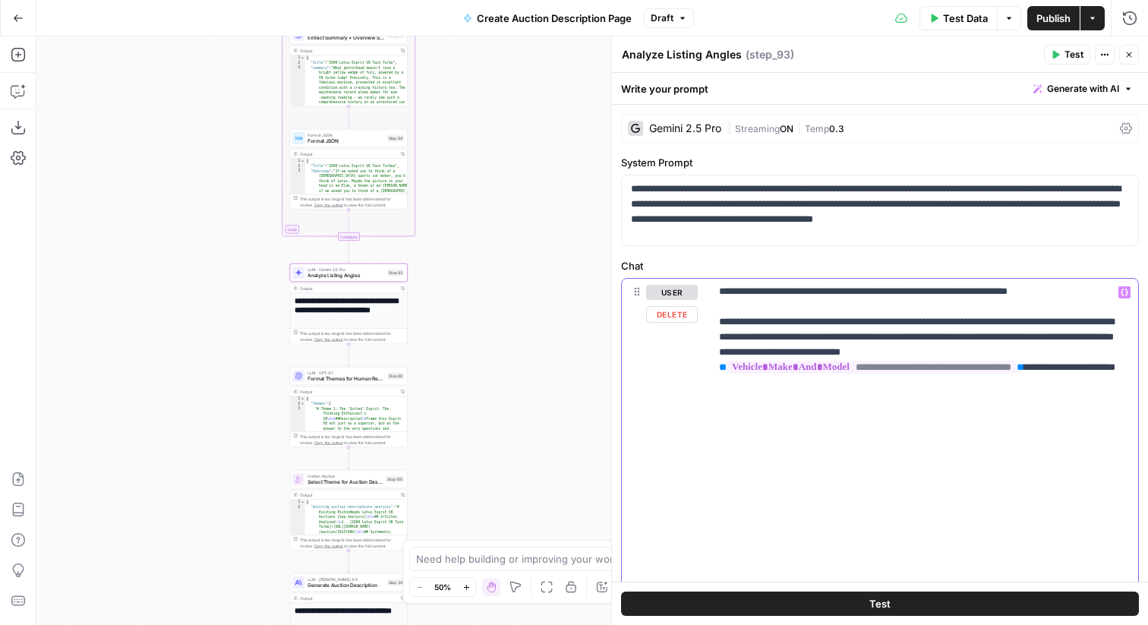
scroll to position [361, 0]
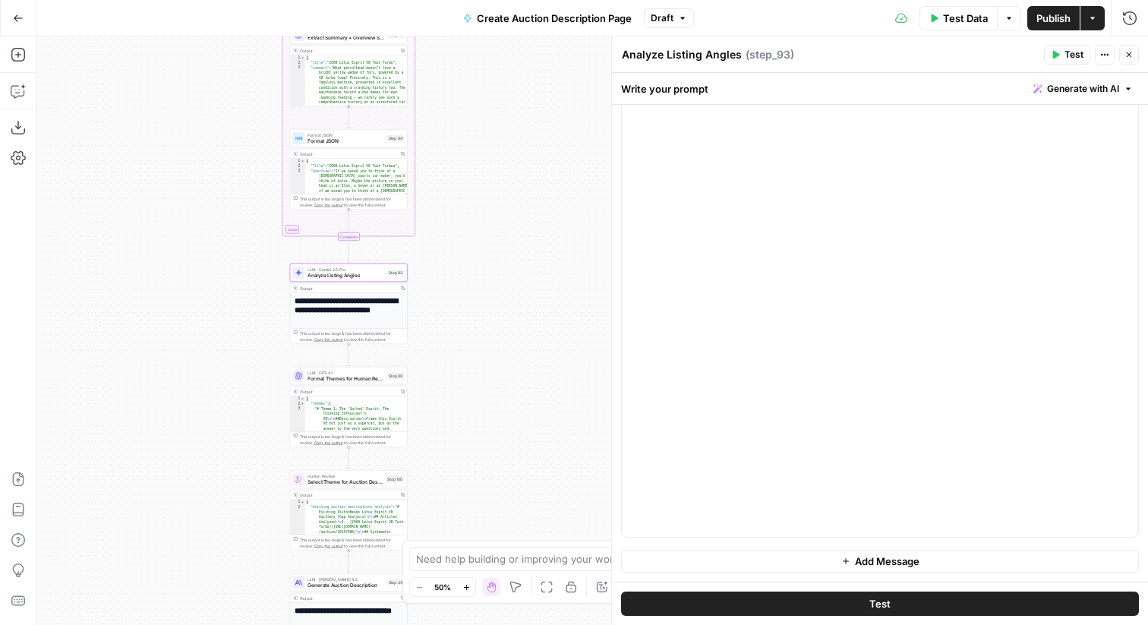
click at [1067, 17] on span "Publish" at bounding box center [1054, 18] width 34 height 15
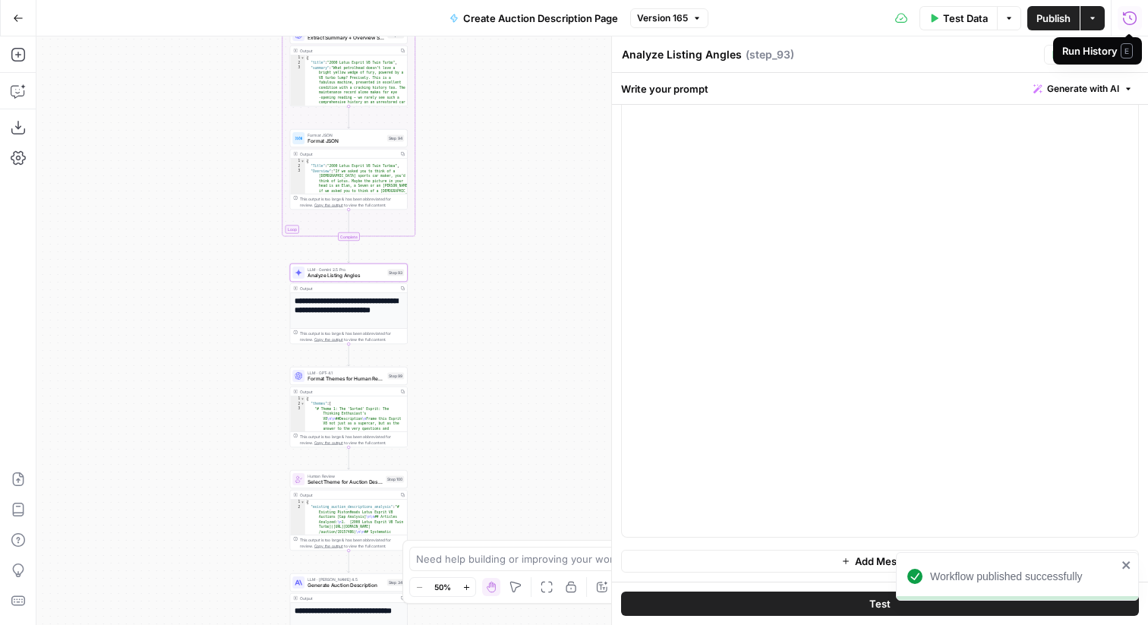
click at [1132, 18] on icon "button" at bounding box center [1129, 18] width 15 height 15
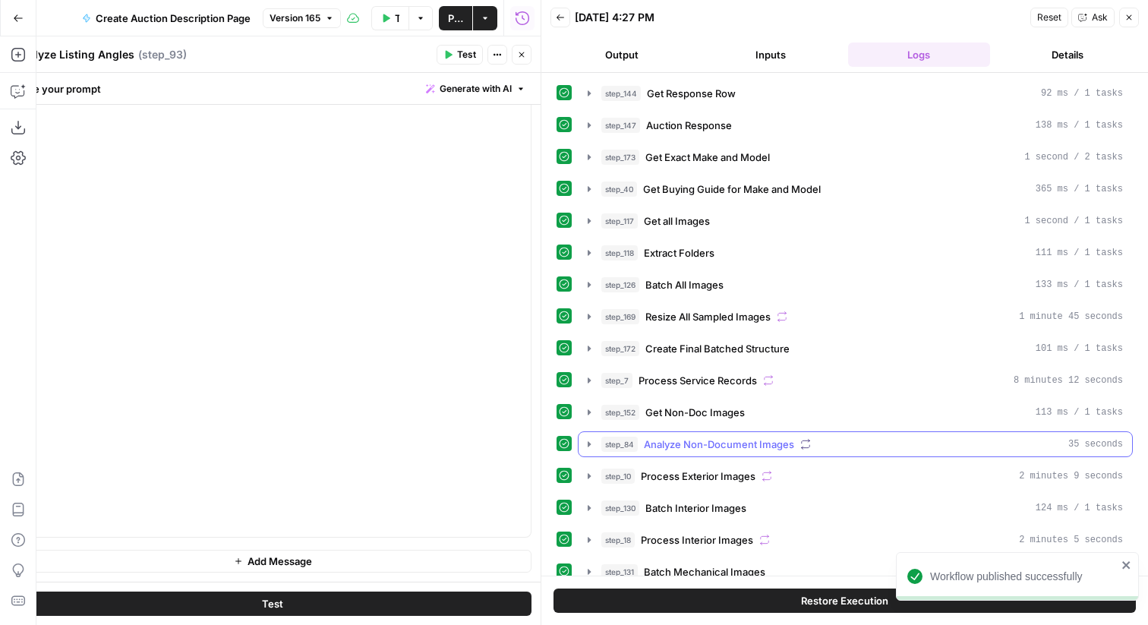
click at [770, 435] on button "step_84 Analyze Non-Document Images 35 seconds" at bounding box center [856, 444] width 554 height 24
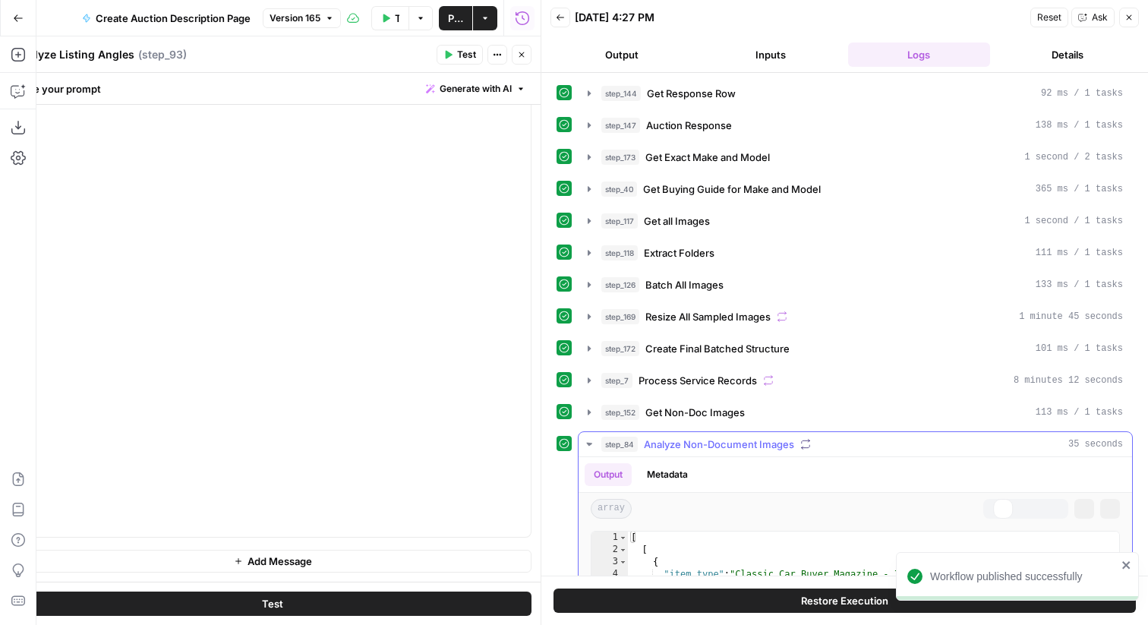
click at [770, 435] on button "step_84 Analyze Non-Document Images 35 seconds" at bounding box center [856, 444] width 554 height 24
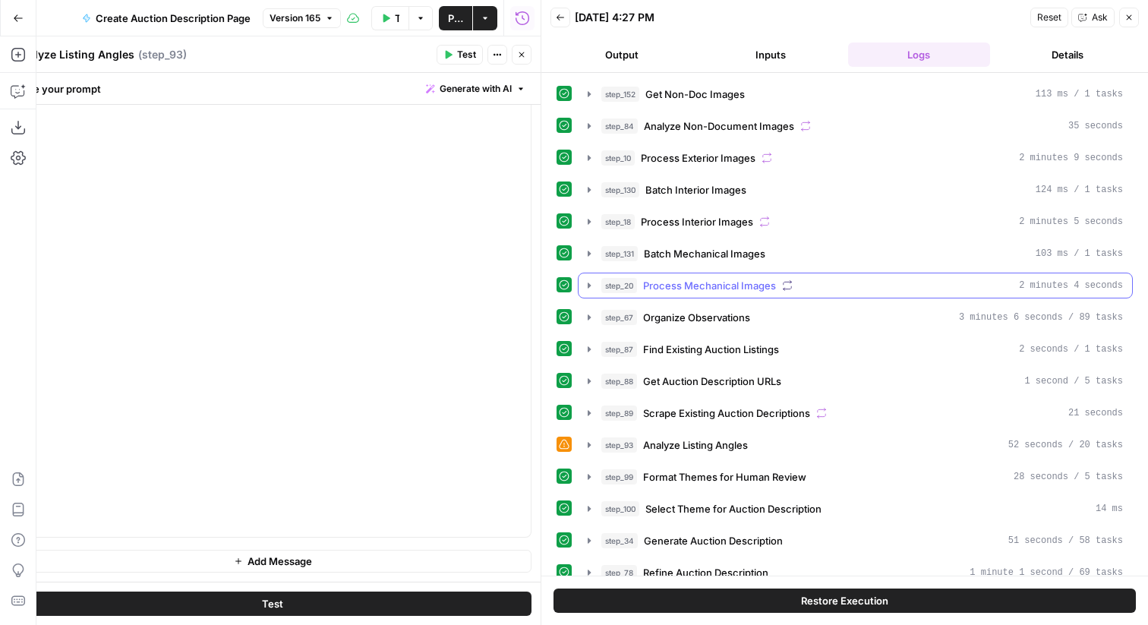
scroll to position [325, 0]
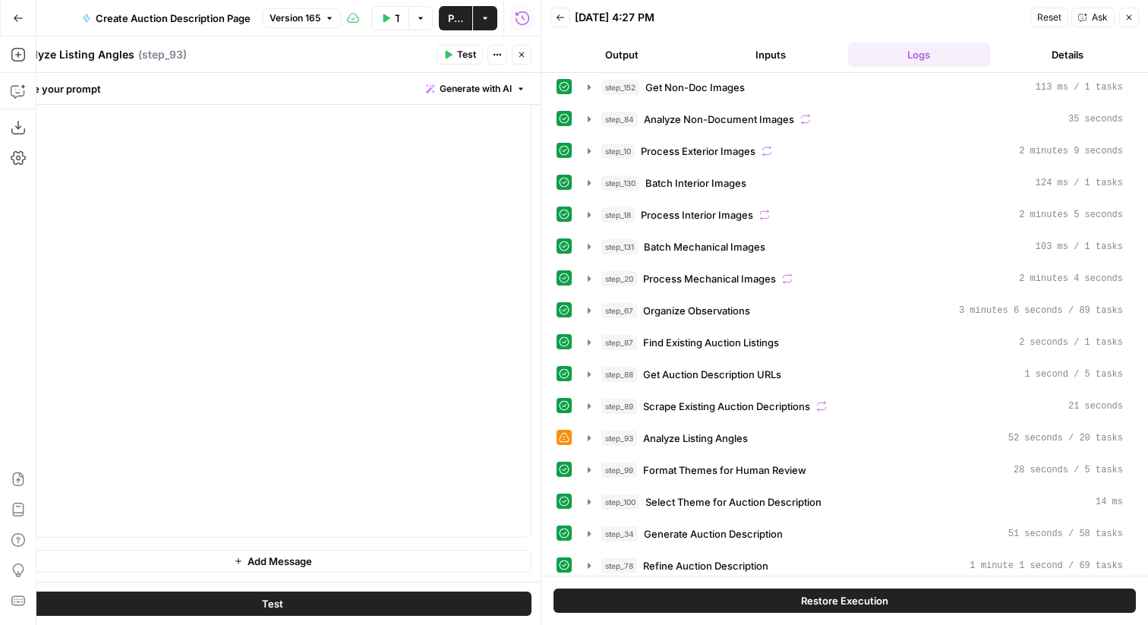
click at [947, 419] on div "step_144 Get Response Row 92 ms / 1 tasks step_147 Auction Response 138 ms / 1 …" at bounding box center [845, 500] width 576 height 1491
click at [917, 425] on div "step_93 Analyze Listing Angles 52 seconds / 20 tasks" at bounding box center [855, 438] width 555 height 26
click at [916, 425] on div "step_93 Analyze Listing Angles 52 seconds / 20 tasks" at bounding box center [855, 438] width 555 height 26
click at [914, 429] on button "step_93 Analyze Listing Angles 52 seconds / 20 tasks" at bounding box center [856, 438] width 554 height 24
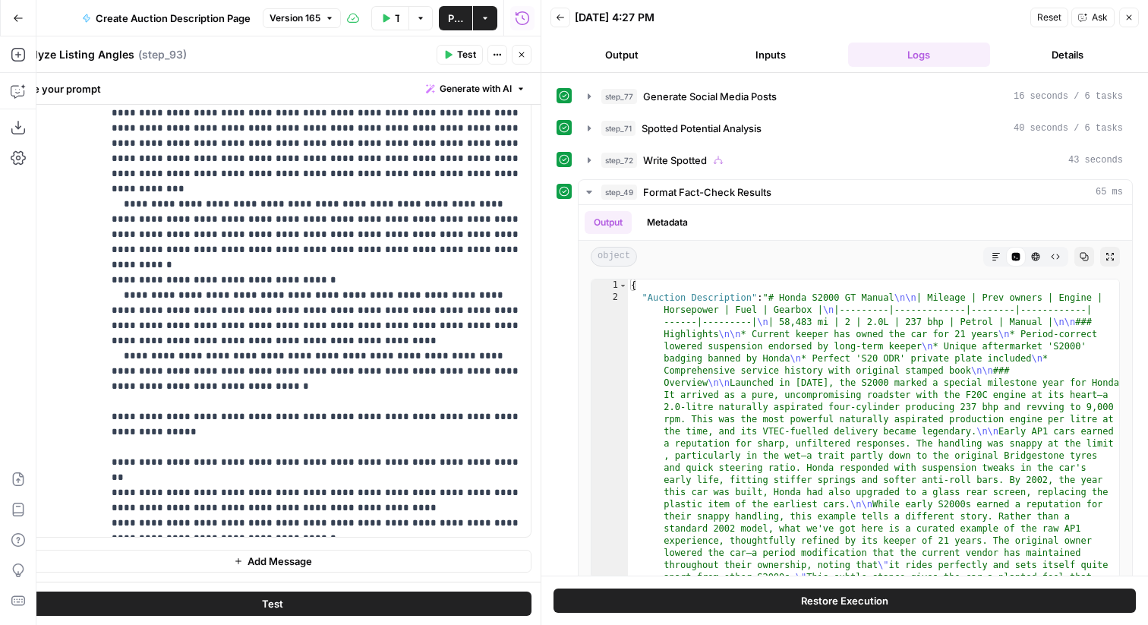
scroll to position [1432, 0]
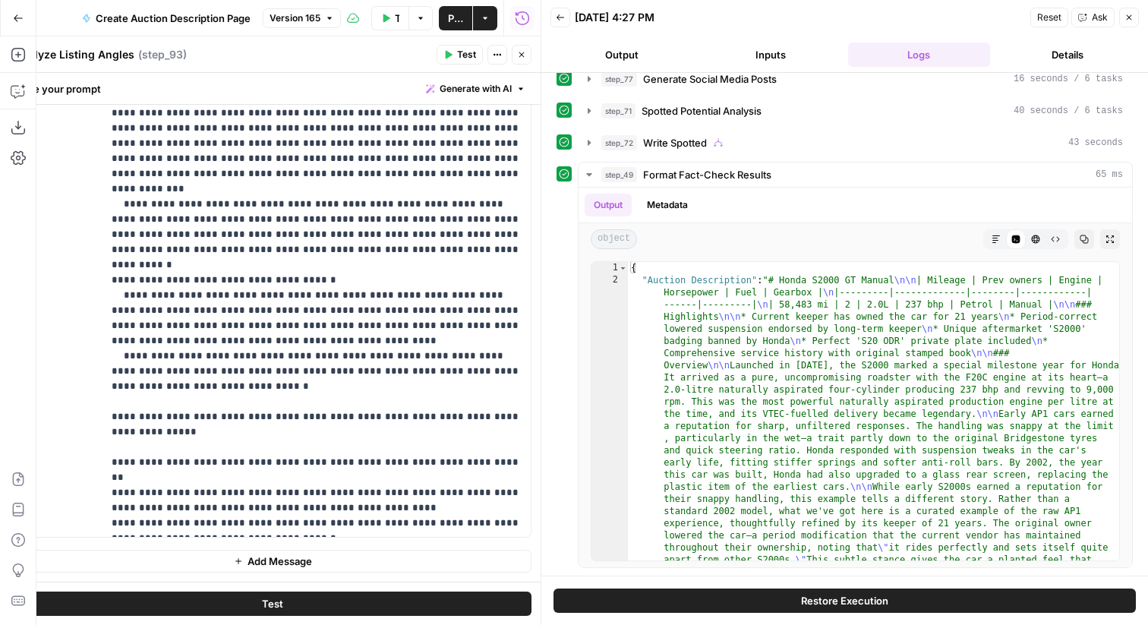
click at [1124, 27] on button "Close" at bounding box center [1129, 18] width 20 height 20
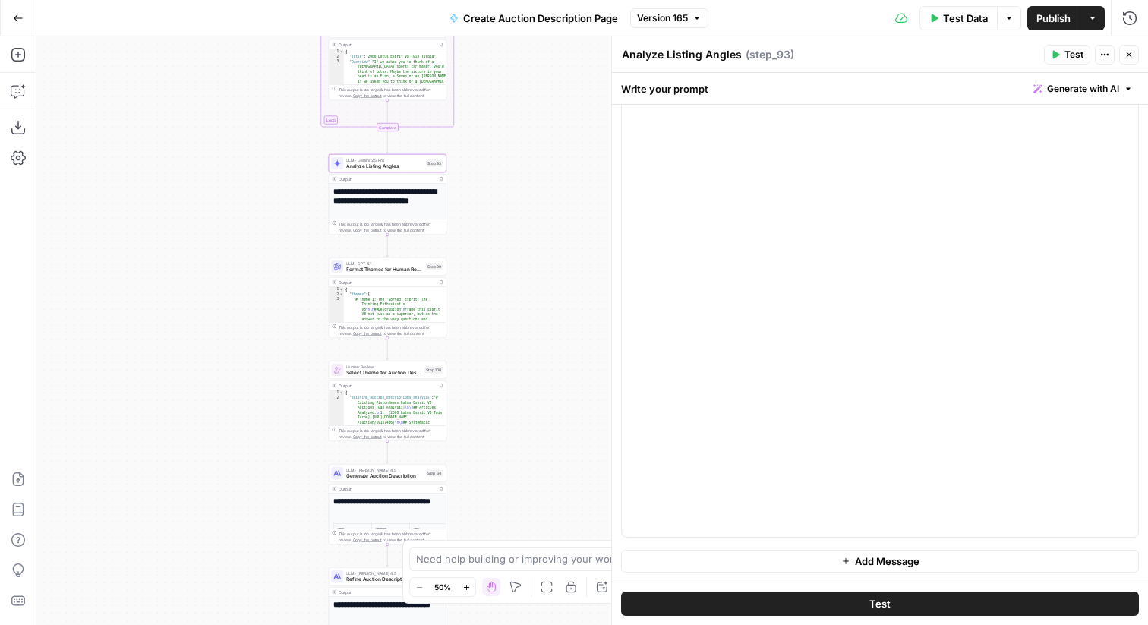
click at [502, 257] on div "true false Workflow Input Settings Inputs Get Knowledge Base File Get Response …" at bounding box center [592, 330] width 1112 height 589
click at [388, 263] on span "Format Themes for Human Review" at bounding box center [384, 267] width 77 height 8
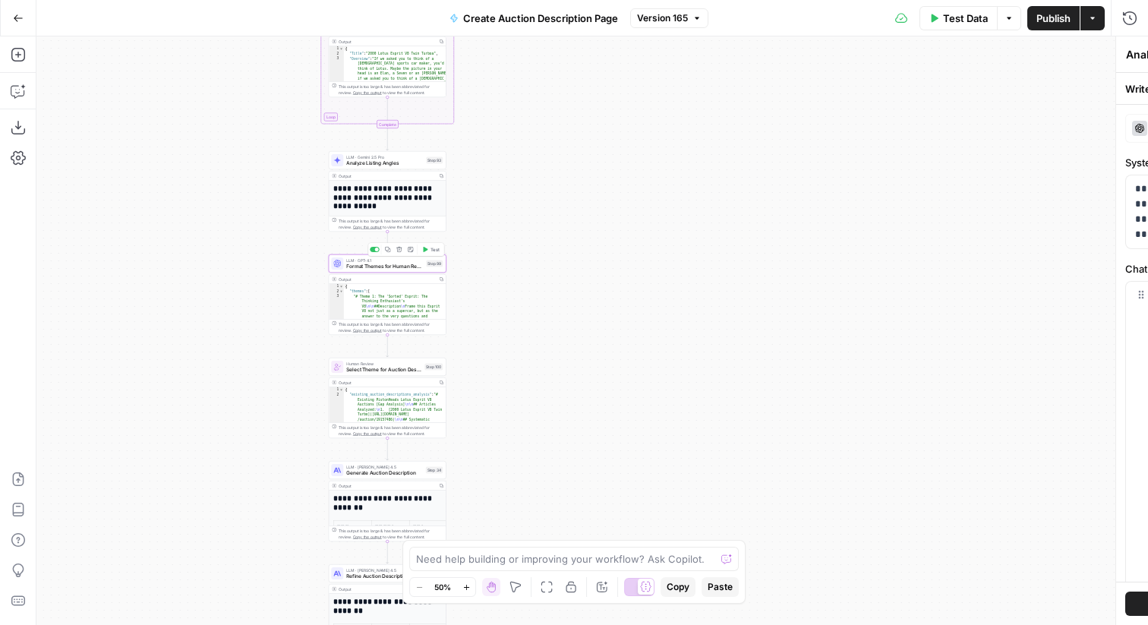
type textarea "Format Themes for Human Review"
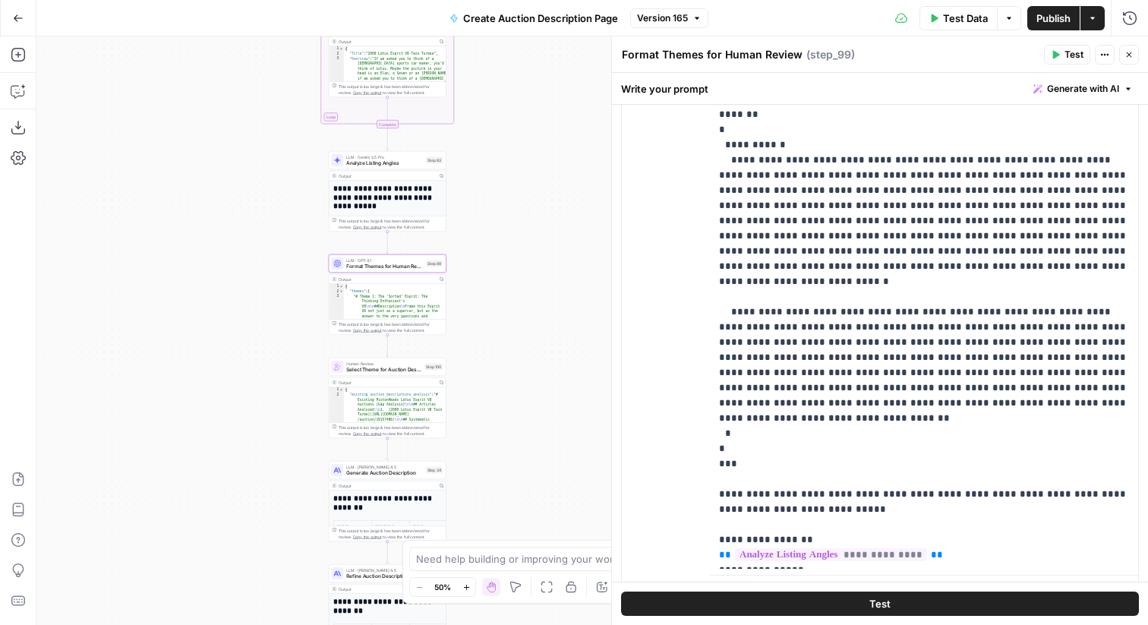
scroll to position [297, 0]
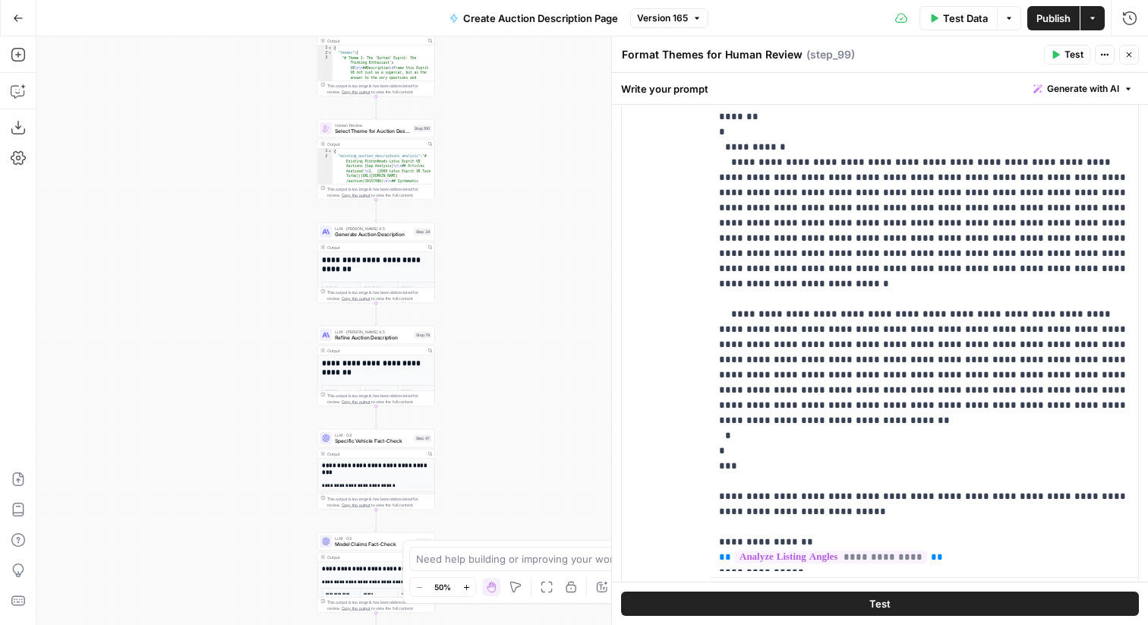
drag, startPoint x: 547, startPoint y: 390, endPoint x: 535, endPoint y: 151, distance: 238.7
click at [535, 151] on div "true false Workflow Input Settings Inputs Get Knowledge Base File Get Response …" at bounding box center [592, 330] width 1112 height 589
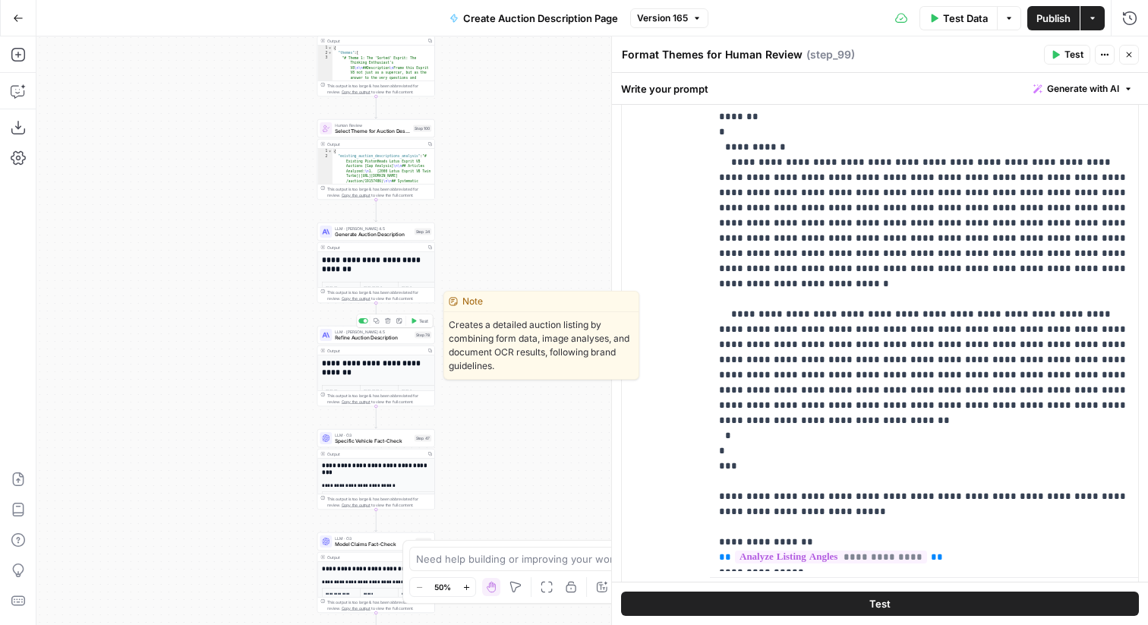
click at [352, 346] on div "Output Copy" at bounding box center [375, 351] width 117 height 10
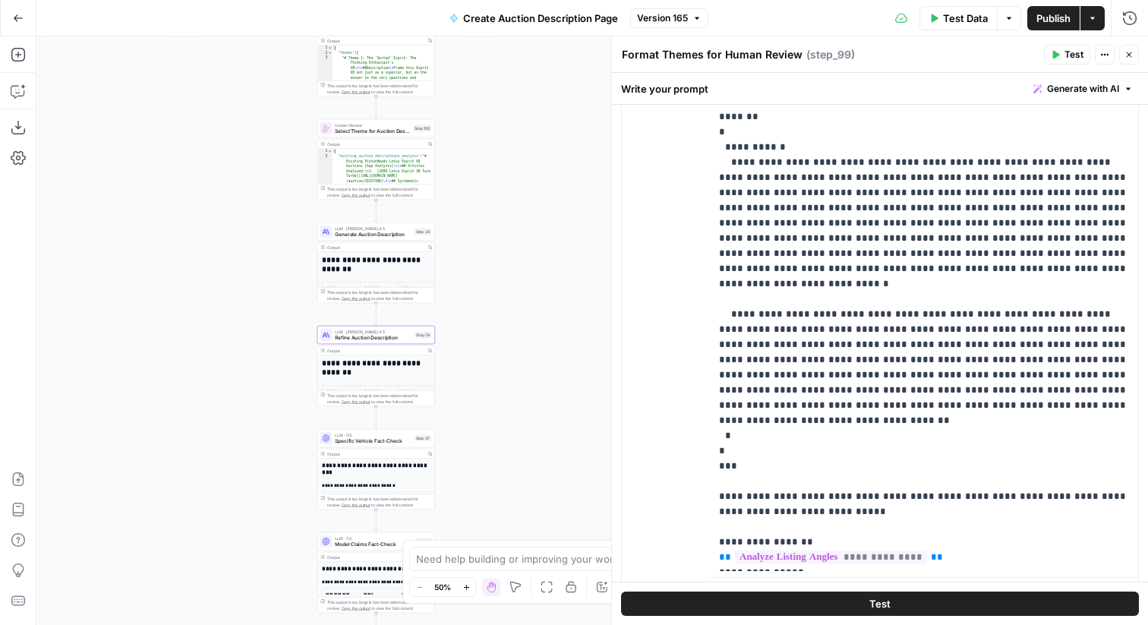
click at [353, 340] on span "Refine Auction Description" at bounding box center [373, 338] width 77 height 8
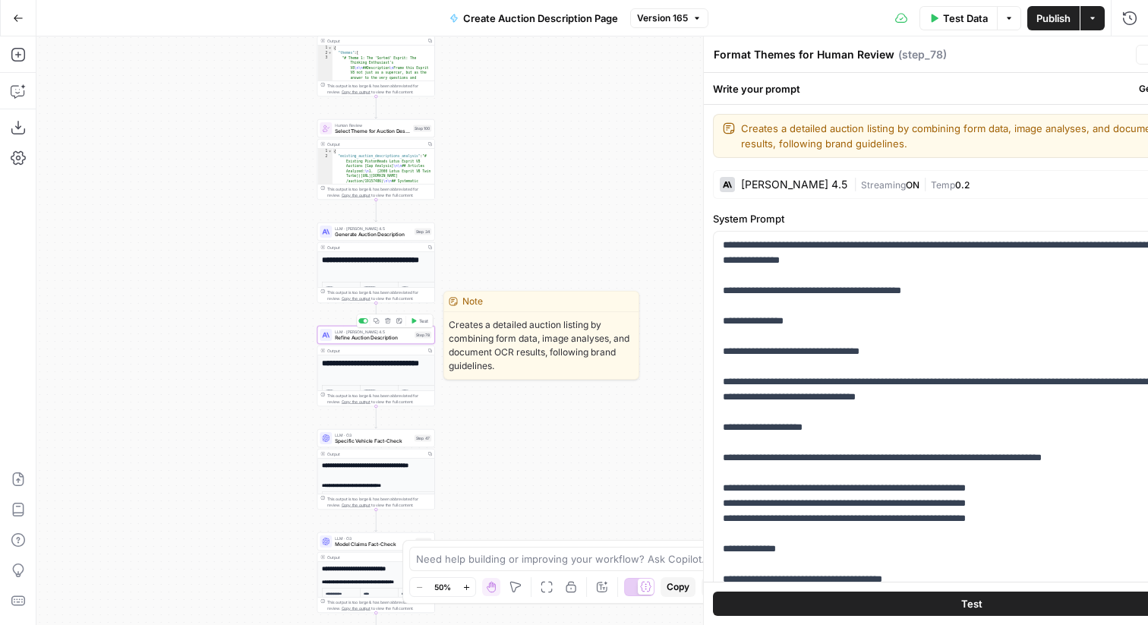
type textarea "Refine Auction Description"
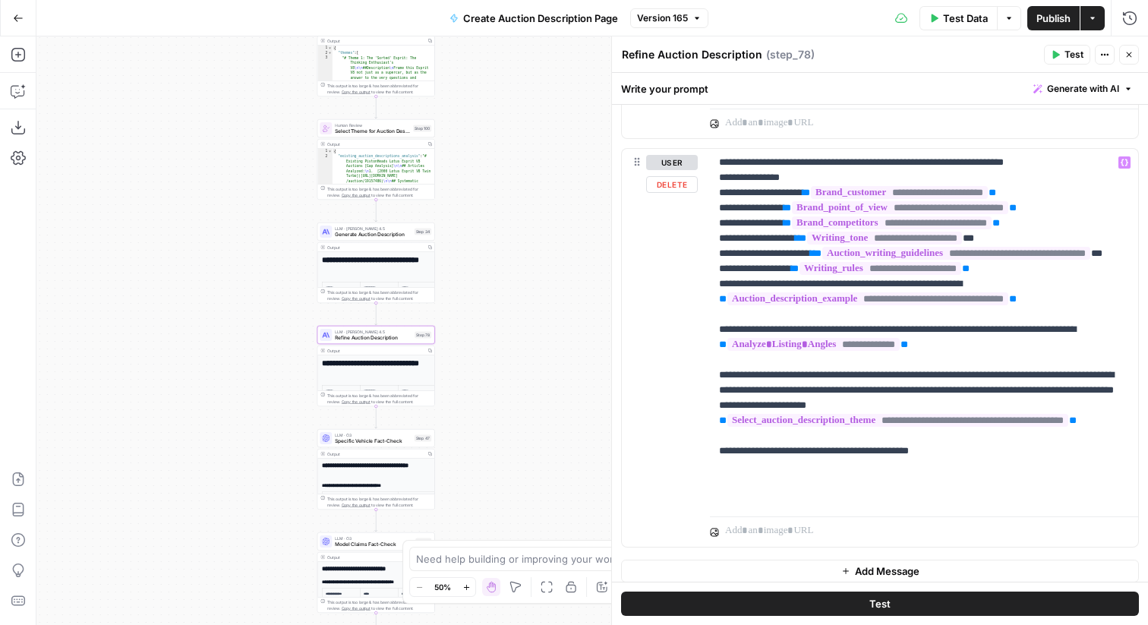
scroll to position [2847, 0]
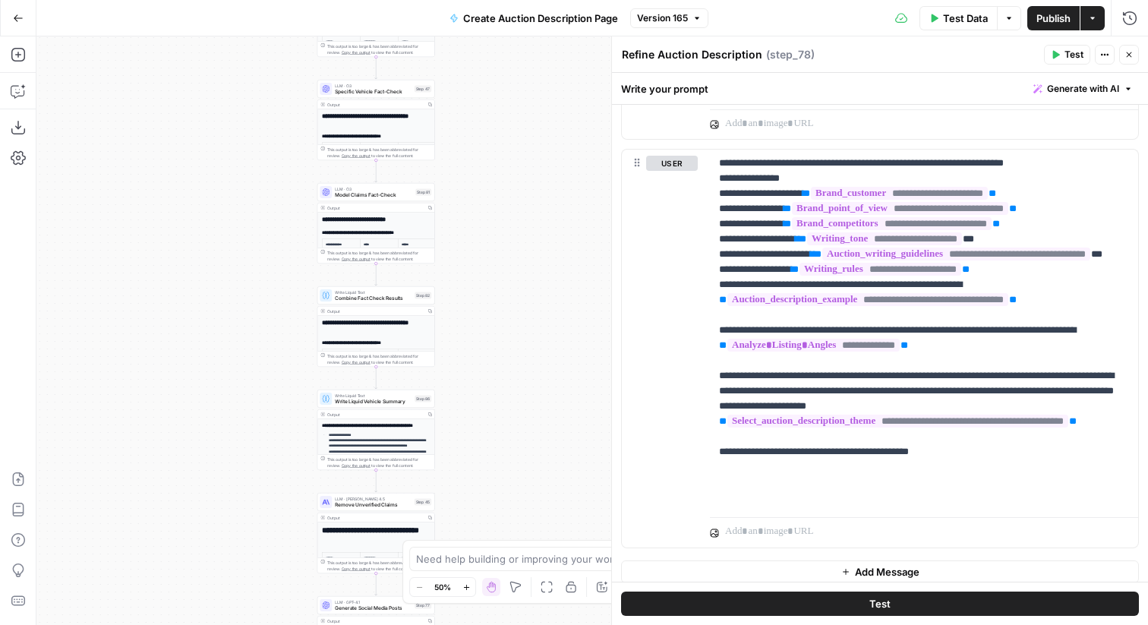
drag, startPoint x: 485, startPoint y: 32, endPoint x: 480, endPoint y: 74, distance: 42.1
click at [485, 32] on div "Go Back Create Auction Description Page Version 165 Test Data Options Publish A…" at bounding box center [574, 312] width 1148 height 625
click at [339, 197] on span "Model Claims Fact-Check" at bounding box center [373, 195] width 77 height 8
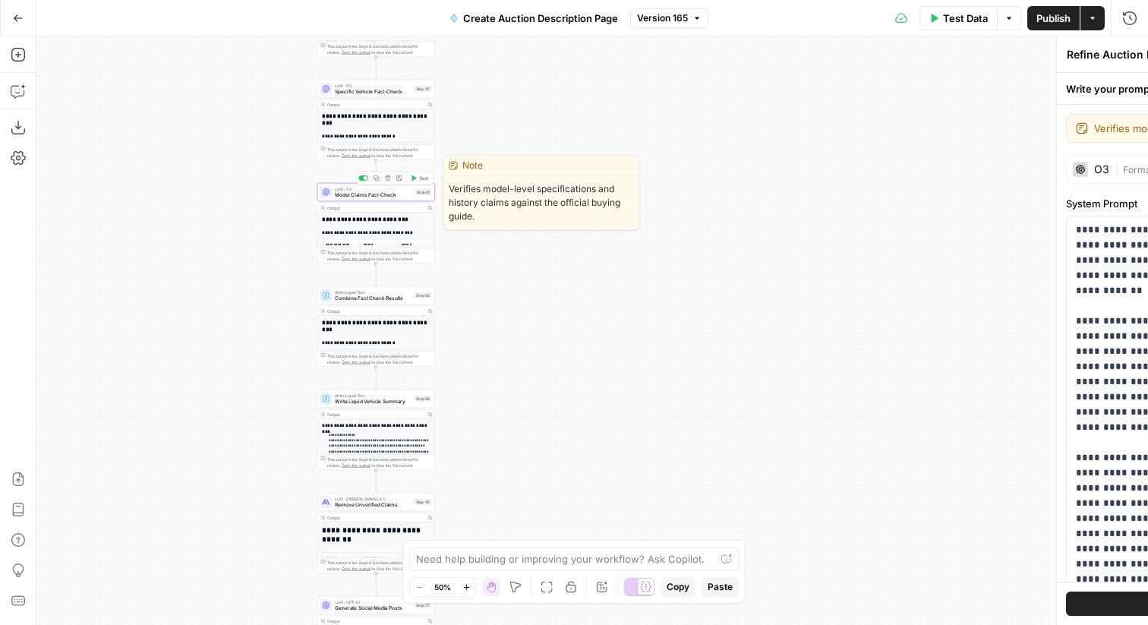
type textarea "Model Claims Fact-Check"
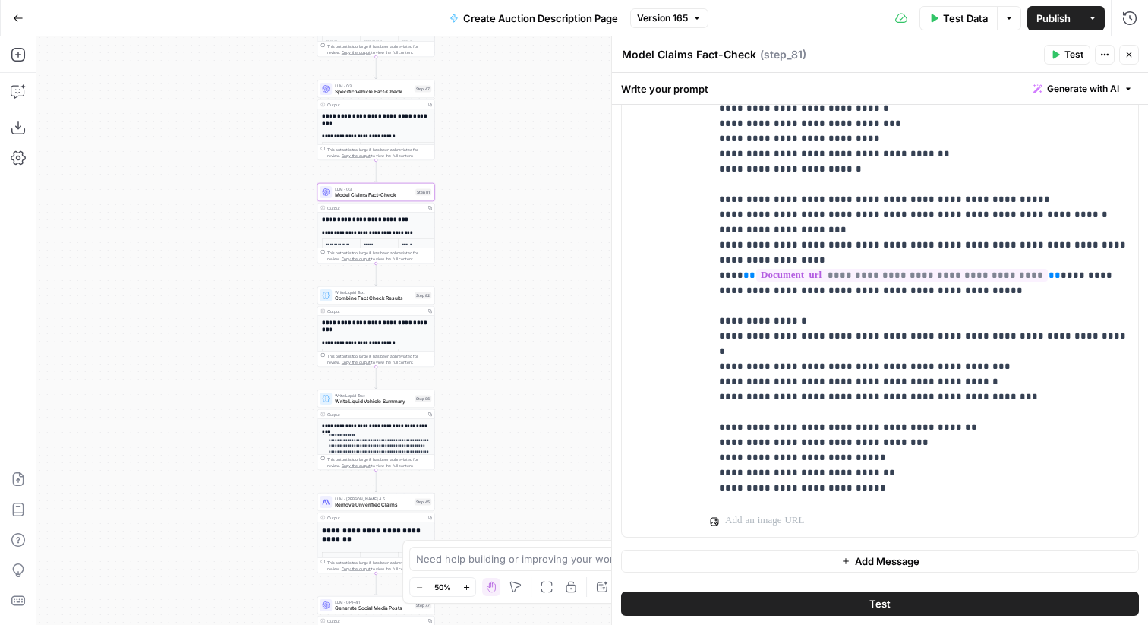
scroll to position [107, 0]
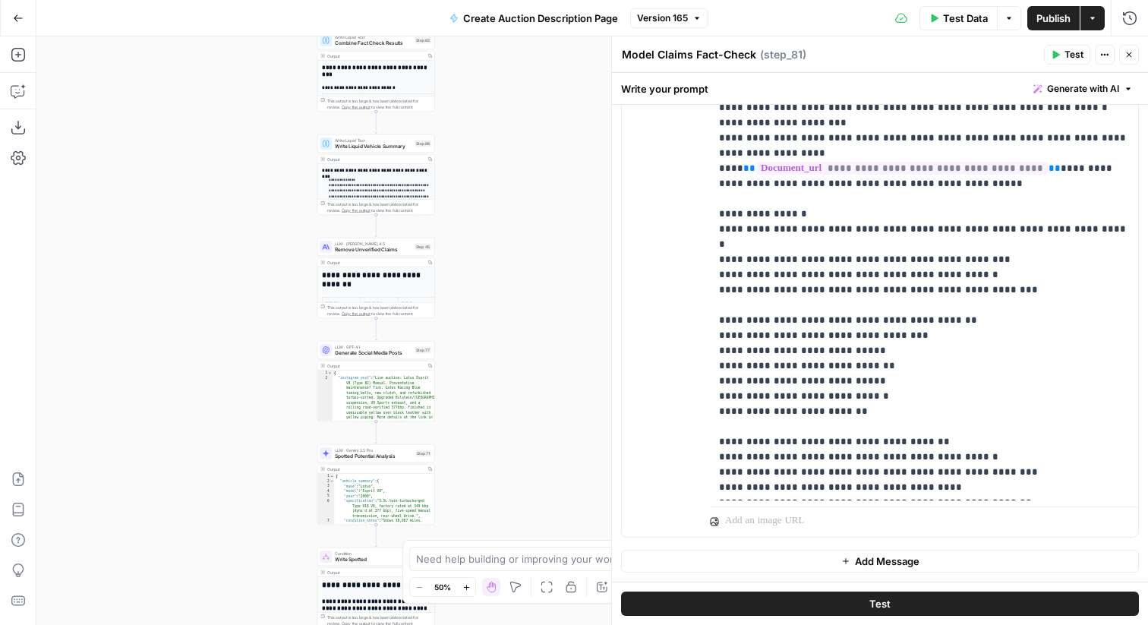
drag, startPoint x: 548, startPoint y: 444, endPoint x: 545, endPoint y: 189, distance: 254.4
click at [548, 187] on div "true false Workflow Input Settings Inputs Get Knowledge Base File Get Response …" at bounding box center [592, 330] width 1112 height 589
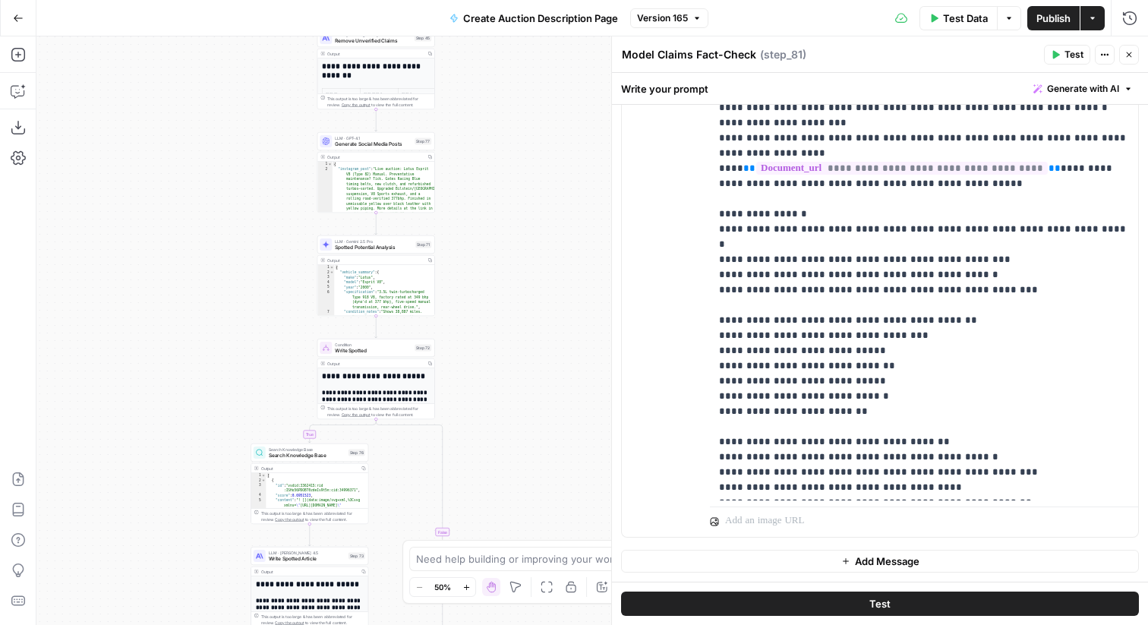
click at [491, 132] on div "true false Workflow Input Settings Inputs Get Knowledge Base File Get Response …" at bounding box center [592, 330] width 1112 height 589
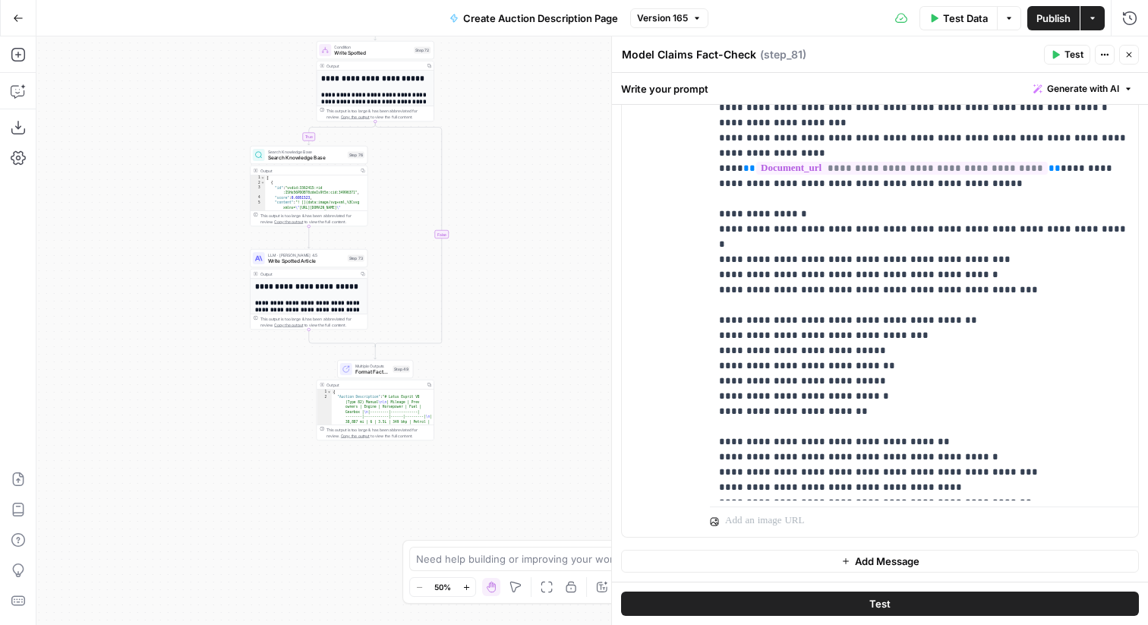
click at [504, 0] on html "PistonHeads New Home Browse Insights Opportunities Your Data Recent Grids Spott…" at bounding box center [574, 312] width 1148 height 625
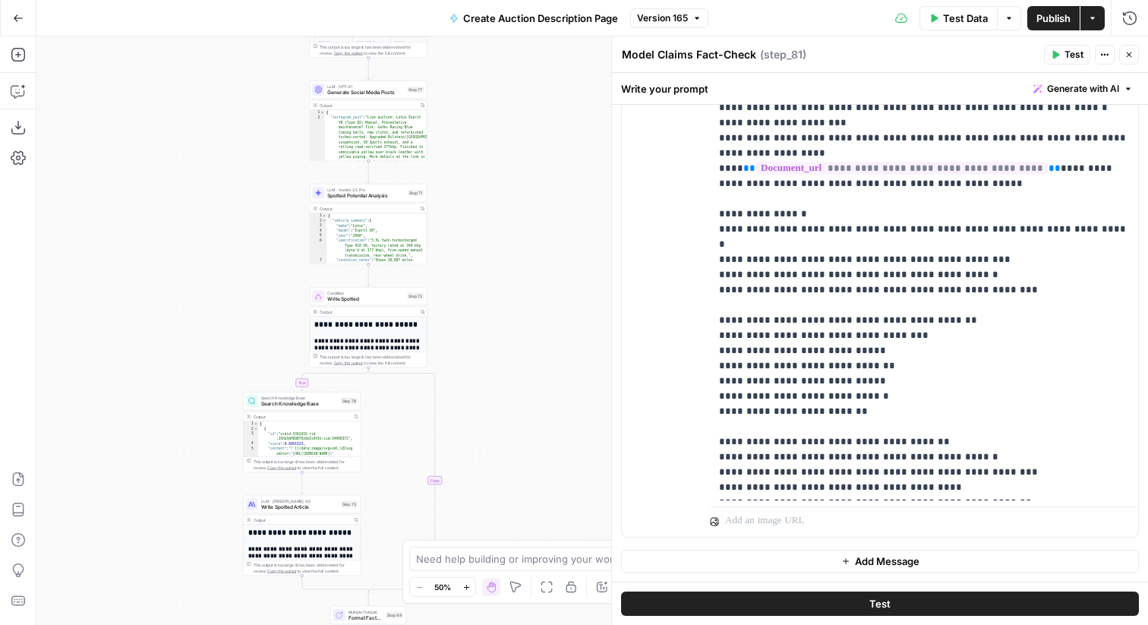
drag, startPoint x: 527, startPoint y: 167, endPoint x: 520, endPoint y: 415, distance: 247.7
click at [520, 415] on div "true false Workflow Input Settings Inputs Get Knowledge Base File Get Response …" at bounding box center [592, 330] width 1112 height 589
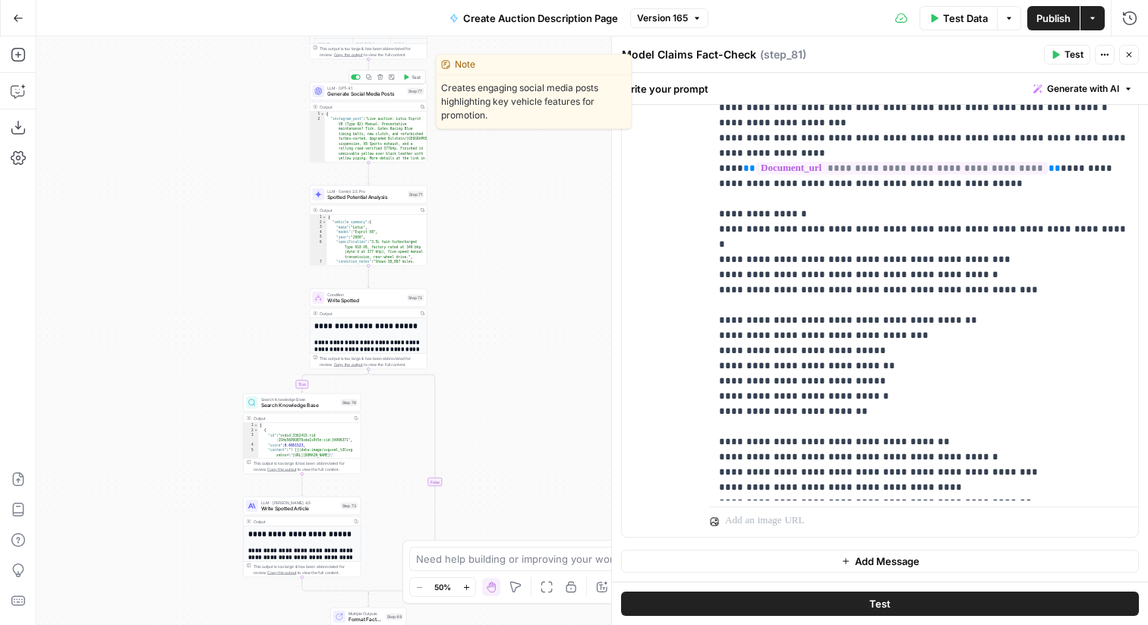
drag, startPoint x: 468, startPoint y: 122, endPoint x: 468, endPoint y: 224, distance: 102.5
click at [468, 224] on div "true false Workflow Input Settings Inputs Get Knowledge Base File Get Response …" at bounding box center [592, 330] width 1112 height 589
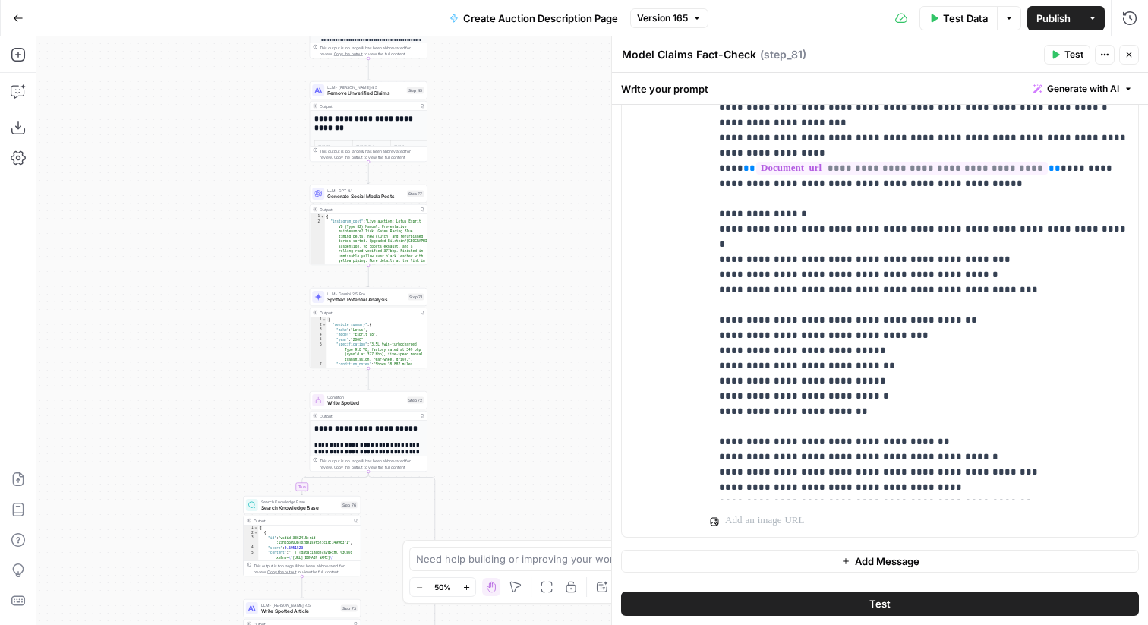
click at [369, 190] on span "LLM · GPT-4.1" at bounding box center [365, 191] width 77 height 6
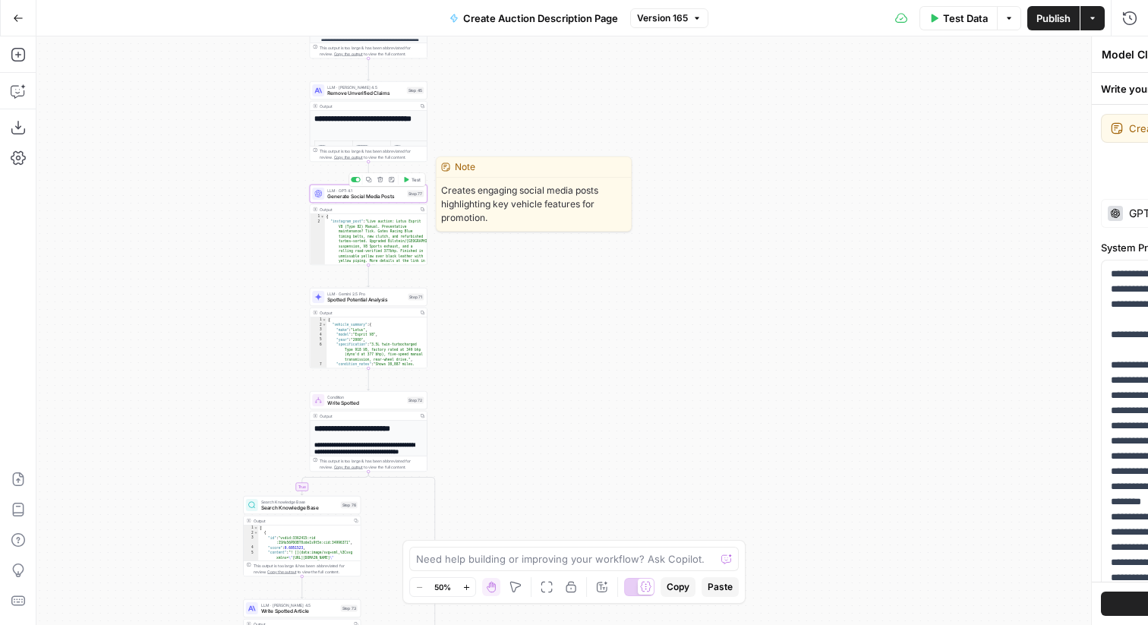
type textarea "Generate Social Media Posts"
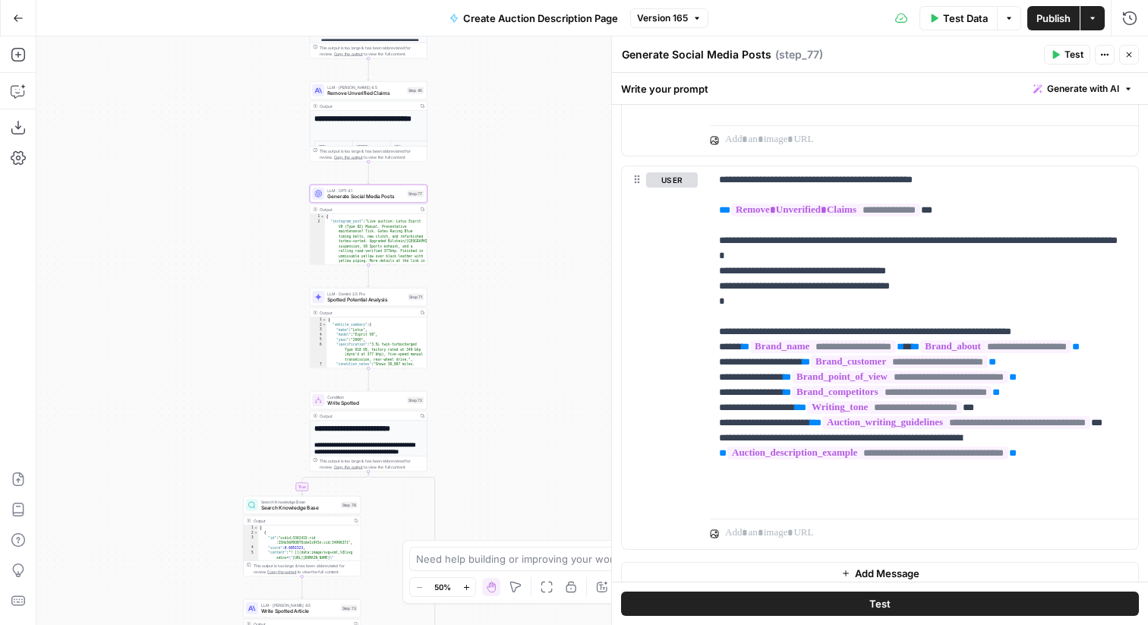
scroll to position [1152, 0]
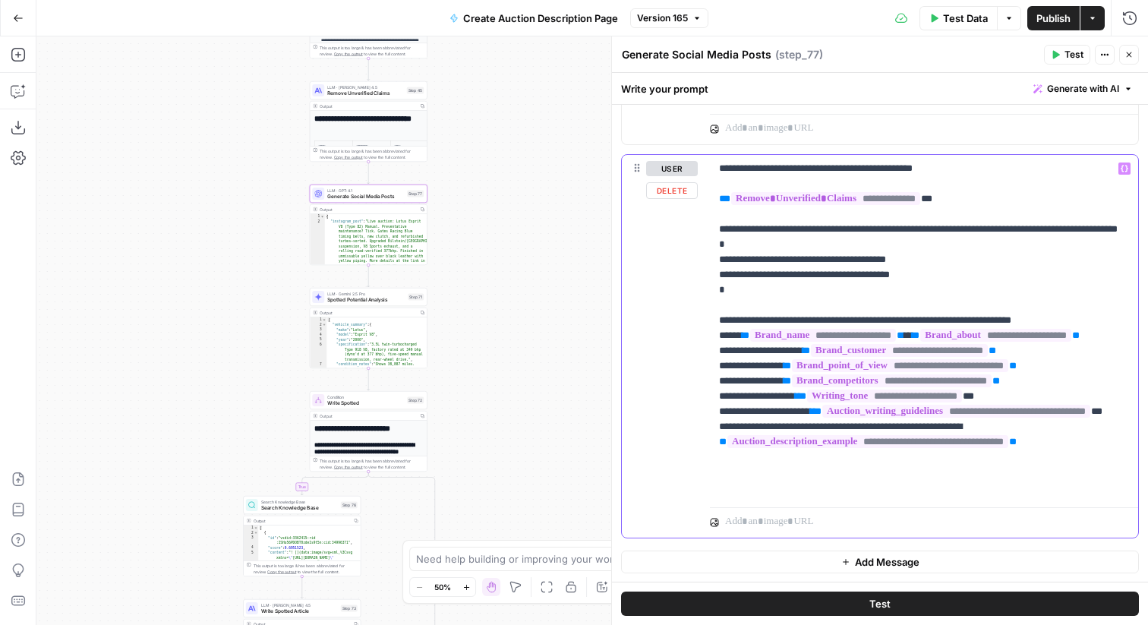
click at [970, 283] on p "**********" at bounding box center [924, 328] width 410 height 334
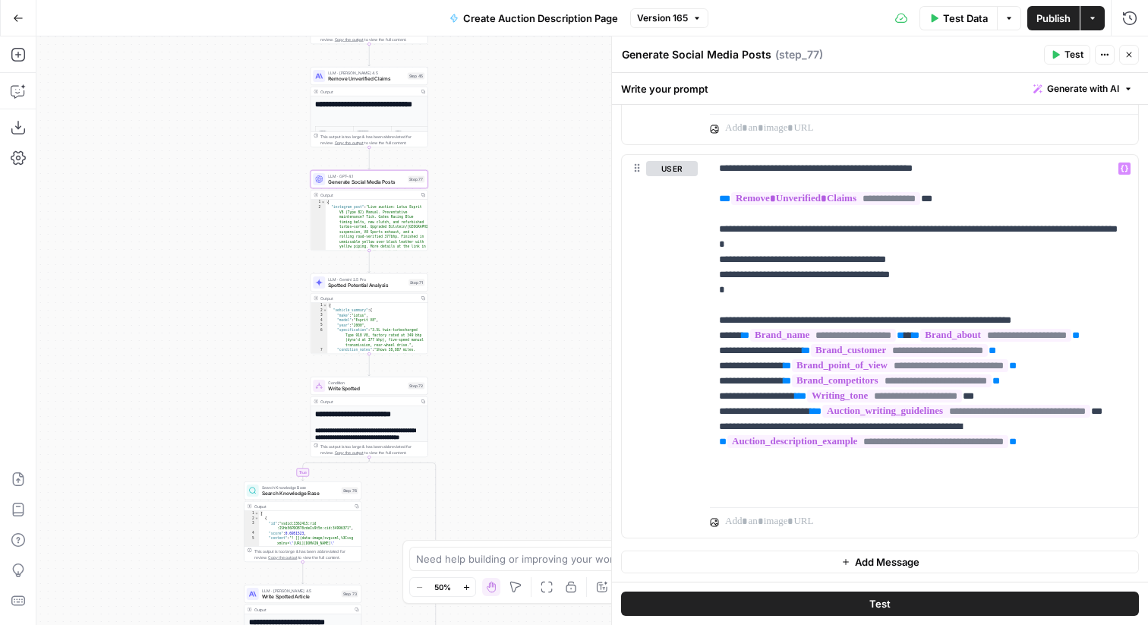
drag, startPoint x: 541, startPoint y: 355, endPoint x: 560, endPoint y: 295, distance: 63.4
click at [560, 295] on div "true false Workflow Input Settings Inputs Get Knowledge Base File Get Response …" at bounding box center [592, 330] width 1112 height 589
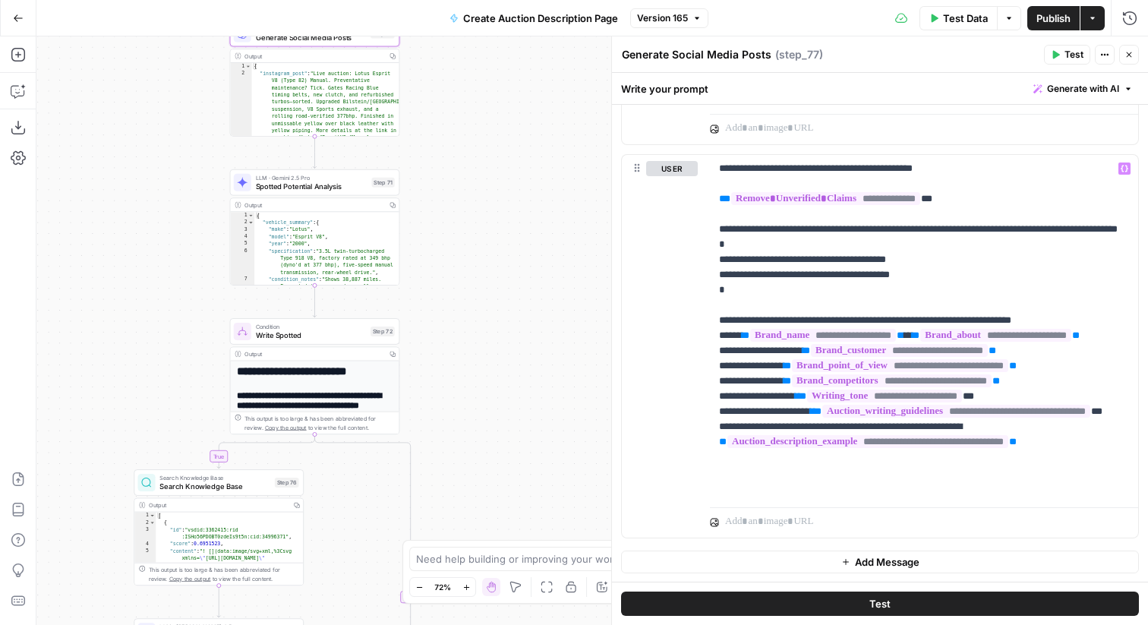
drag, startPoint x: 560, startPoint y: 286, endPoint x: 564, endPoint y: 254, distance: 32.2
click at [564, 254] on div "true false Workflow Input Settings Inputs Get Knowledge Base File Get Response …" at bounding box center [592, 330] width 1112 height 589
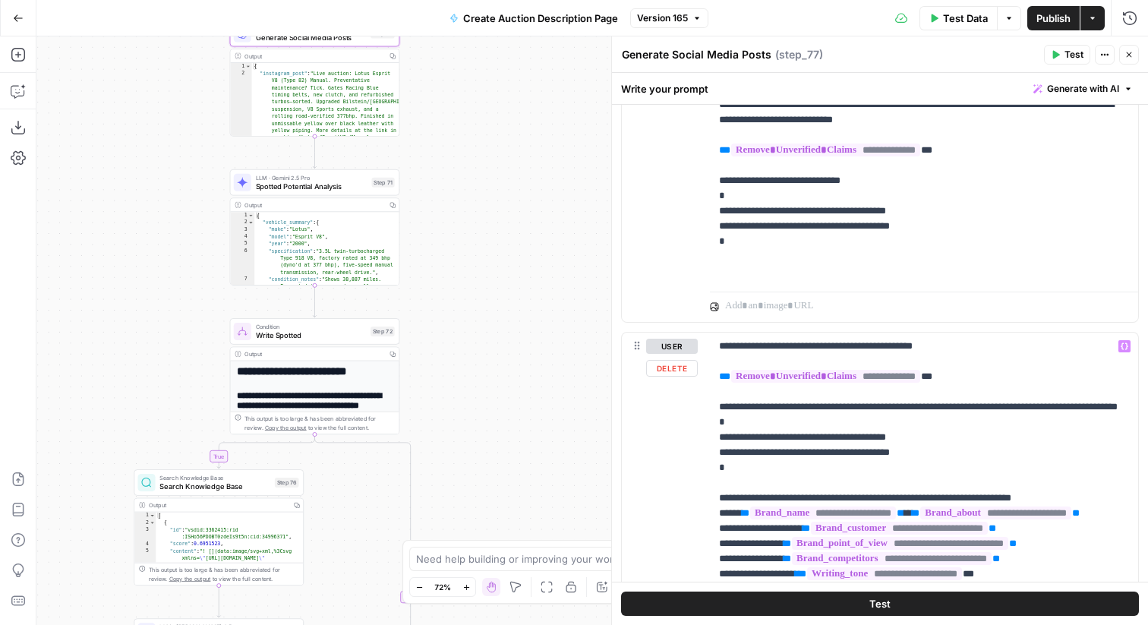
scroll to position [709, 0]
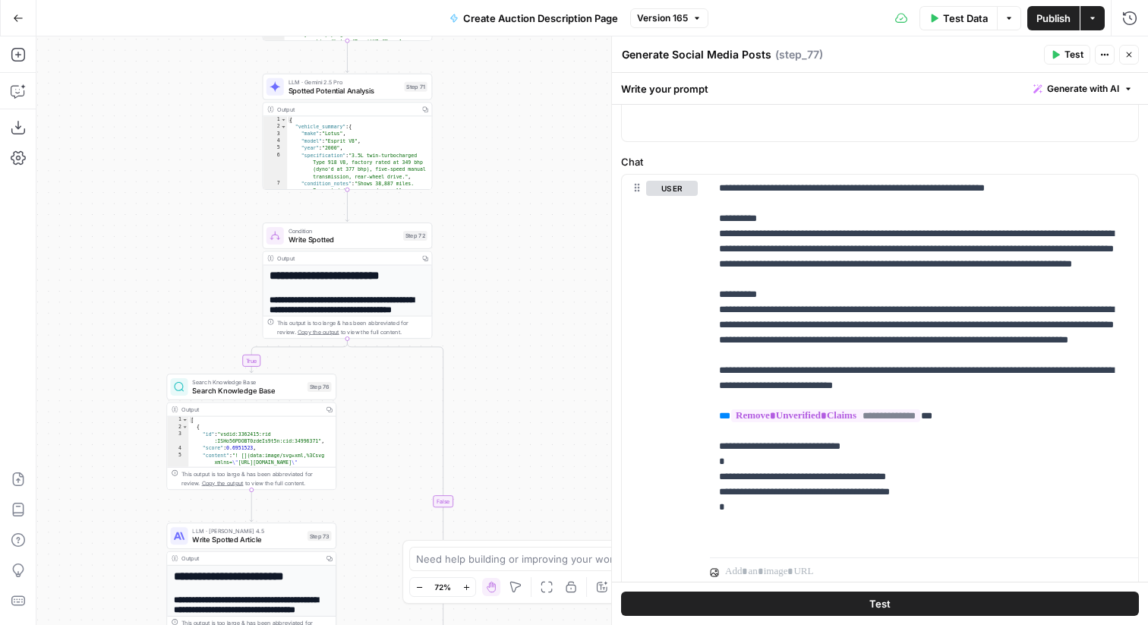
drag, startPoint x: 536, startPoint y: 395, endPoint x: 569, endPoint y: 300, distance: 100.4
click at [569, 299] on div "true false Workflow Input Settings Inputs Get Knowledge Base File Get Response …" at bounding box center [592, 330] width 1112 height 589
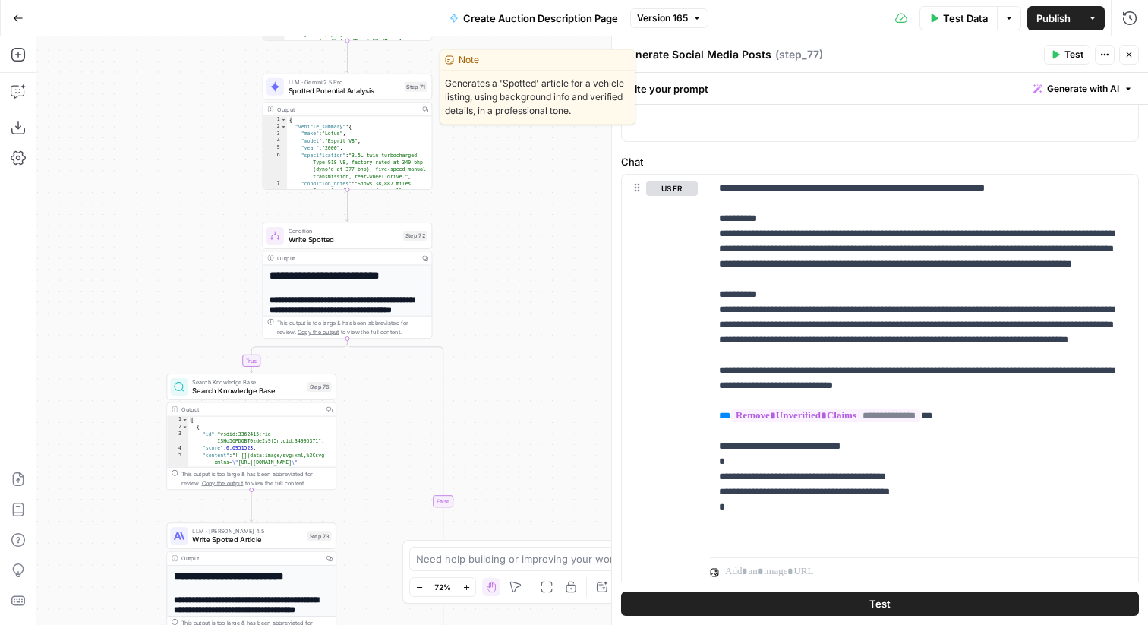
click at [305, 92] on span "Spotted Potential Analysis" at bounding box center [345, 90] width 112 height 11
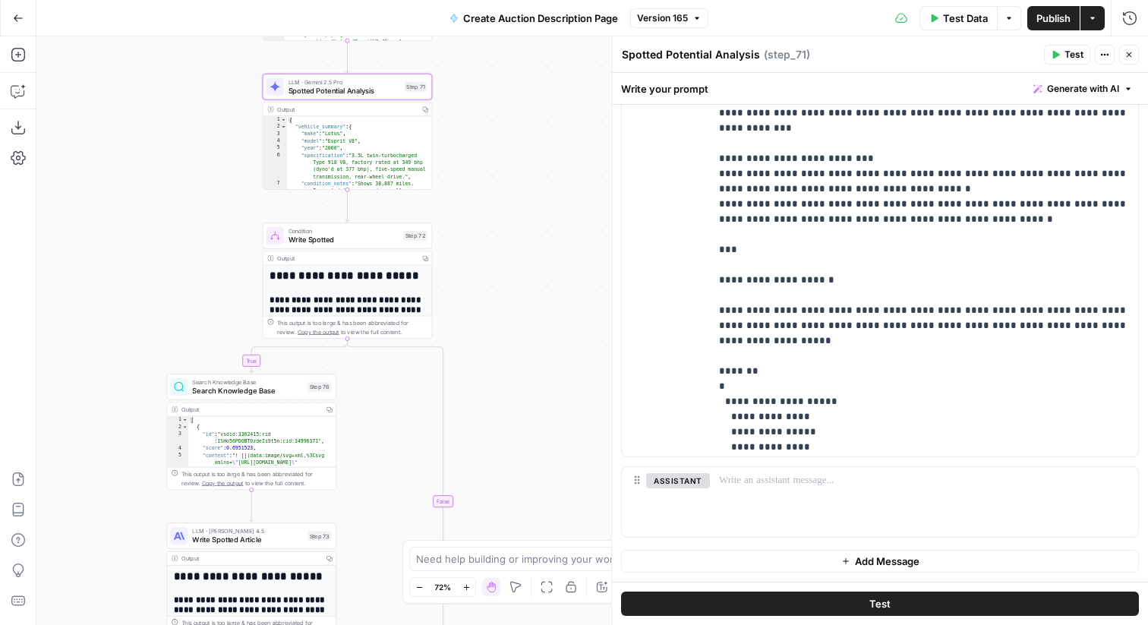
scroll to position [923, 0]
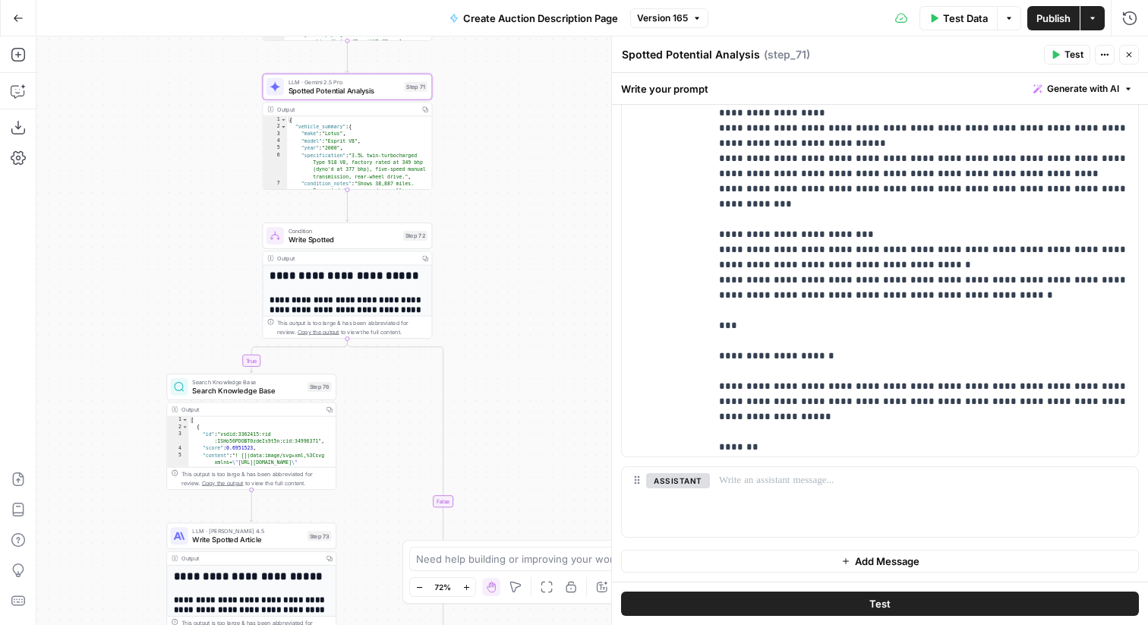
click at [271, 396] on div "Search Knowledge Base Search Knowledge Base Step 76 Copy step Delete step Add N…" at bounding box center [251, 387] width 170 height 27
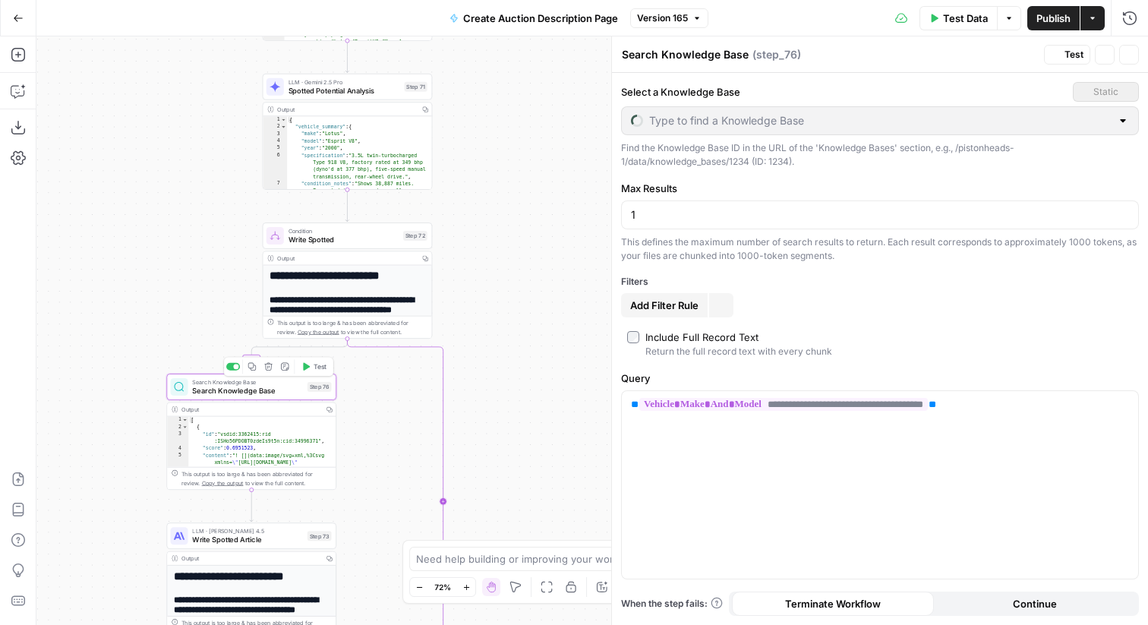
type input "Spotted"
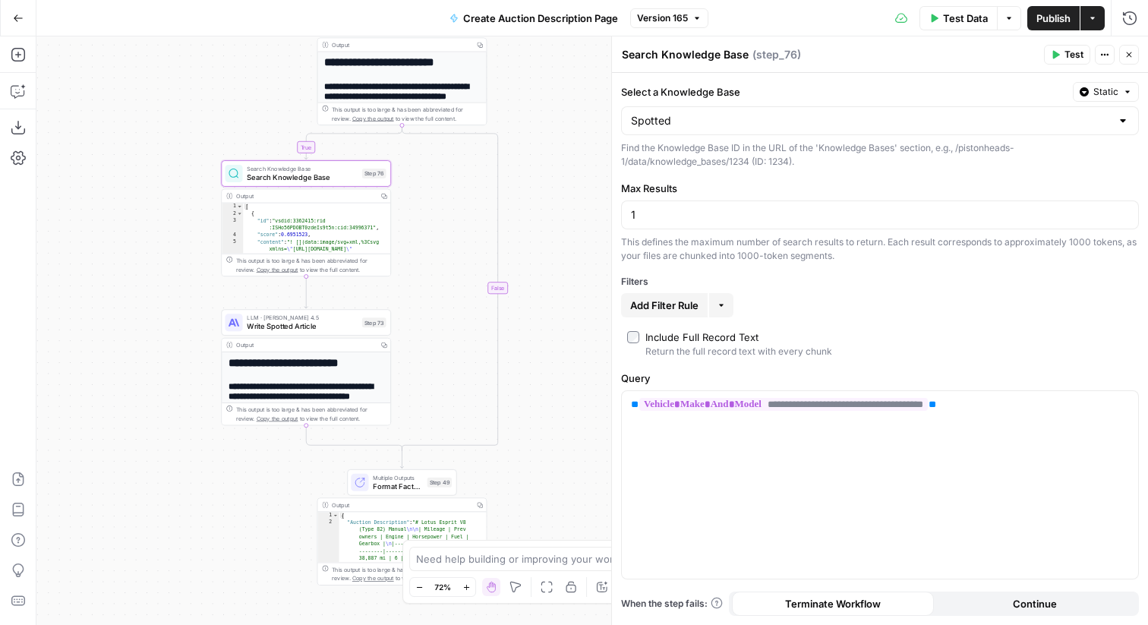
drag, startPoint x: 500, startPoint y: 306, endPoint x: 535, endPoint y: 100, distance: 208.7
click at [554, 92] on div "true false Workflow Input Settings Inputs Get Knowledge Base File Get Response …" at bounding box center [592, 330] width 1112 height 589
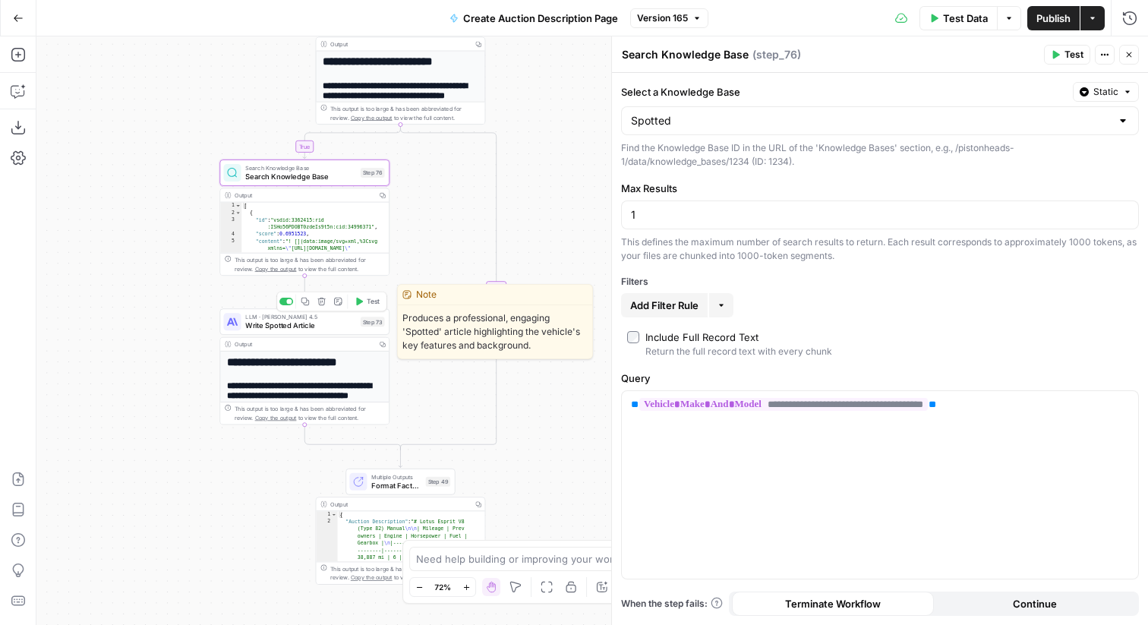
click at [303, 326] on span "Write Spotted Article" at bounding box center [300, 325] width 111 height 11
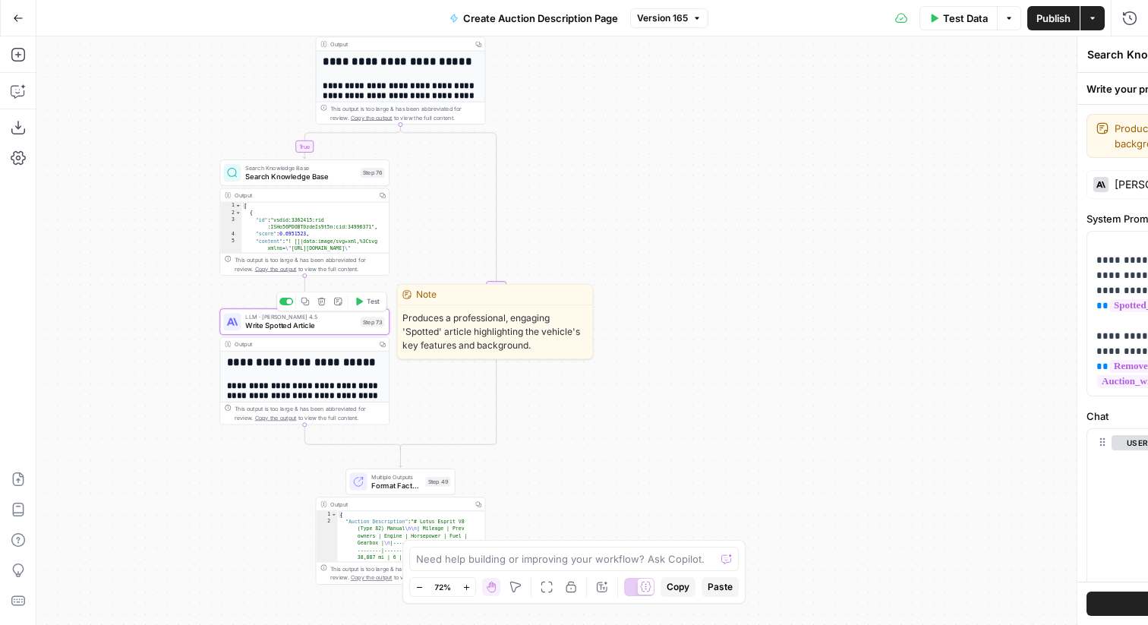
type textarea "Write Spotted Article"
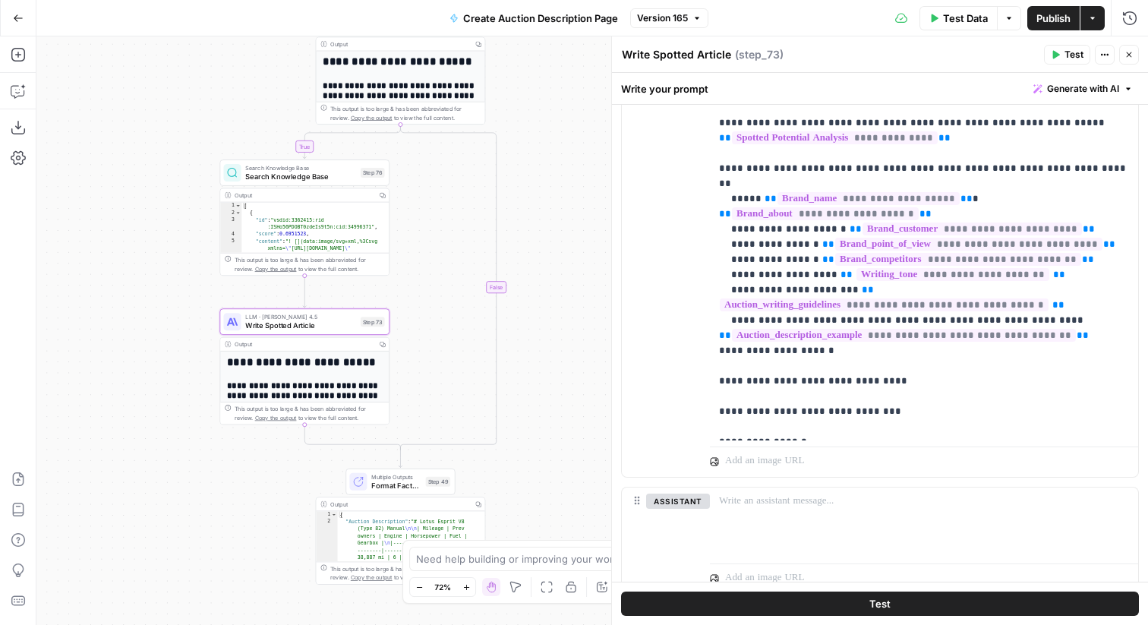
scroll to position [574, 0]
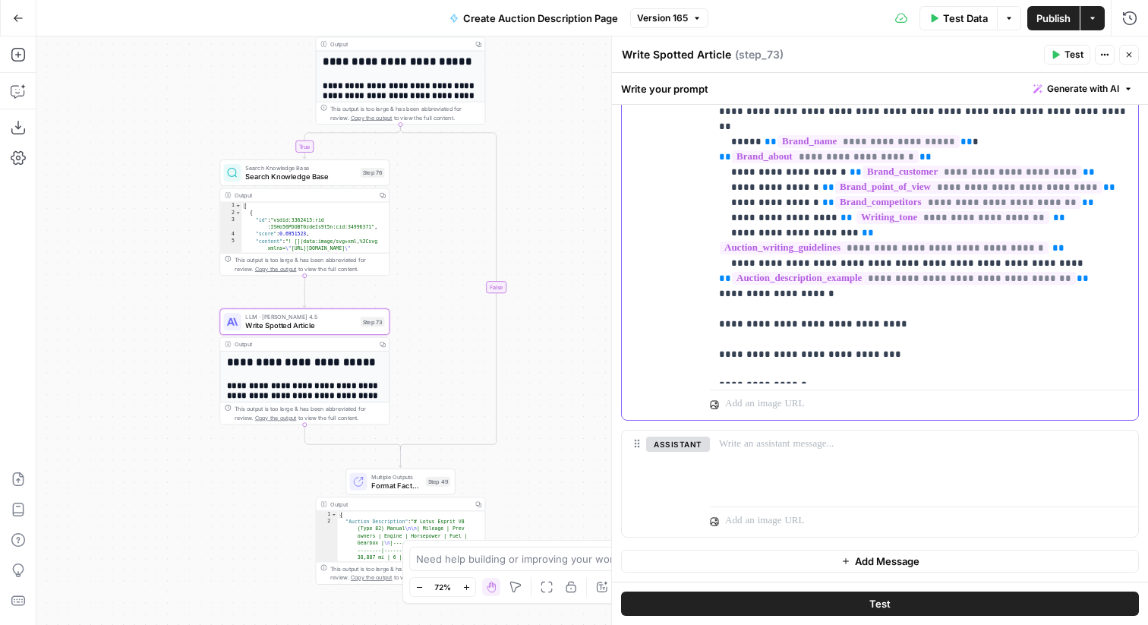
click at [1074, 310] on p "**********" at bounding box center [924, 104] width 410 height 547
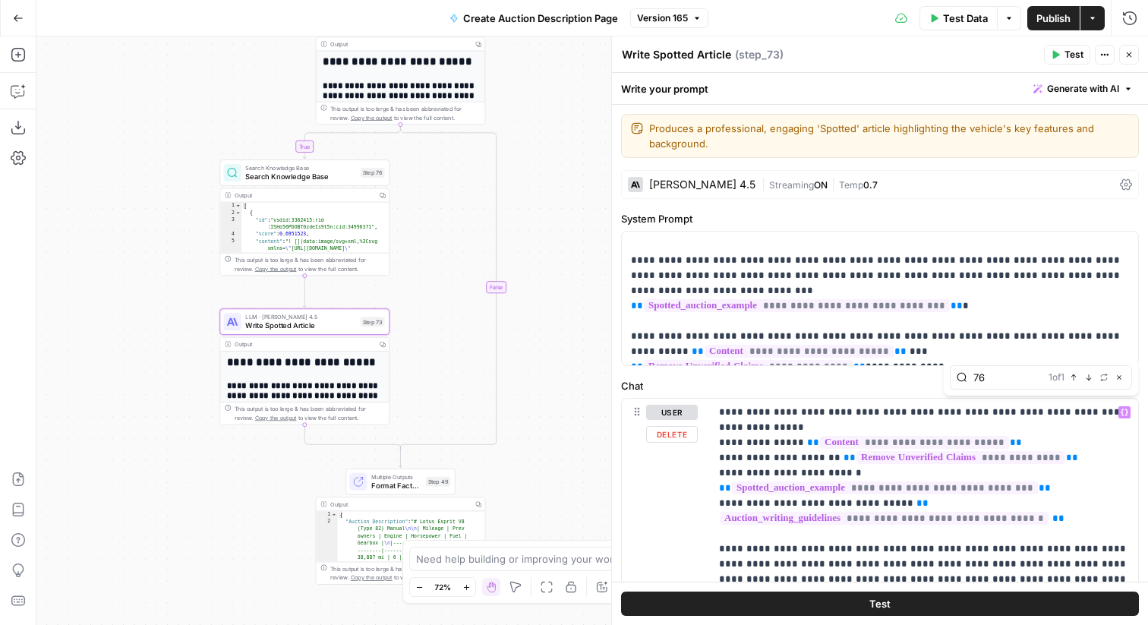
scroll to position [52, 0]
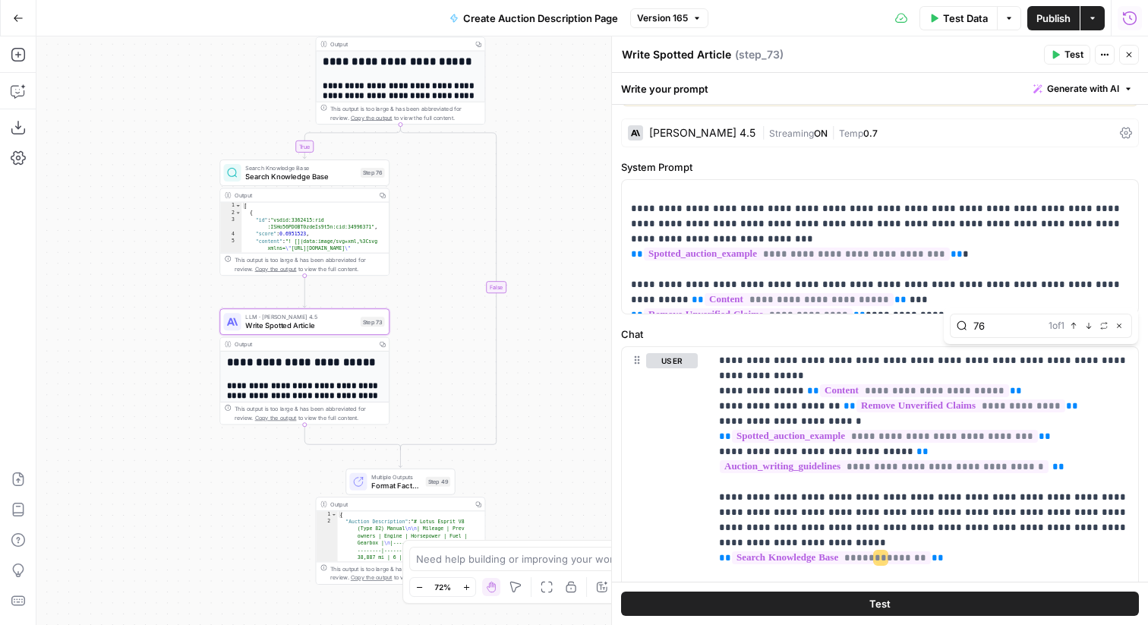
type input "76"
click at [1126, 55] on span "E" at bounding box center [1125, 50] width 11 height 14
click at [1141, 58] on div "Run History E" at bounding box center [1097, 50] width 89 height 27
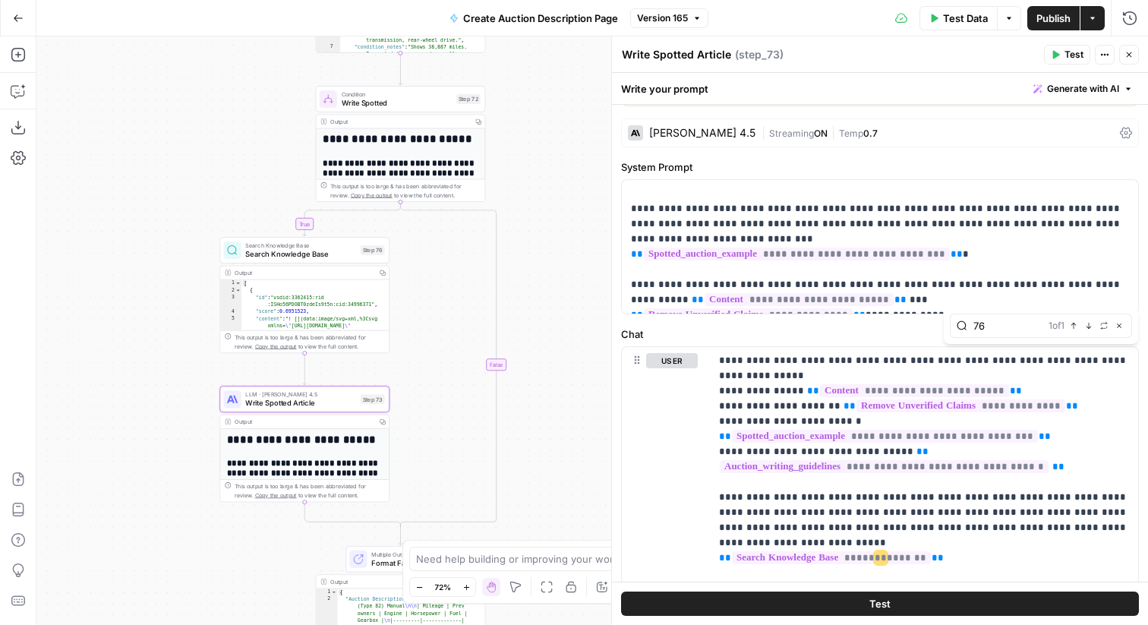
drag, startPoint x: 511, startPoint y: 180, endPoint x: 511, endPoint y: 265, distance: 85.1
click at [511, 265] on div "true false Workflow Input Settings Inputs Get Knowledge Base File Get Response …" at bounding box center [592, 330] width 1112 height 589
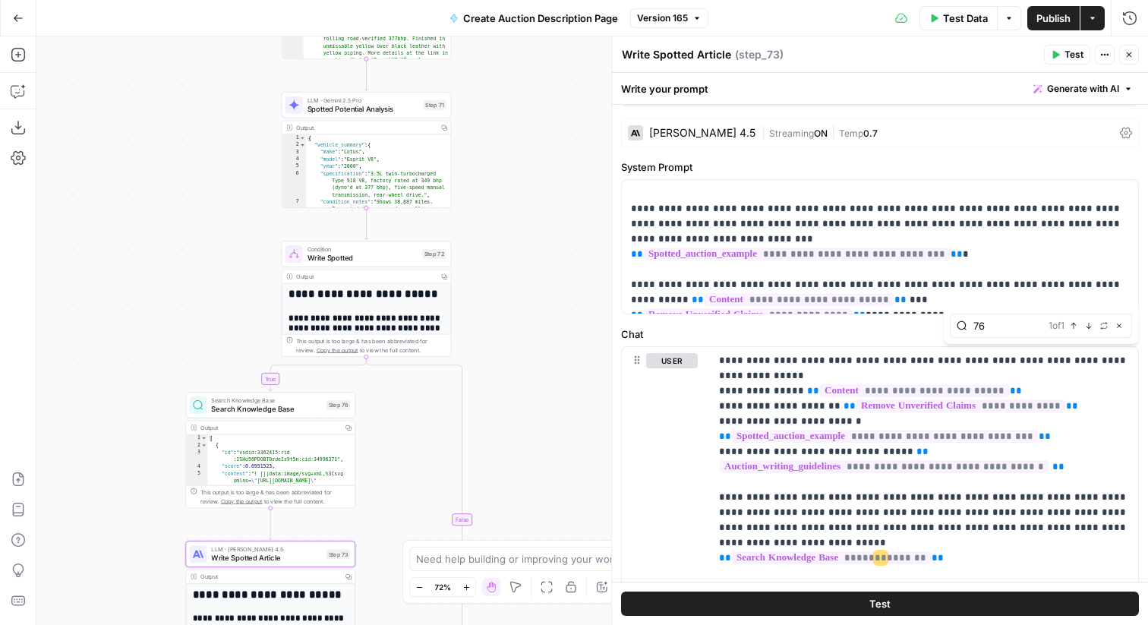
drag, startPoint x: 226, startPoint y: 150, endPoint x: 194, endPoint y: 320, distance: 173.8
click at [192, 320] on div "true false Workflow Input Settings Inputs Get Knowledge Base File Get Response …" at bounding box center [592, 330] width 1112 height 589
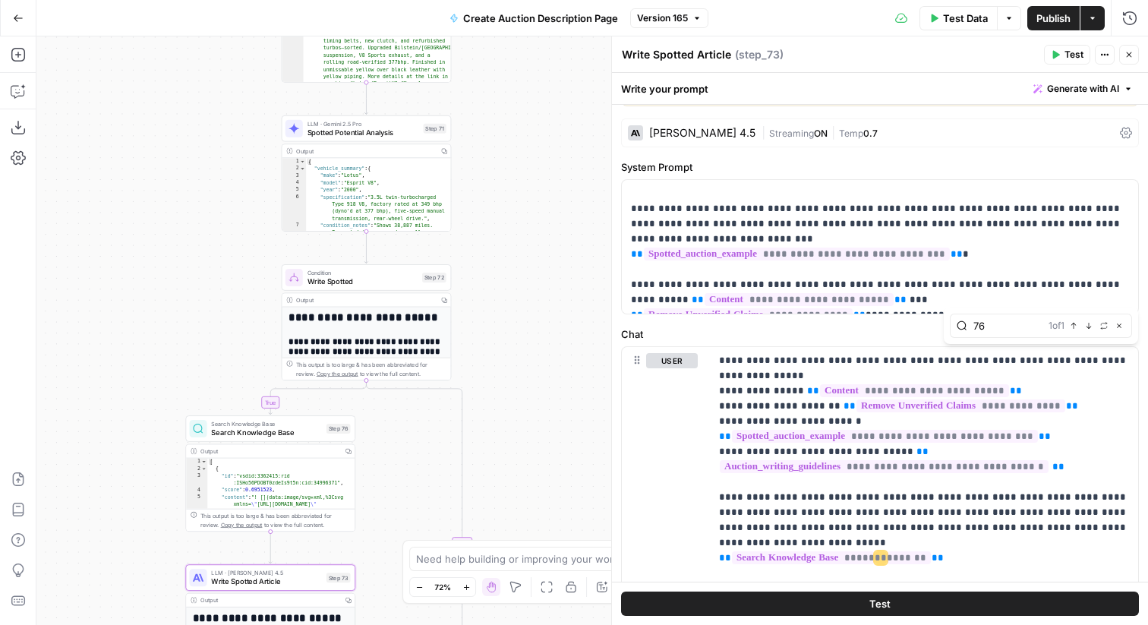
click at [364, 125] on span "LLM · Gemini 2.5 Pro" at bounding box center [364, 123] width 112 height 9
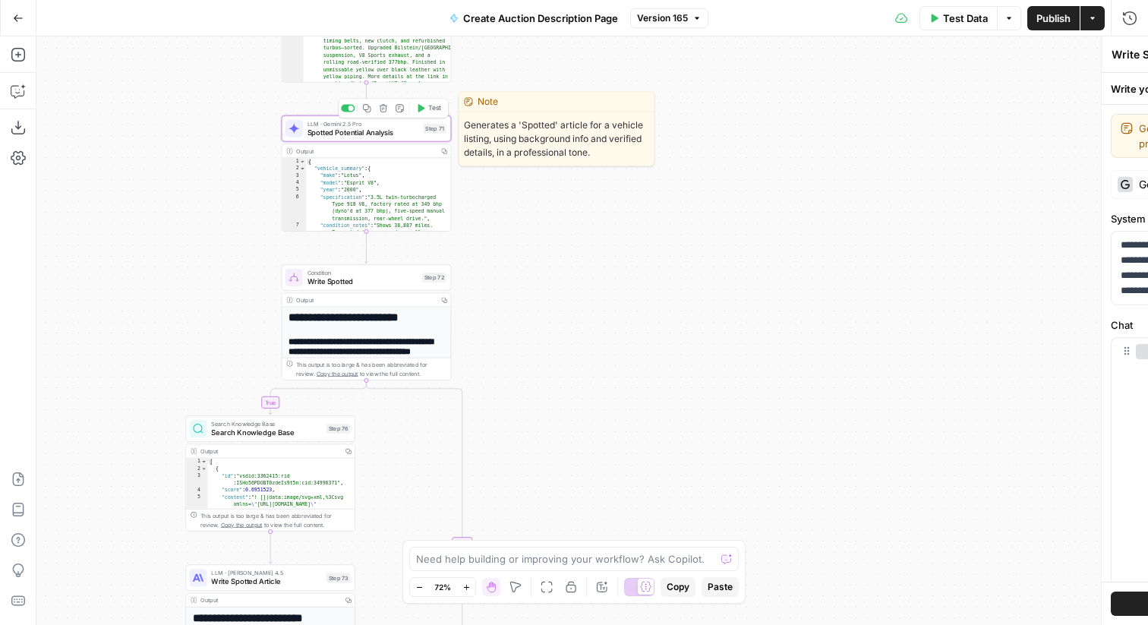
type textarea "Spotted Potential Analysis"
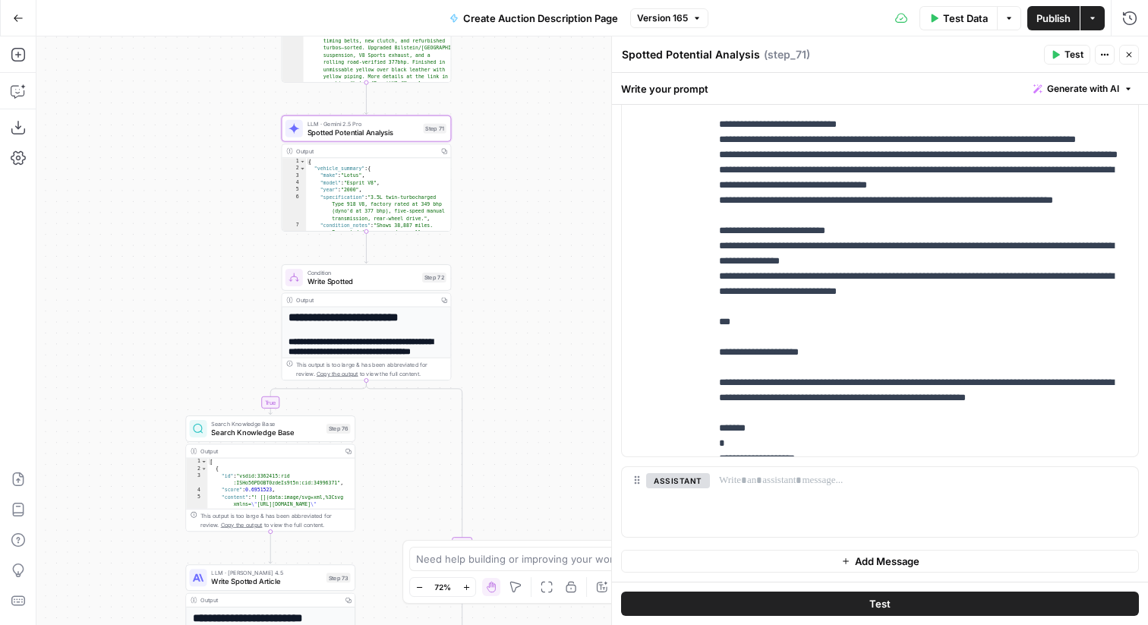
scroll to position [702, 0]
